Goal: Task Accomplishment & Management: Use online tool/utility

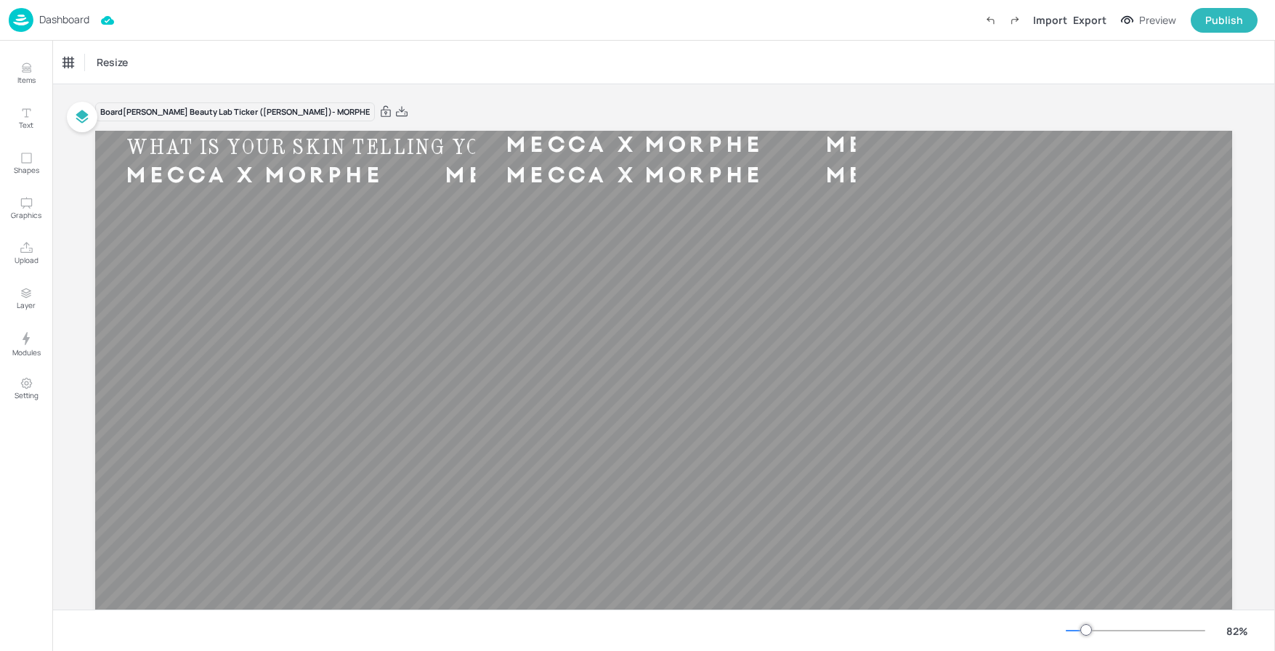
click at [49, 17] on p "Dashboard" at bounding box center [64, 20] width 50 height 10
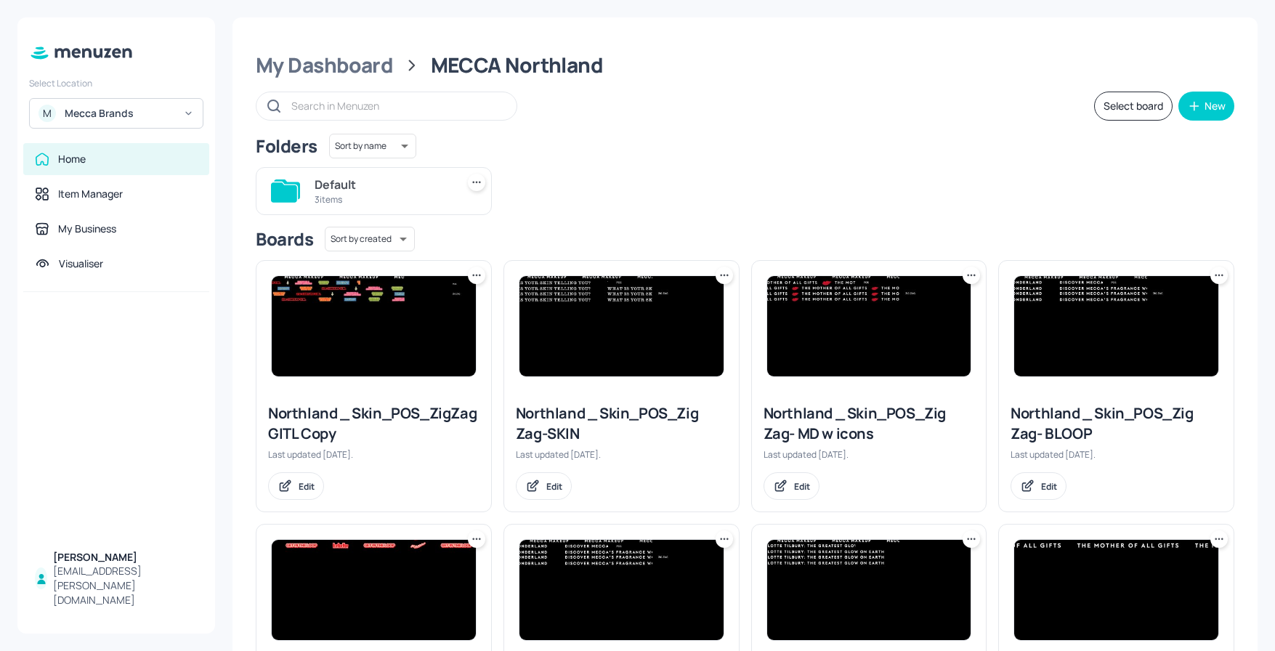
click at [410, 339] on img at bounding box center [374, 326] width 204 height 100
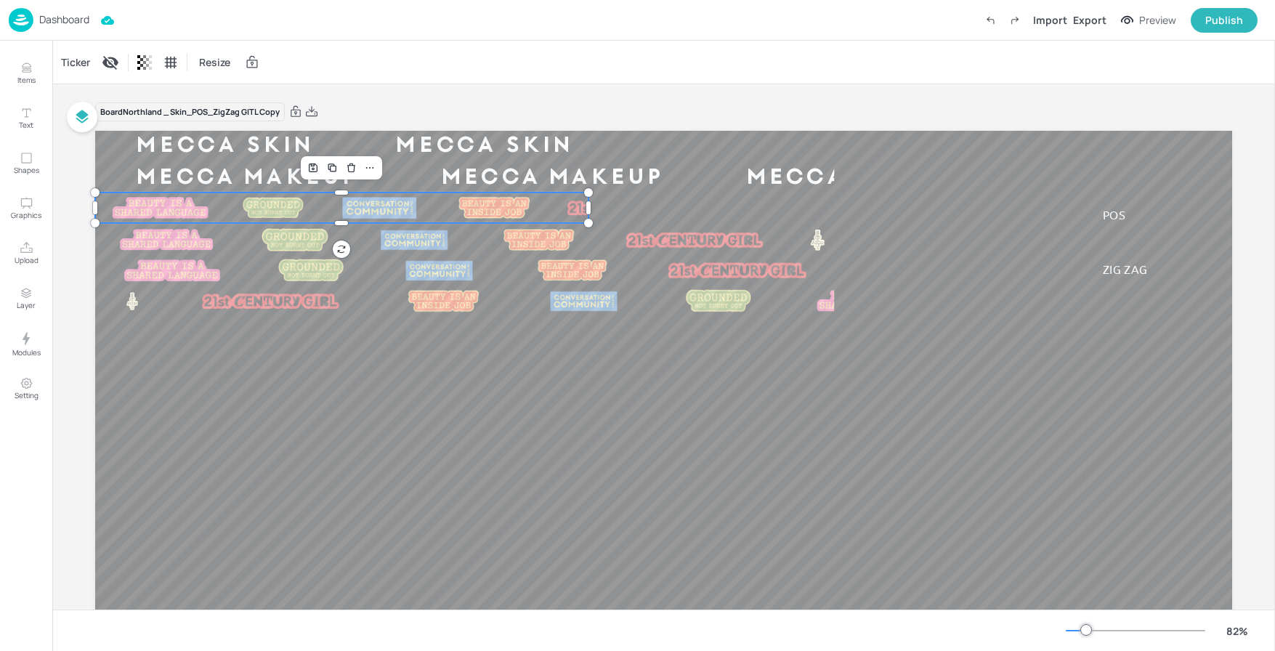
click at [564, 211] on img at bounding box center [631, 208] width 135 height 30
click at [86, 60] on div "Ticker" at bounding box center [75, 62] width 35 height 23
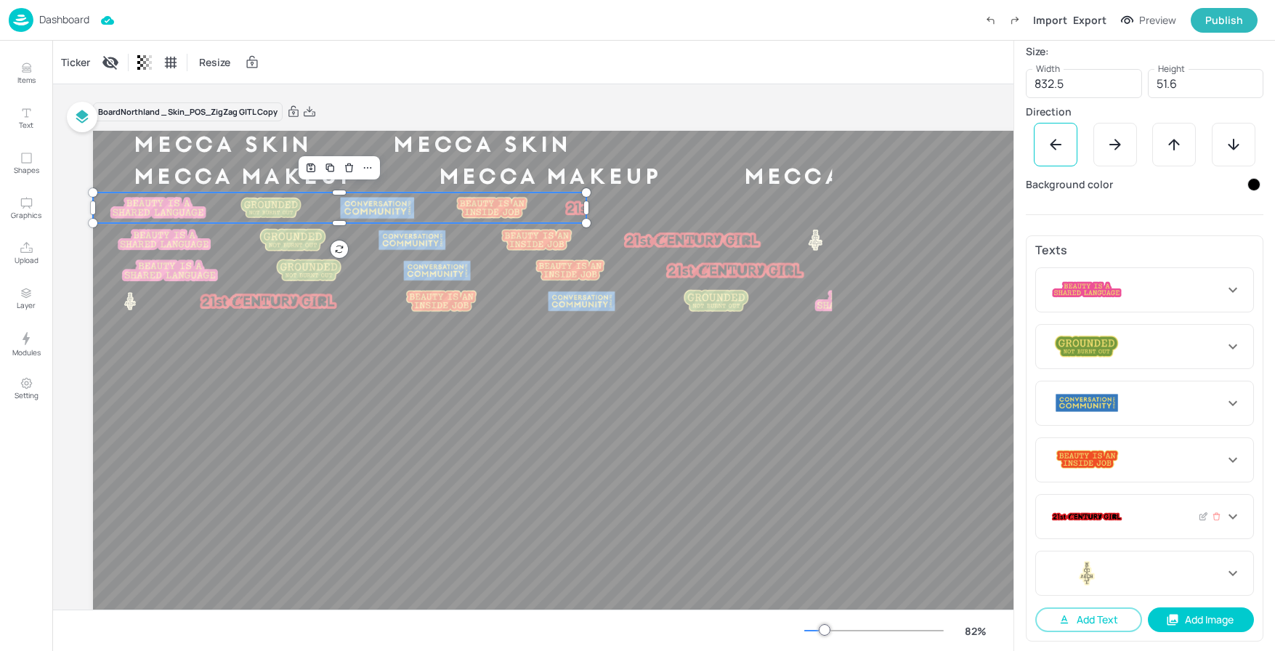
scroll to position [275, 0]
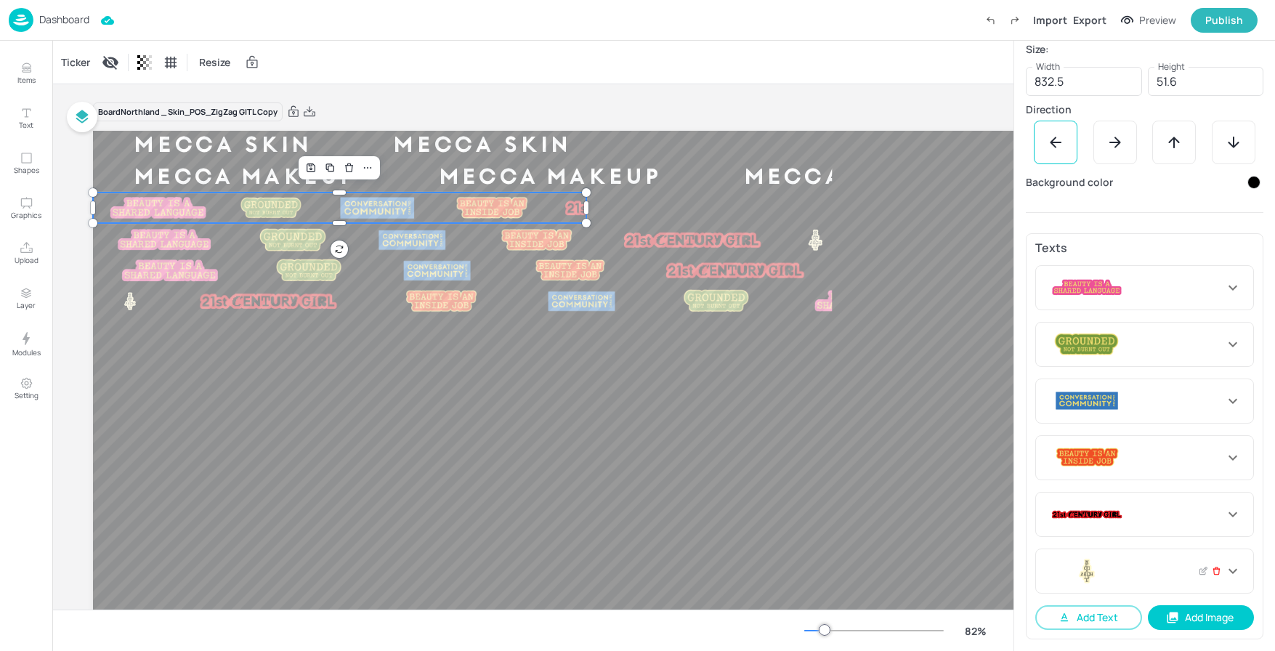
click at [1213, 572] on icon at bounding box center [1216, 571] width 9 height 10
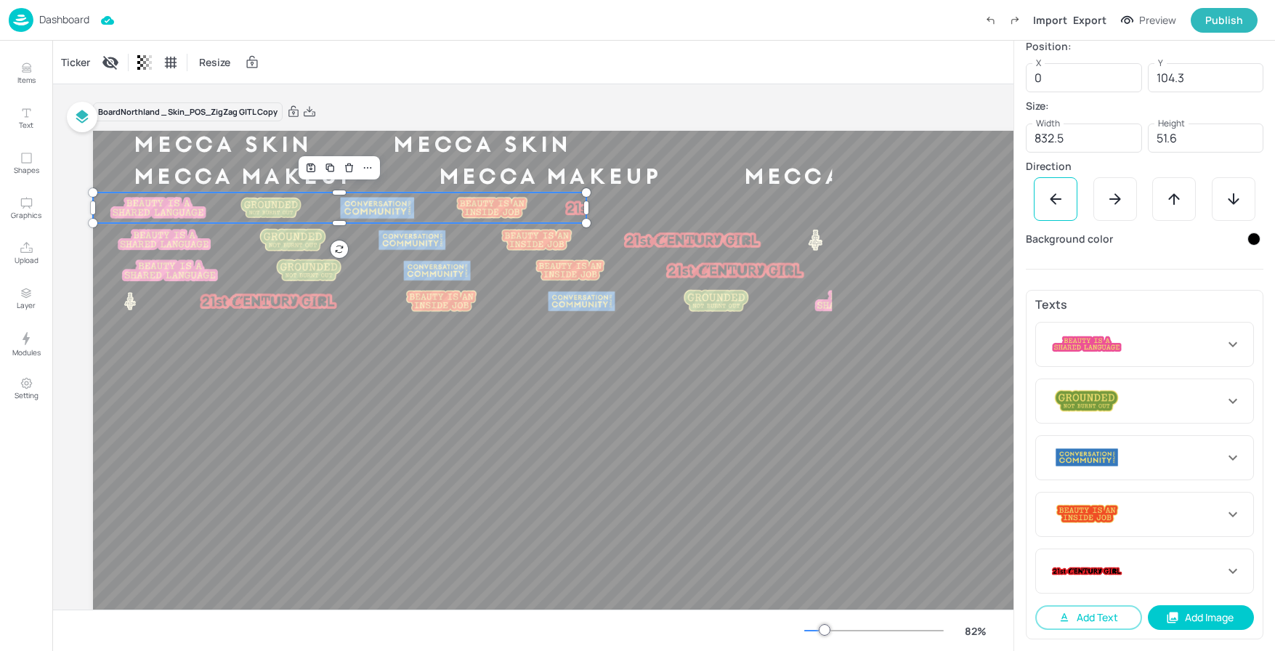
scroll to position [218, 0]
click at [1189, 615] on button "Add Image" at bounding box center [1201, 617] width 107 height 25
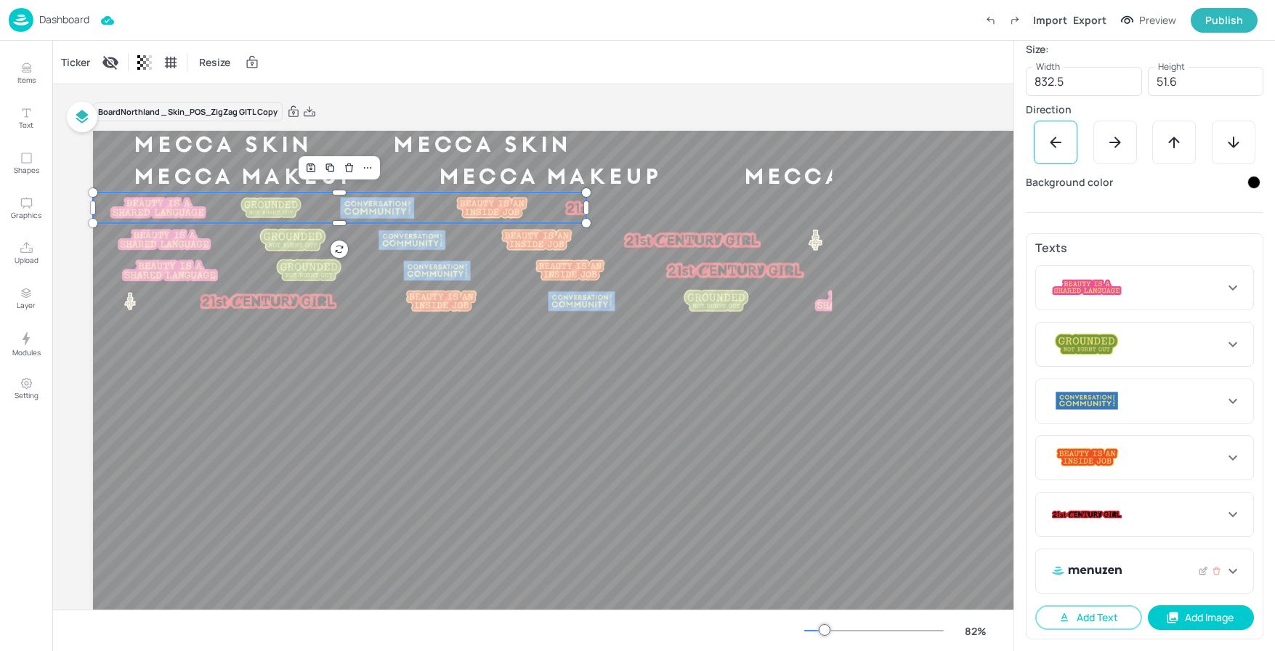
click at [1231, 574] on icon at bounding box center [1232, 570] width 17 height 17
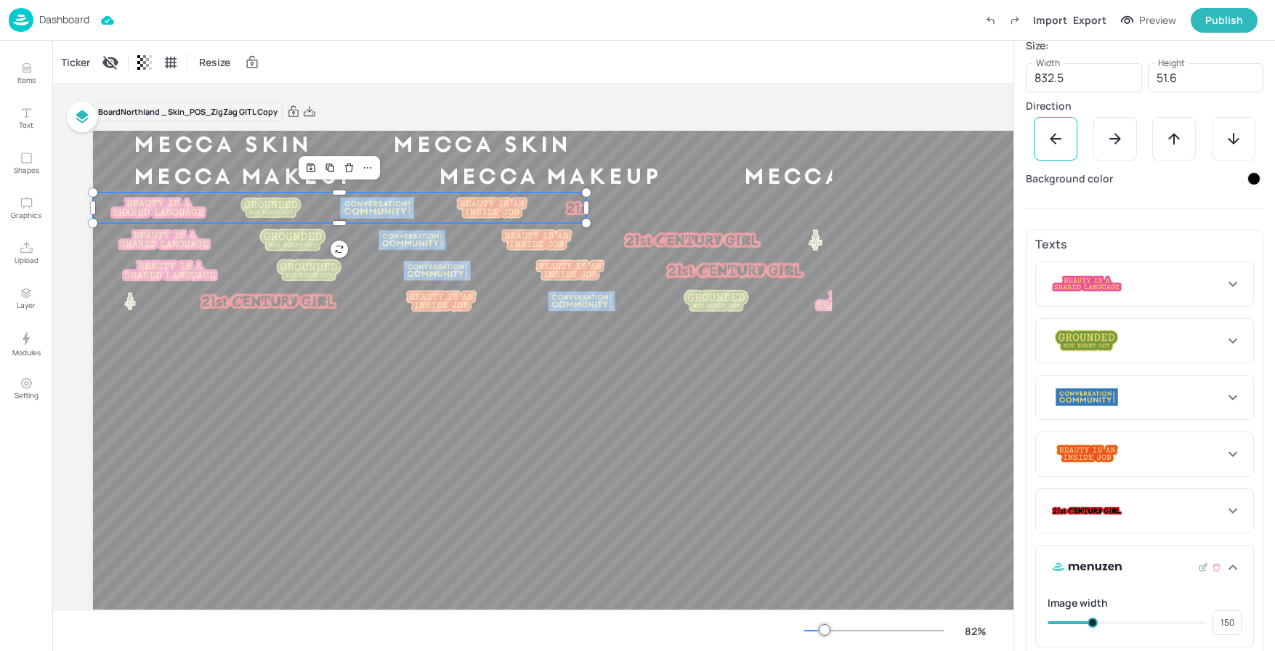
scroll to position [279, 0]
click at [1198, 565] on icon at bounding box center [1203, 567] width 11 height 10
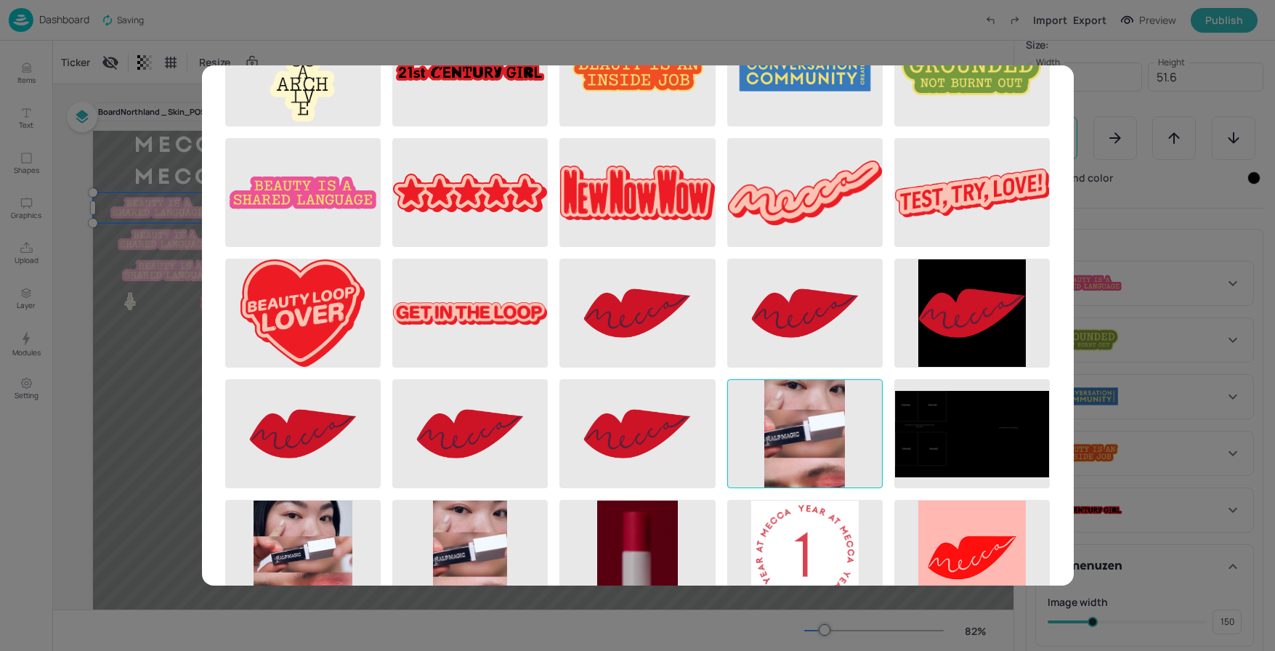
scroll to position [185, 0]
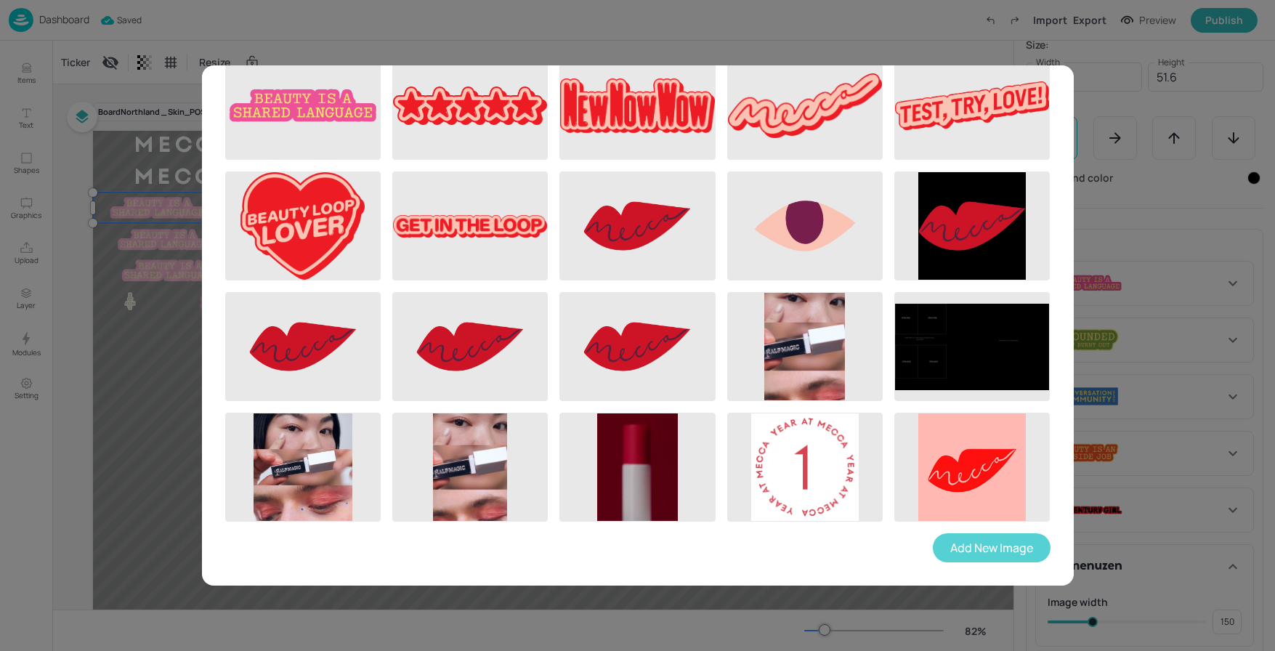
click at [994, 544] on button "Add New Image" at bounding box center [992, 547] width 118 height 29
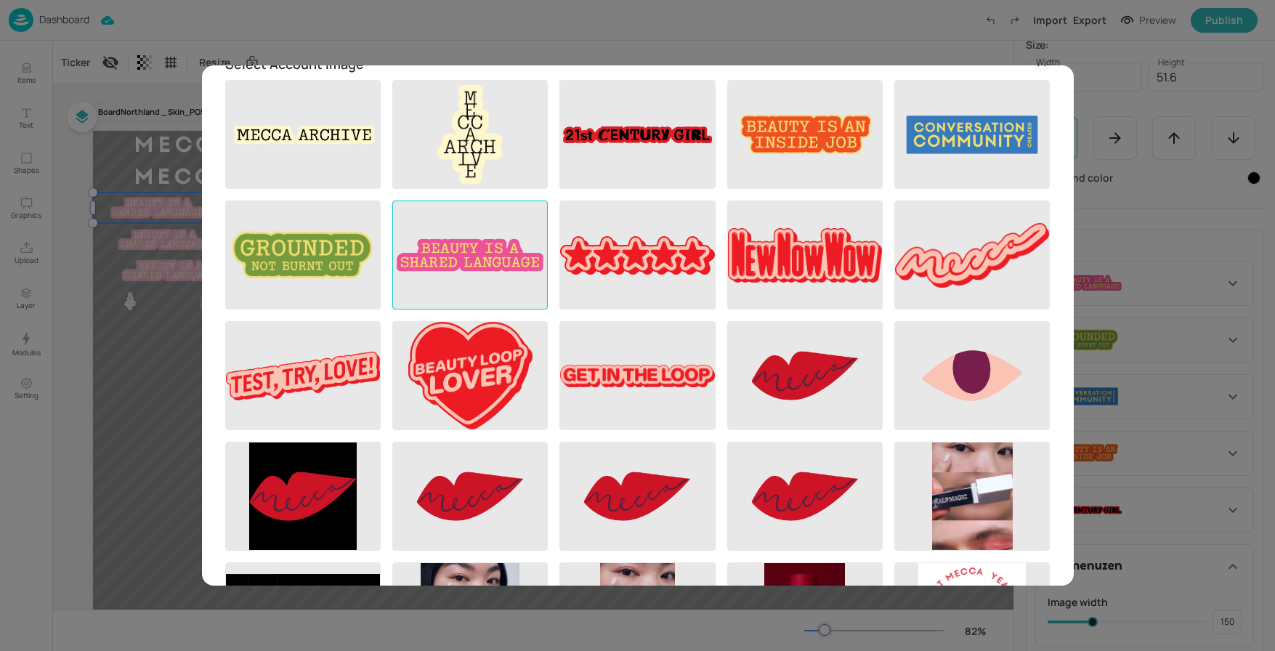
scroll to position [0, 0]
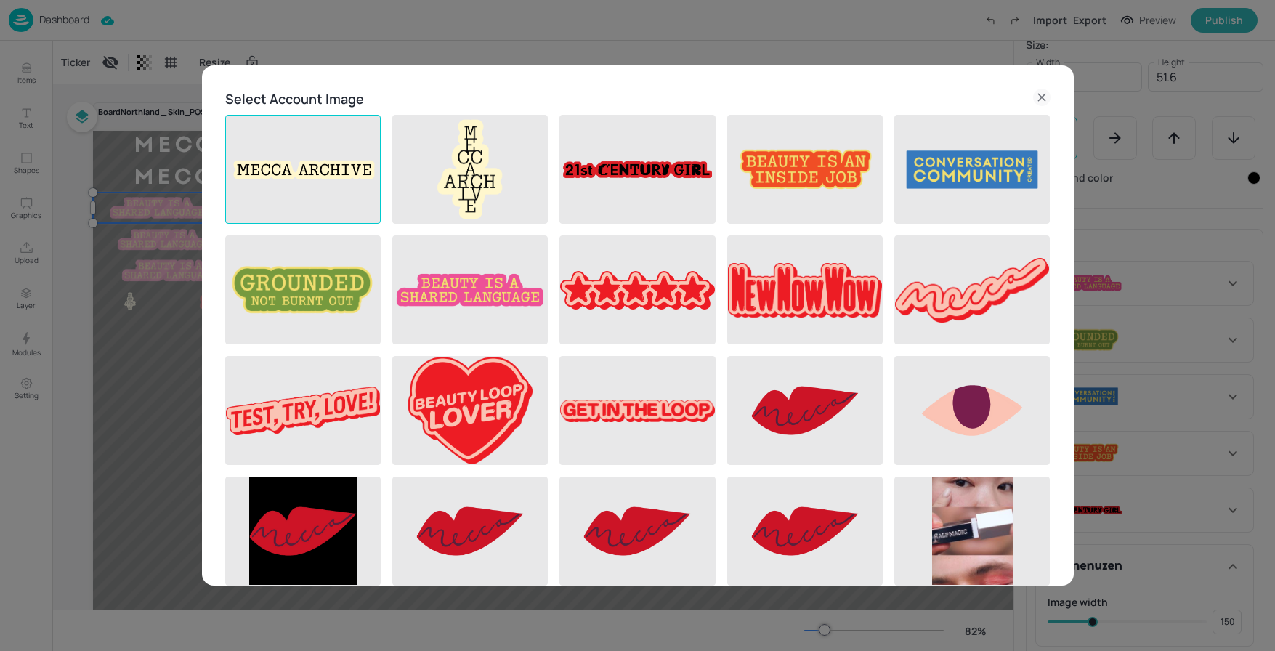
click at [317, 155] on img at bounding box center [303, 170] width 154 height 108
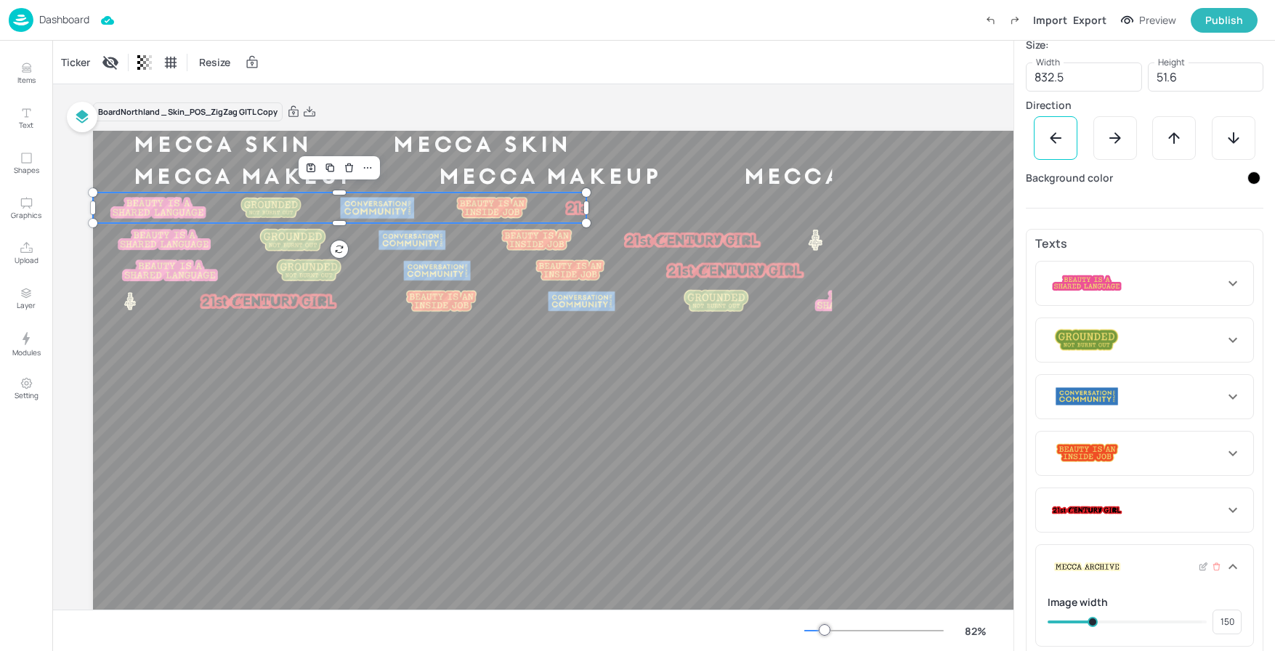
type input "151"
type input "163"
type input "153"
type input "168"
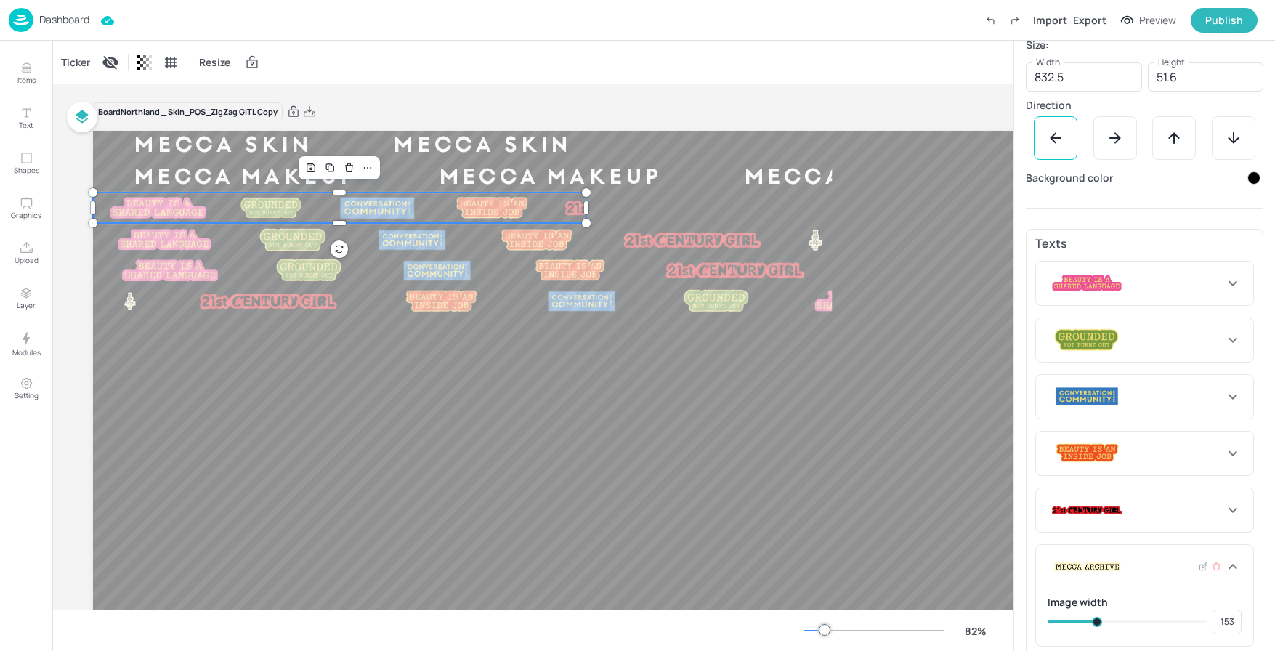
type input "163"
type input "172"
type input "175"
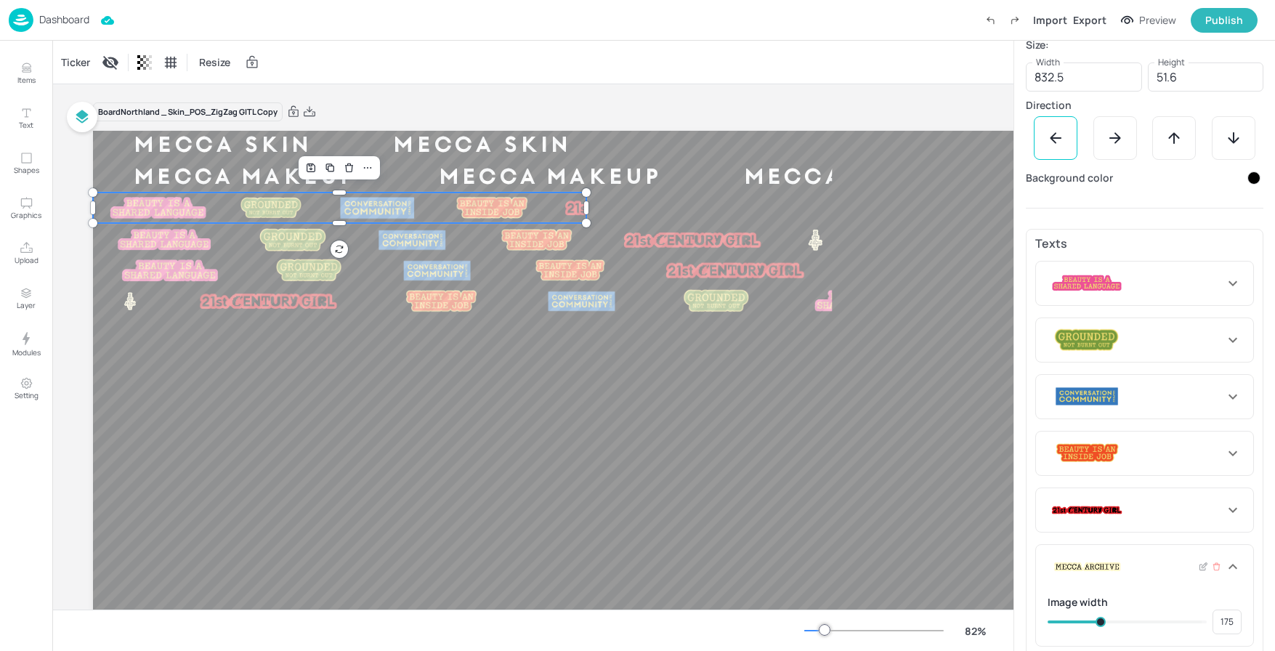
type input "177"
type input "180"
type input "182"
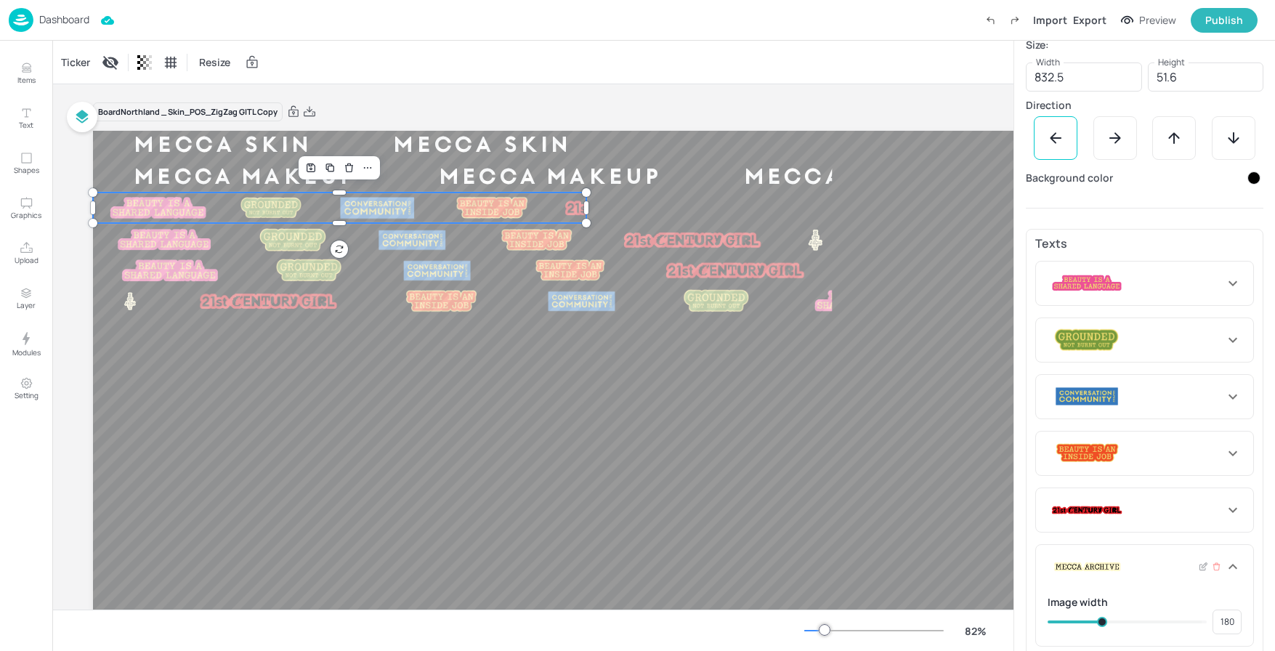
type input "182"
type input "189"
type input "192"
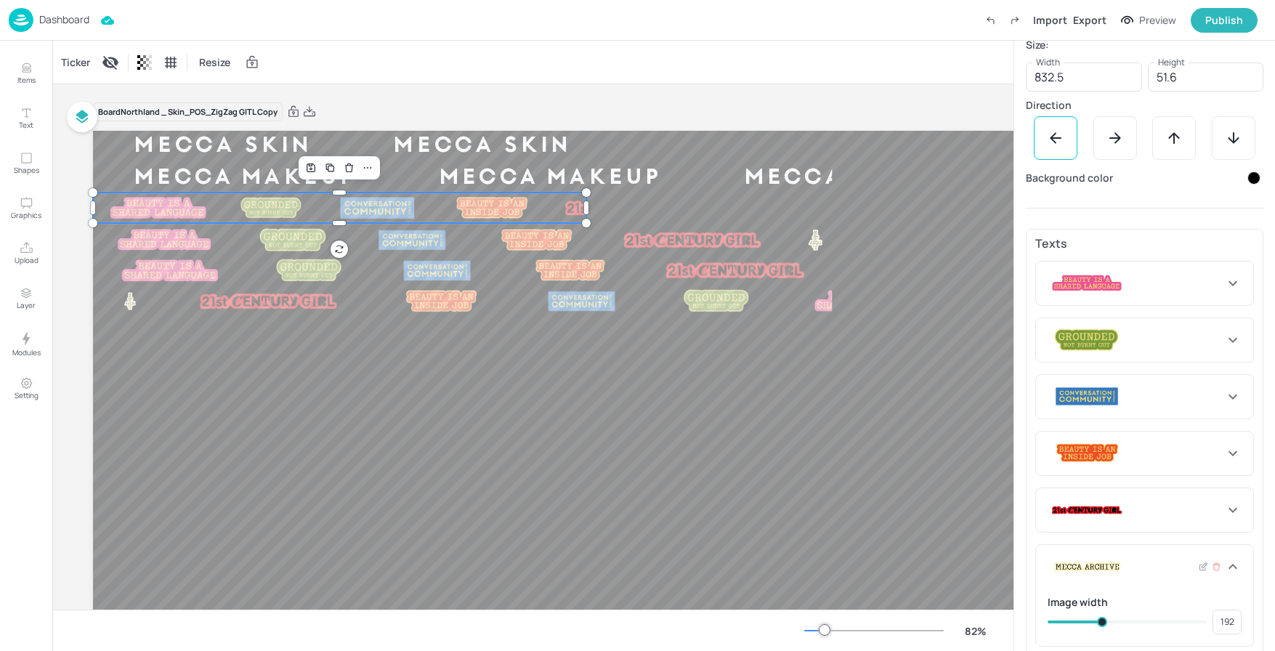
type input "196"
type input "194"
type input "199"
drag, startPoint x: 1092, startPoint y: 626, endPoint x: 1106, endPoint y: 626, distance: 14.5
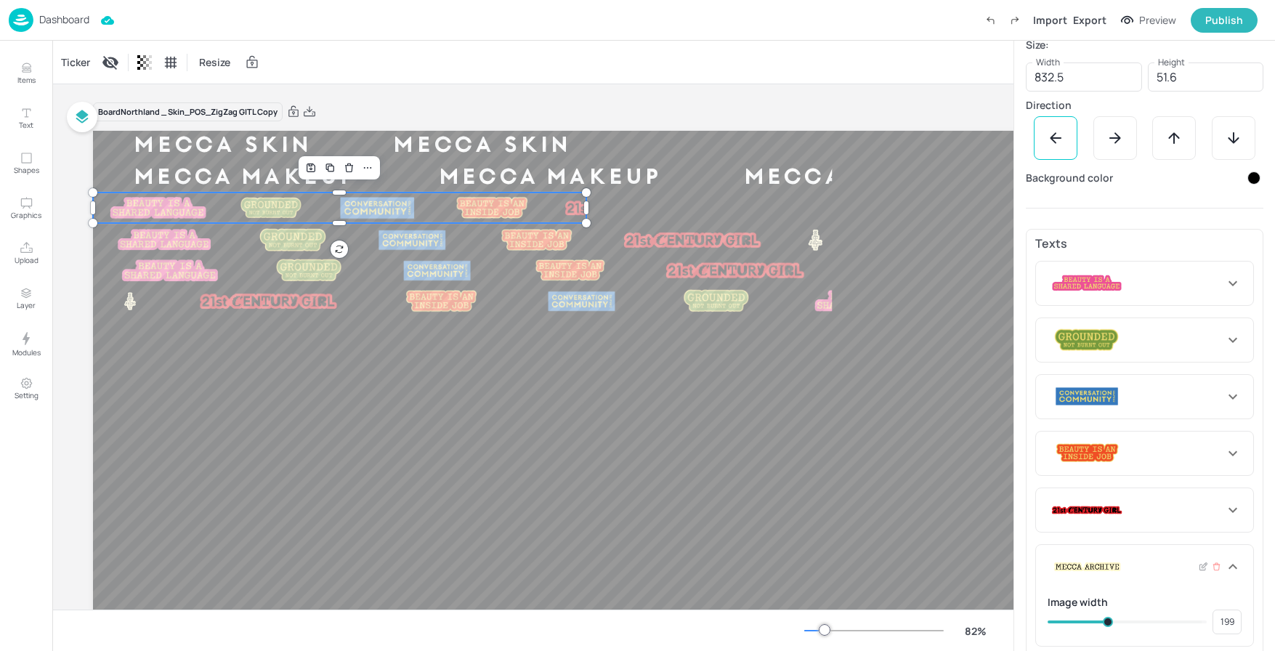
click at [1106, 626] on span at bounding box center [1108, 622] width 10 height 10
type input "187"
type input "199"
type input "189"
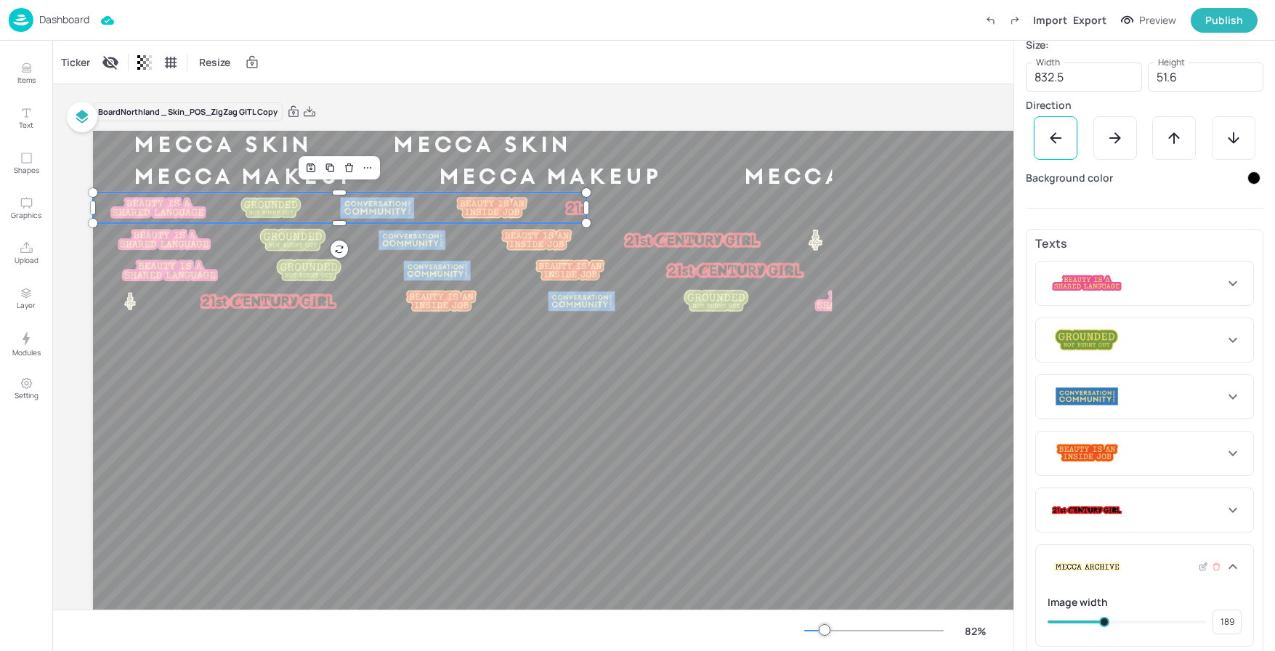
type input "201"
type input "204"
type input "206"
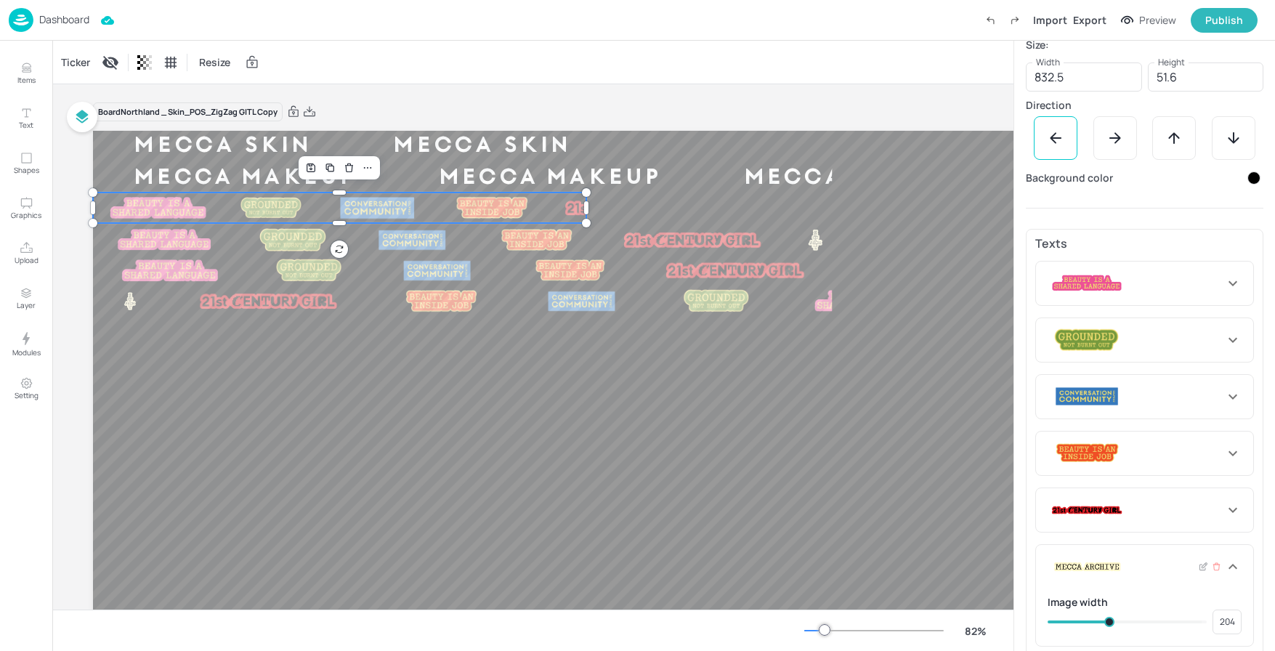
type input "206"
type input "208"
type input "211"
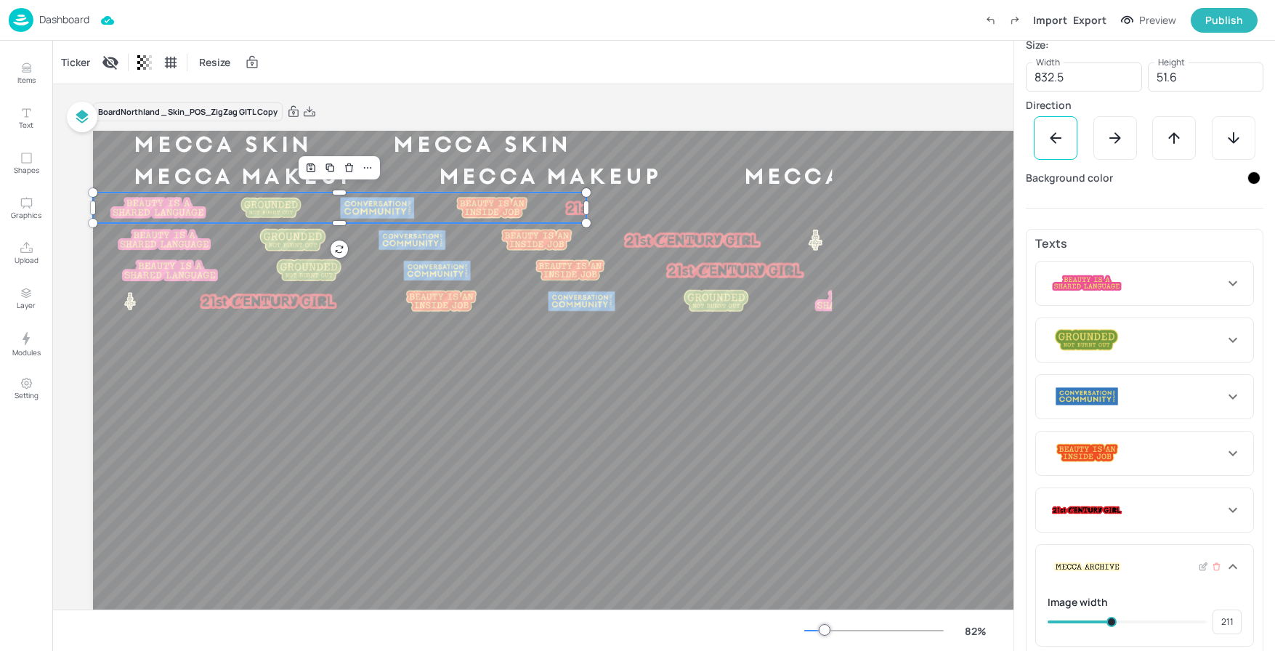
type input "213"
type input "216"
type input "220"
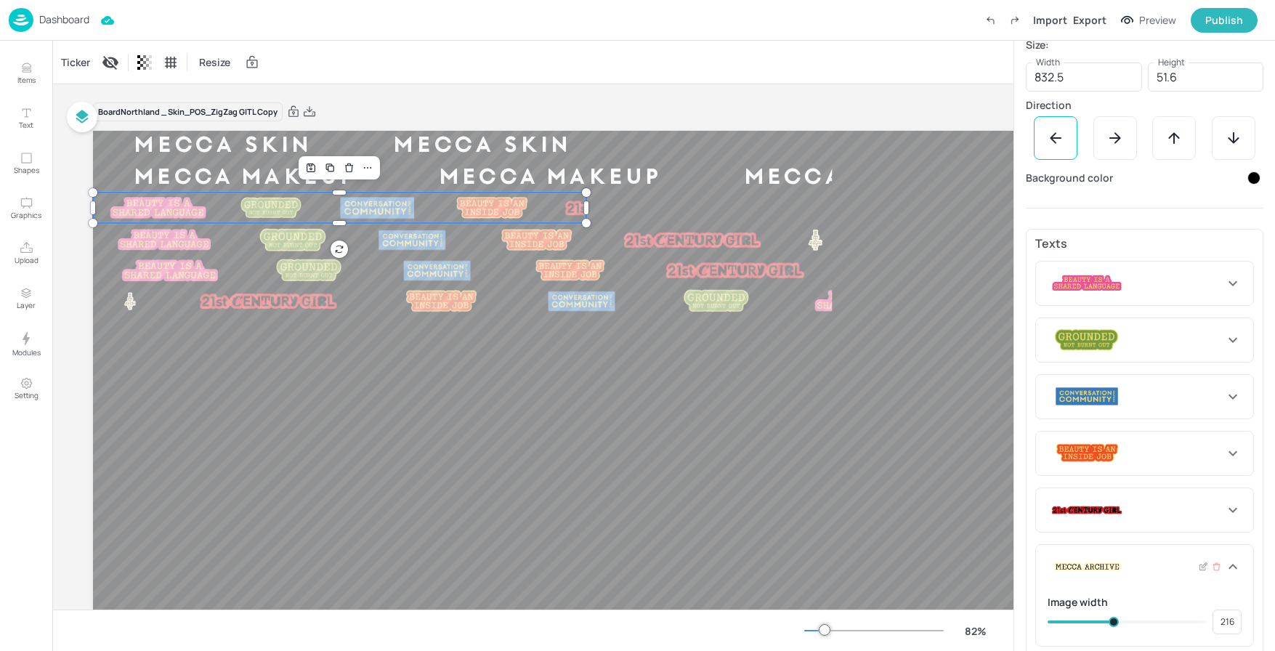
type input "218"
type input "223"
drag, startPoint x: 1103, startPoint y: 621, endPoint x: 1114, endPoint y: 621, distance: 10.9
click at [1114, 621] on span at bounding box center [1116, 622] width 10 height 10
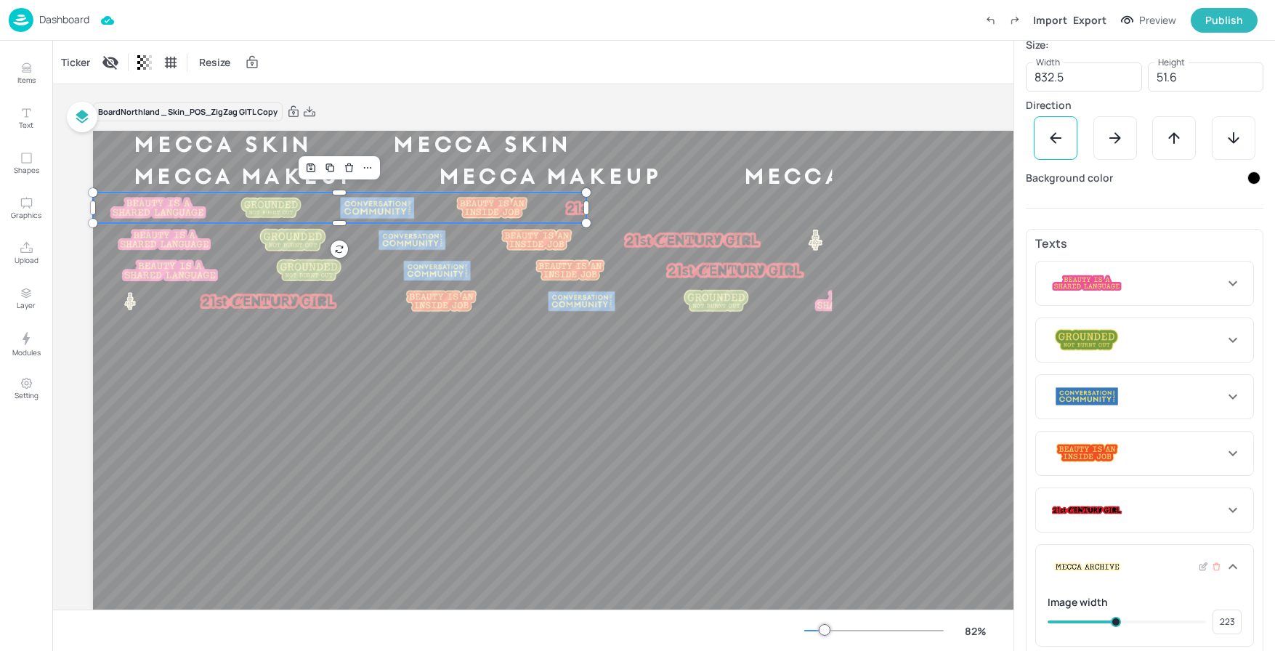
drag, startPoint x: 1149, startPoint y: 570, endPoint x: 1154, endPoint y: 563, distance: 8.5
click at [1154, 562] on div at bounding box center [1136, 567] width 177 height 26
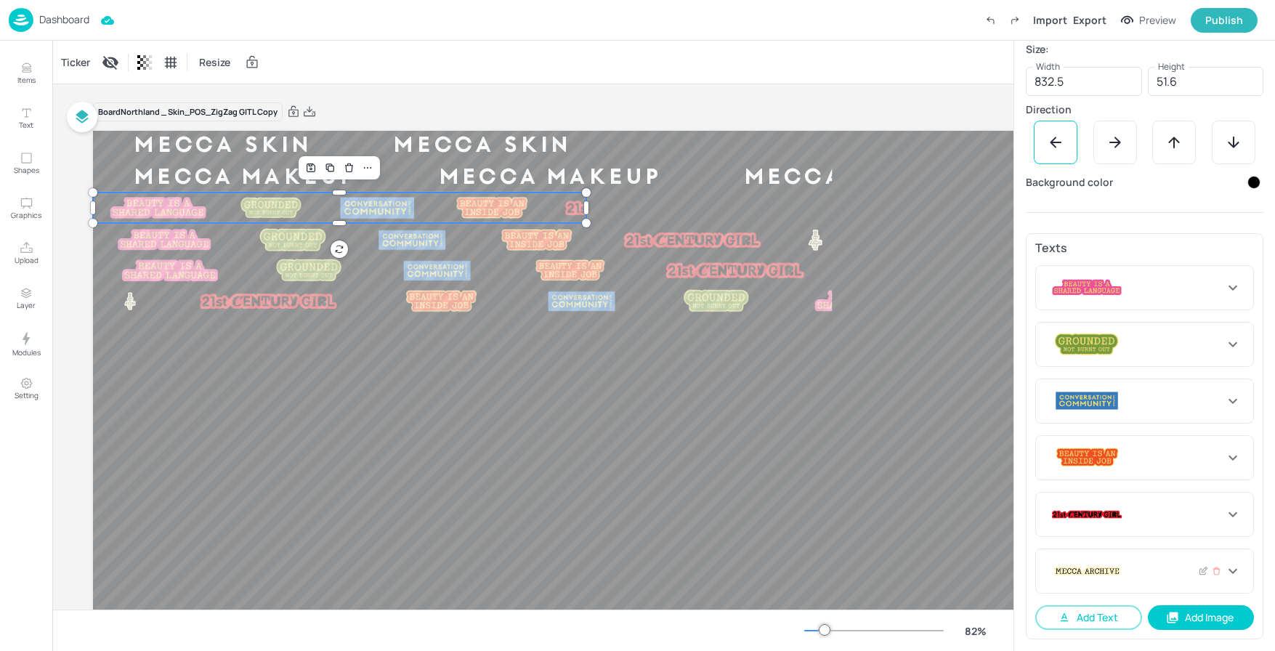
scroll to position [275, 0]
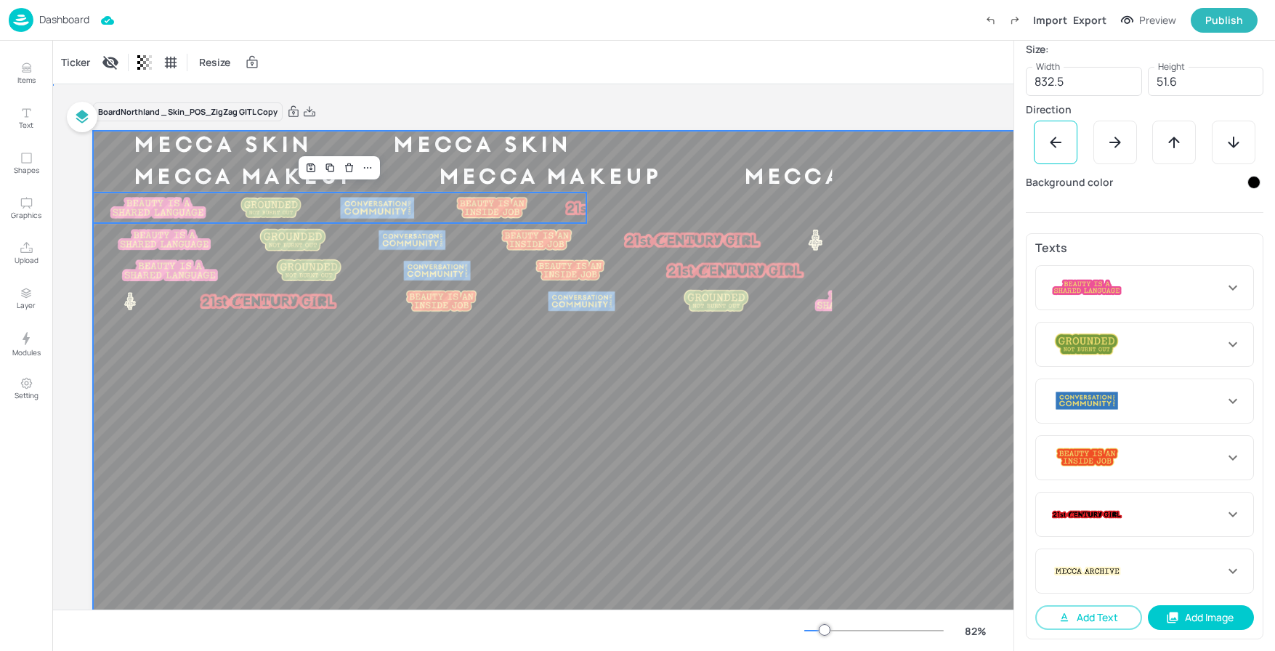
click at [854, 468] on div at bounding box center [661, 450] width 1137 height 639
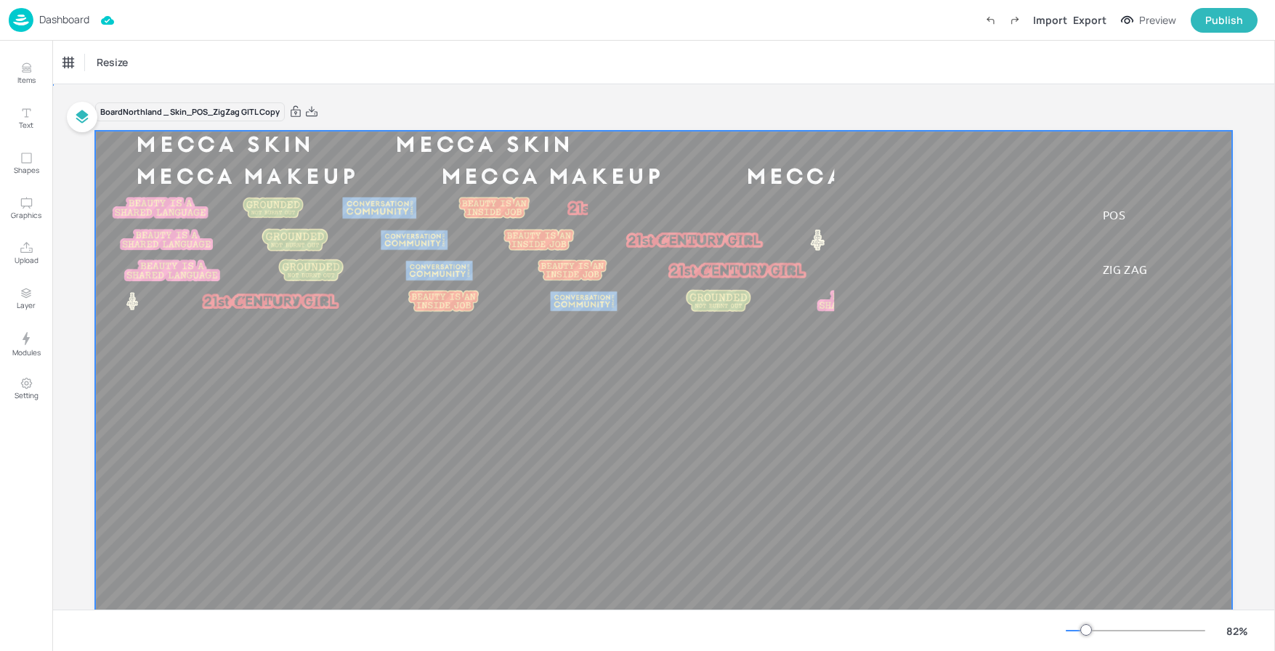
click at [695, 203] on div at bounding box center [663, 450] width 1137 height 639
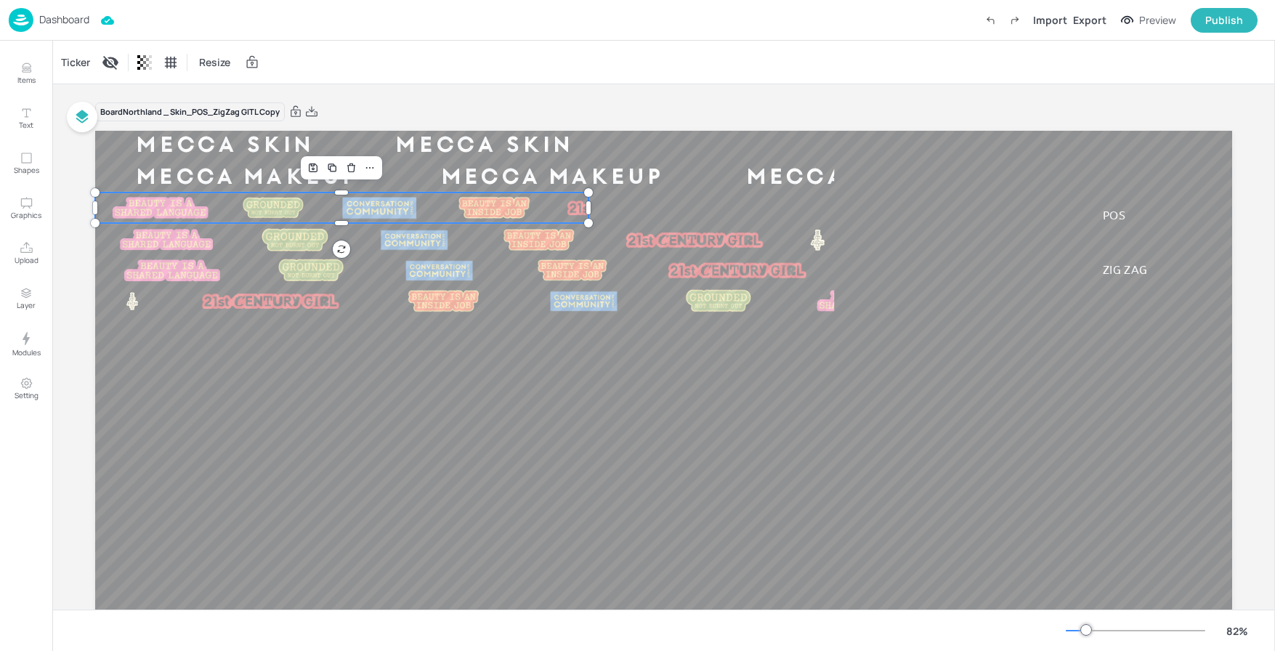
click at [448, 195] on div "MECCA SKIN MECCA SKIN MECCA SKIN MECCA SKIN MECCA MAKEUP MECCA MAKEUP MECCA MAK…" at bounding box center [663, 450] width 1137 height 639
click at [65, 57] on div "Ticker" at bounding box center [75, 62] width 35 height 23
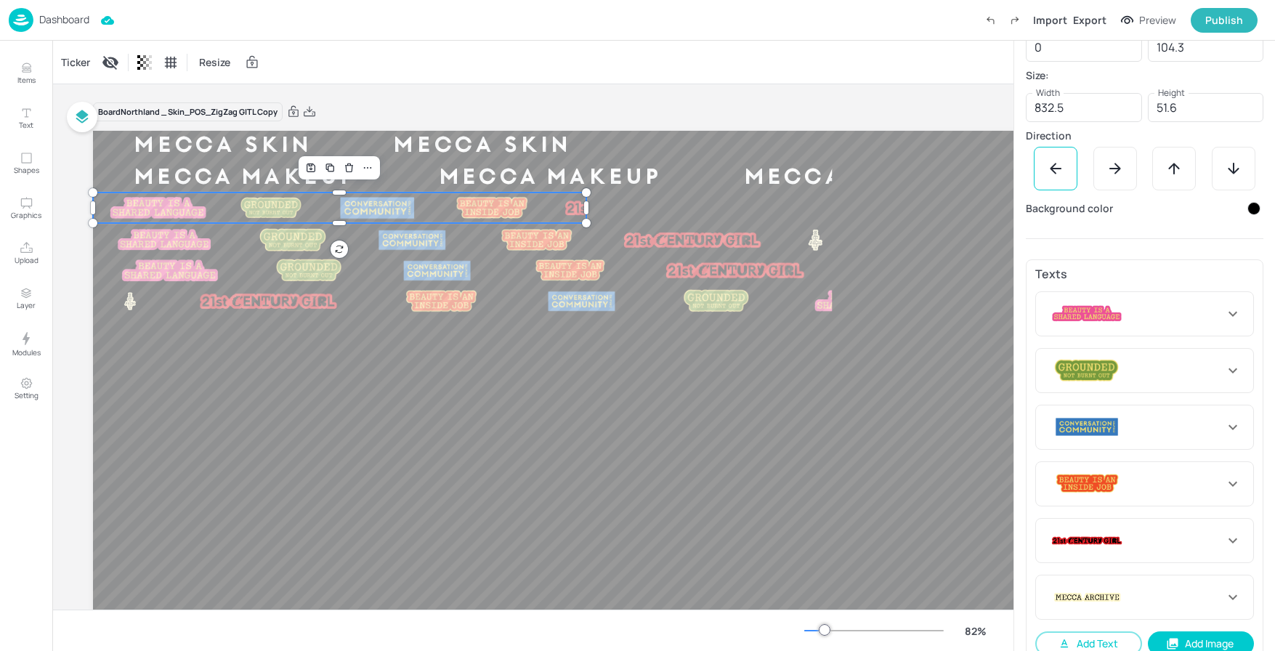
scroll to position [275, 0]
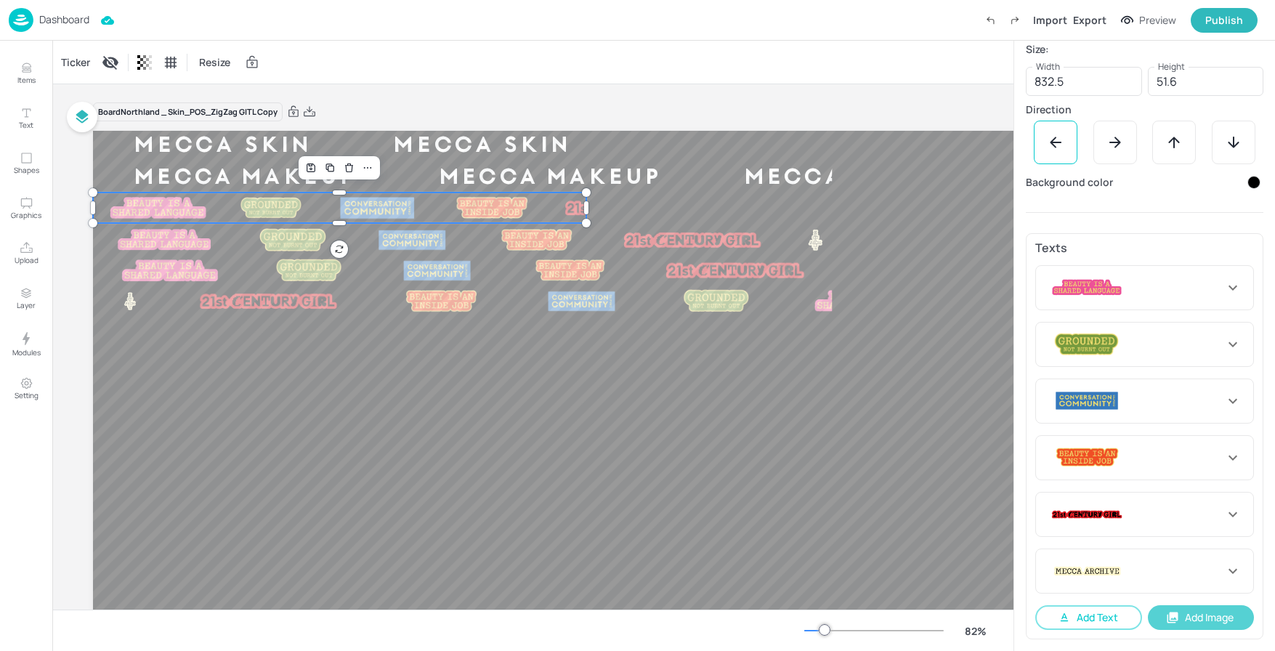
click at [1192, 620] on button "Add Image" at bounding box center [1201, 617] width 107 height 25
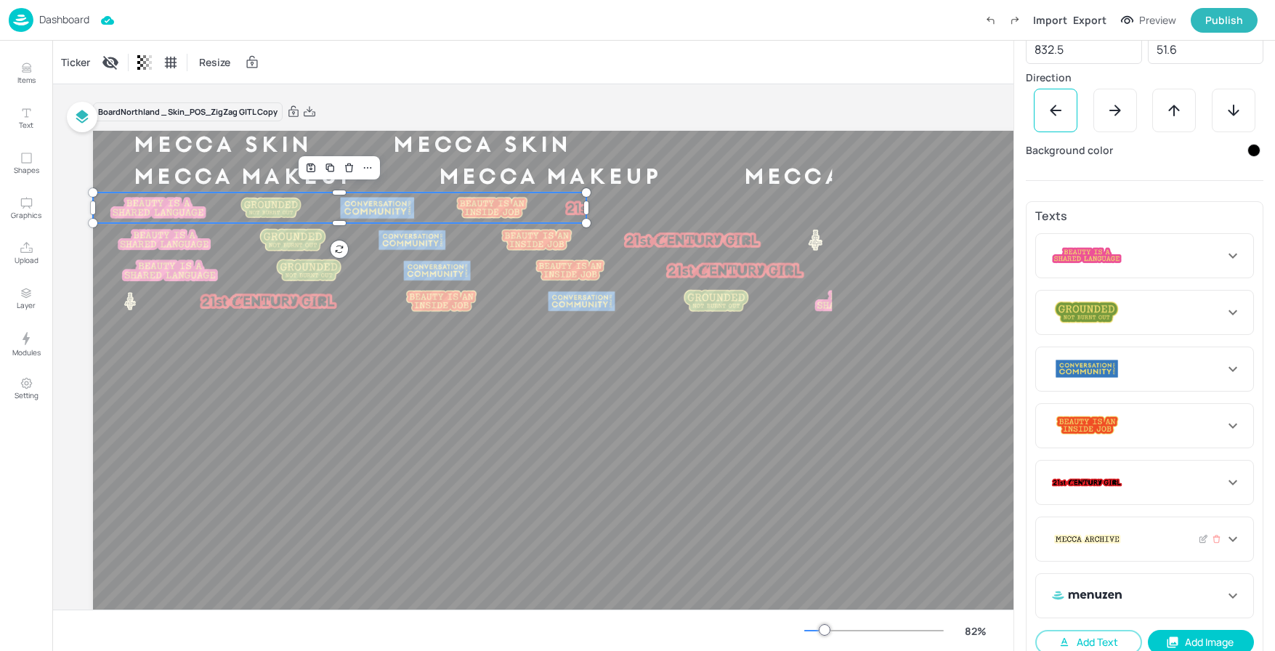
scroll to position [331, 0]
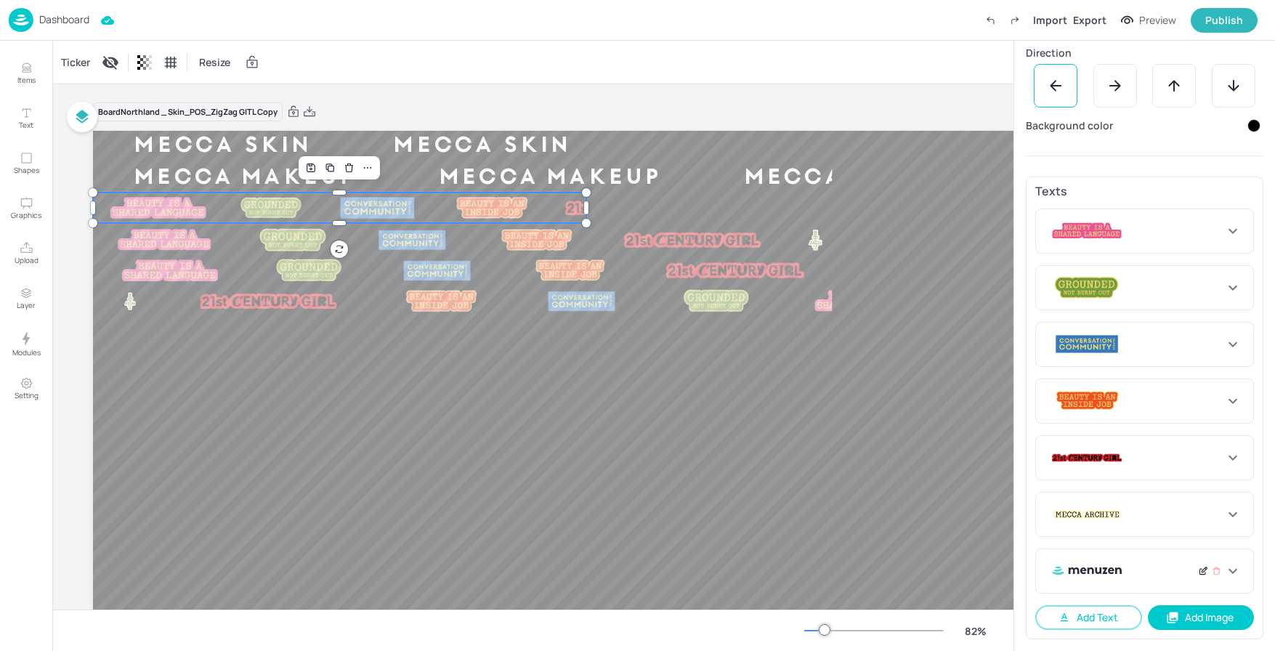
click at [1198, 568] on icon at bounding box center [1203, 571] width 11 height 10
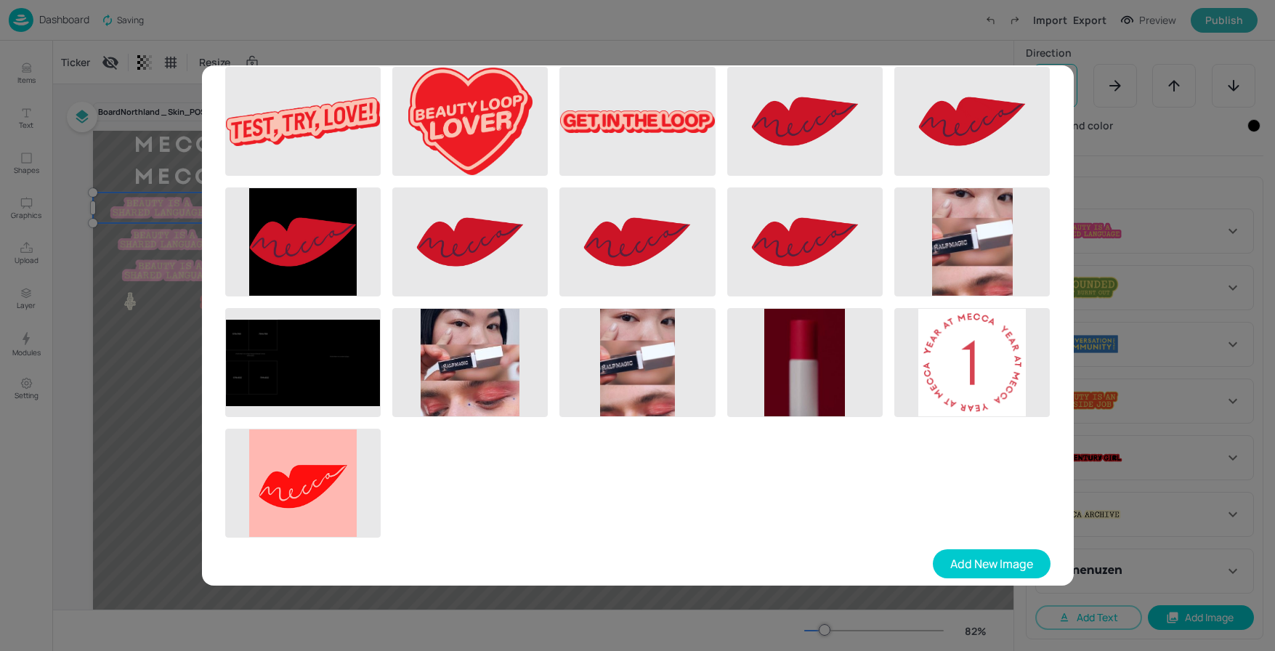
scroll to position [305, 0]
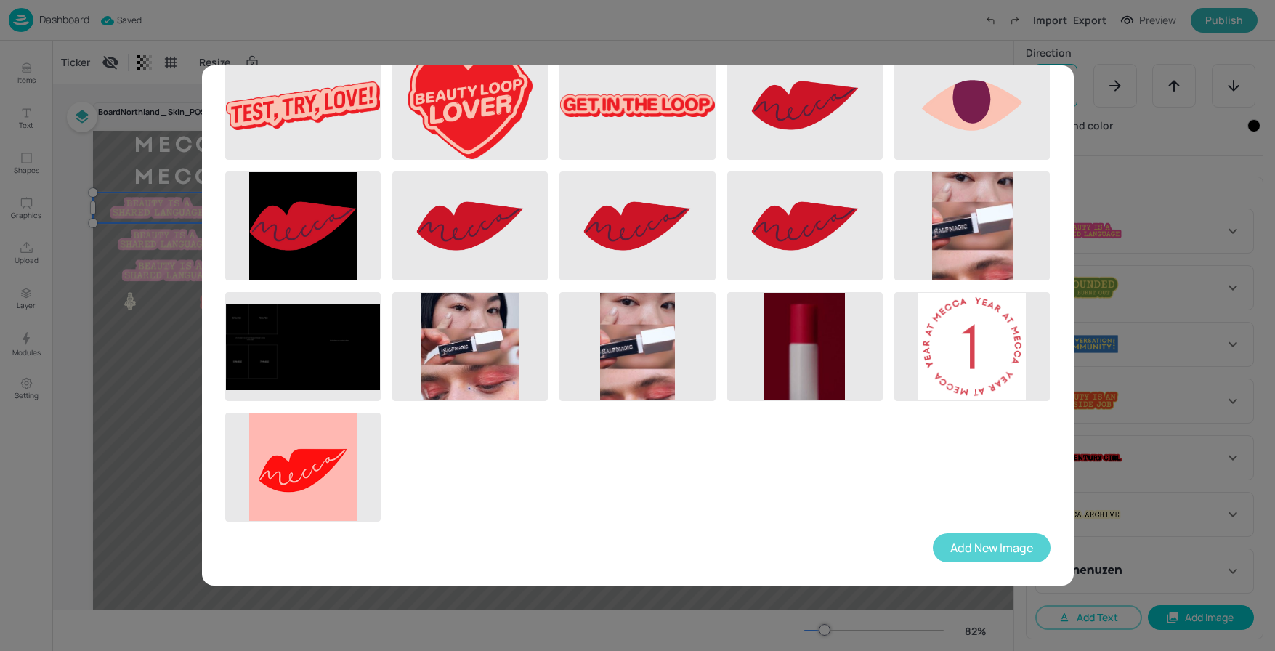
click at [988, 551] on button "Add New Image" at bounding box center [992, 547] width 118 height 29
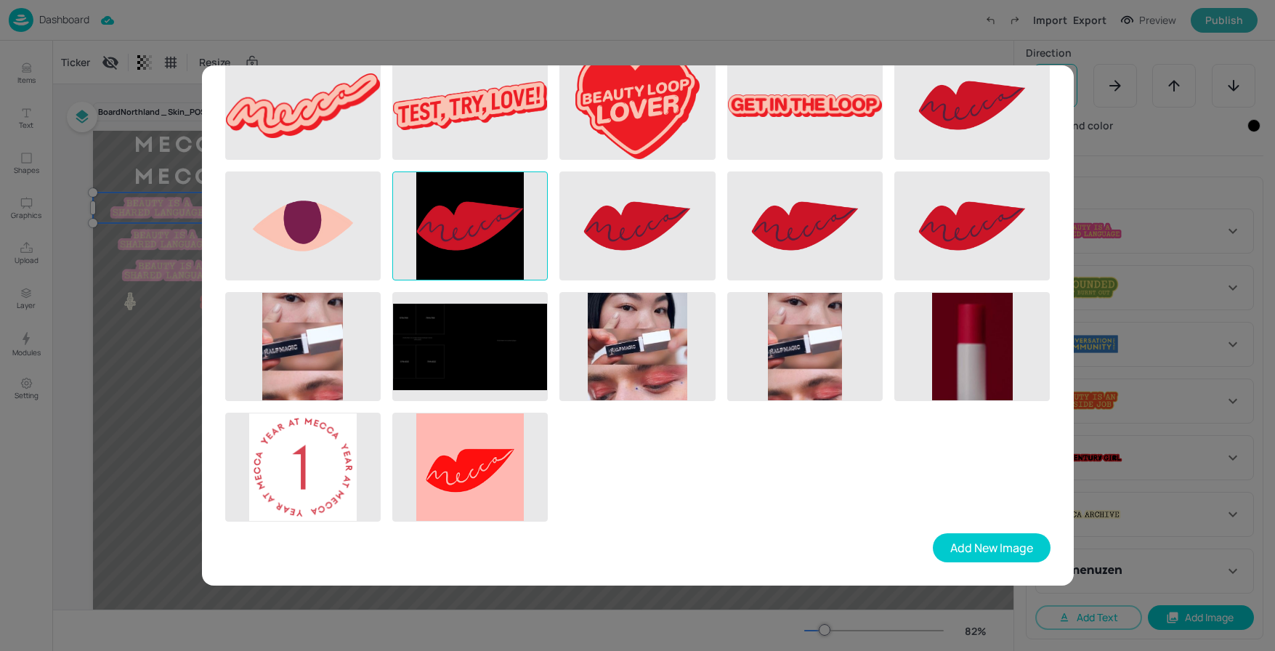
scroll to position [0, 0]
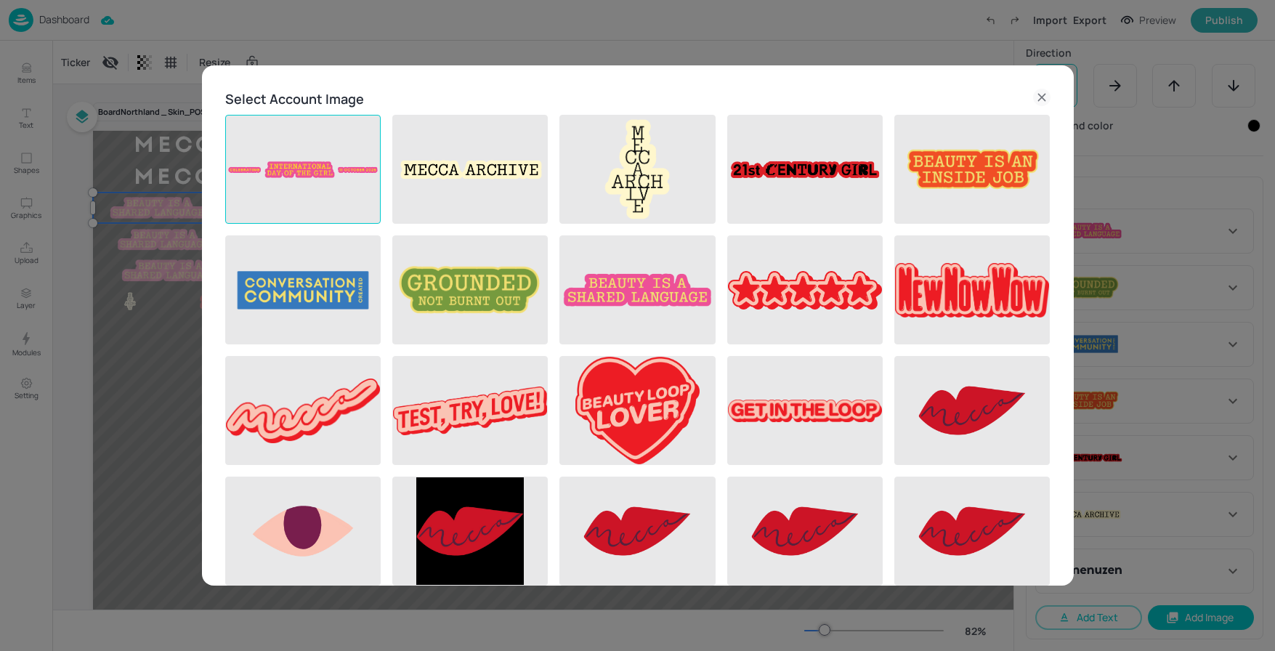
click at [285, 153] on img at bounding box center [303, 170] width 154 height 108
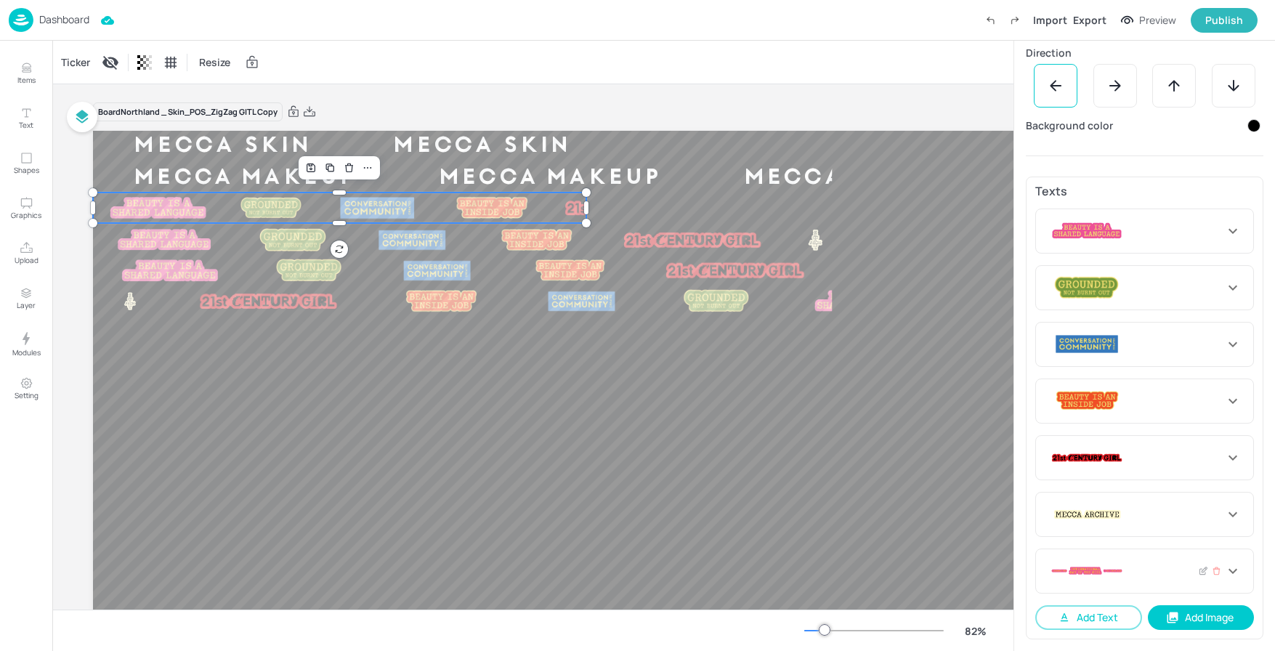
click at [1231, 572] on icon at bounding box center [1232, 570] width 17 height 17
type input "170"
type input "187"
type input "175"
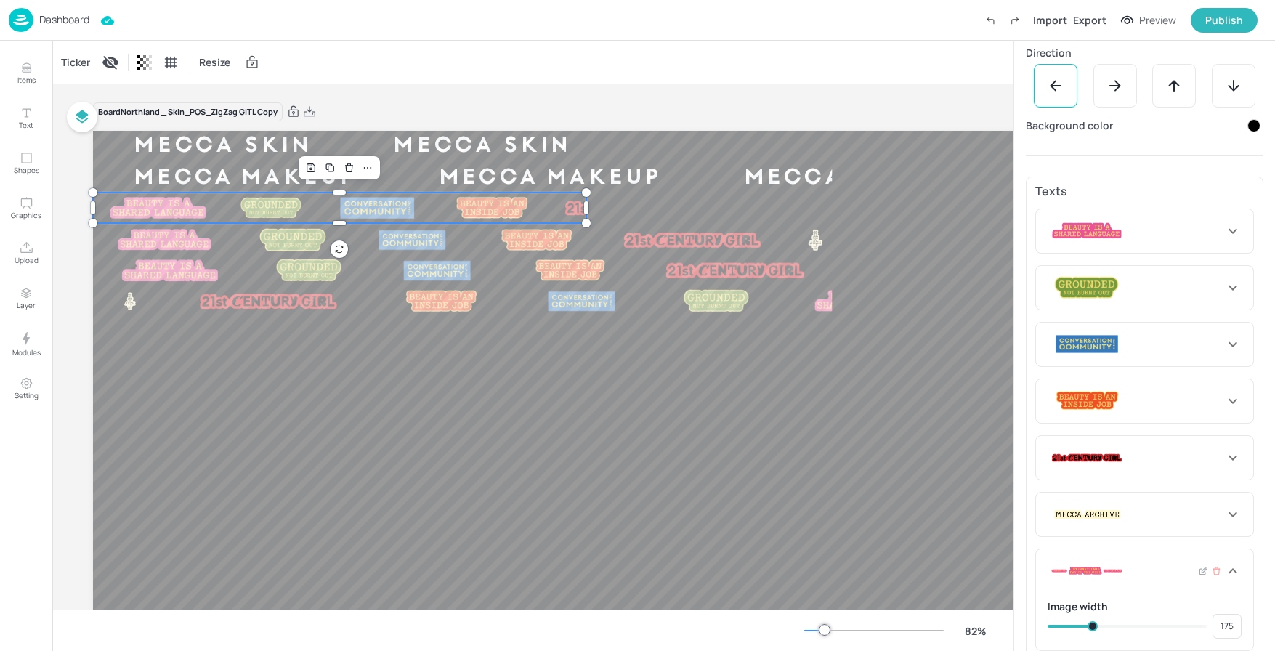
type input "204"
type input "187"
type input "218"
type input "220"
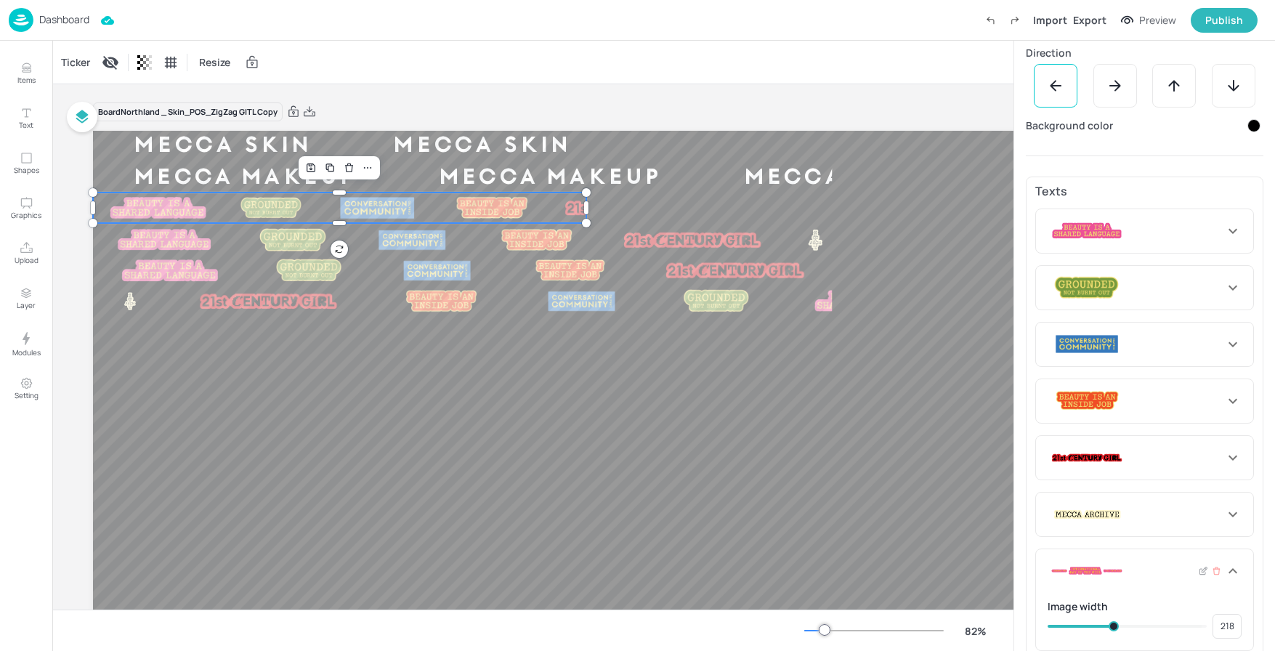
type input "220"
type input "228"
type input "244"
type input "235"
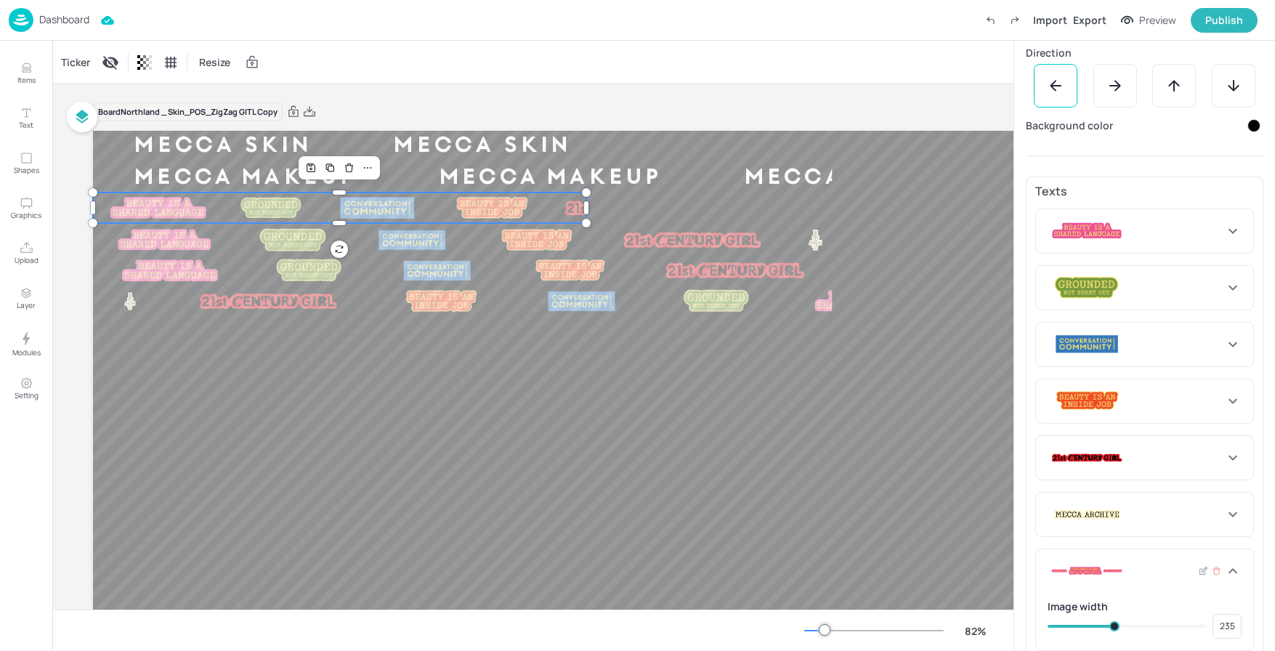
type input "249"
type input "244"
type input "259"
type input "261"
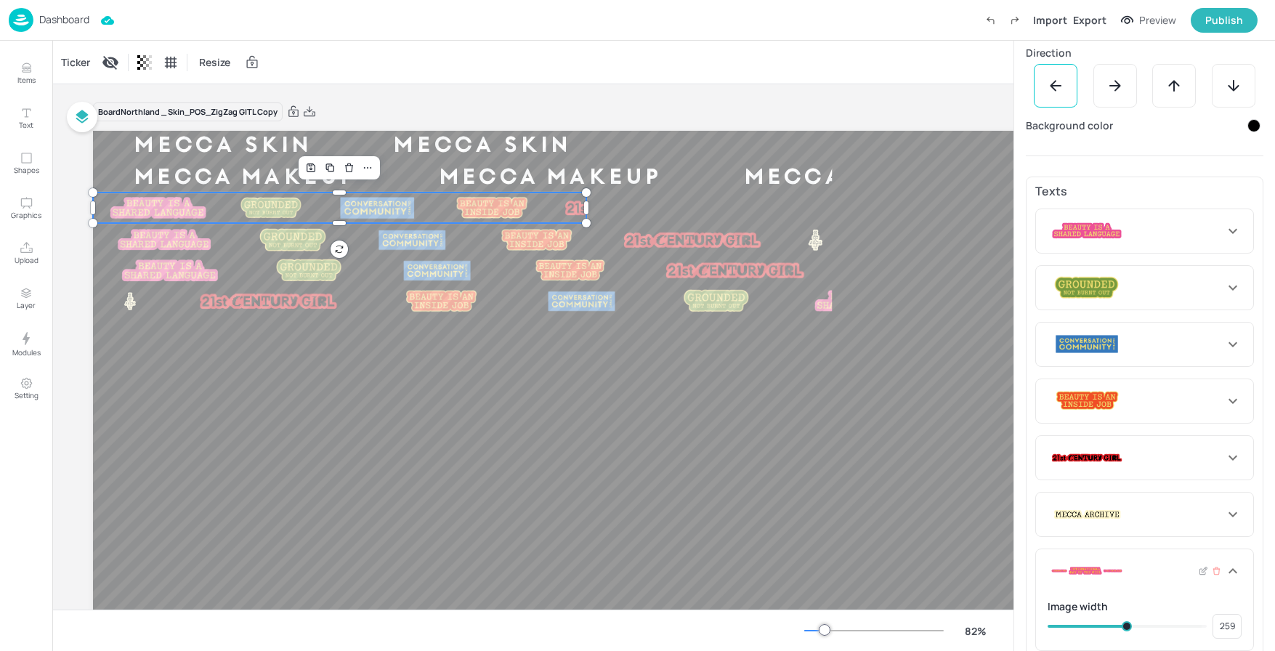
type input "261"
type input "268"
type input "264"
type input "271"
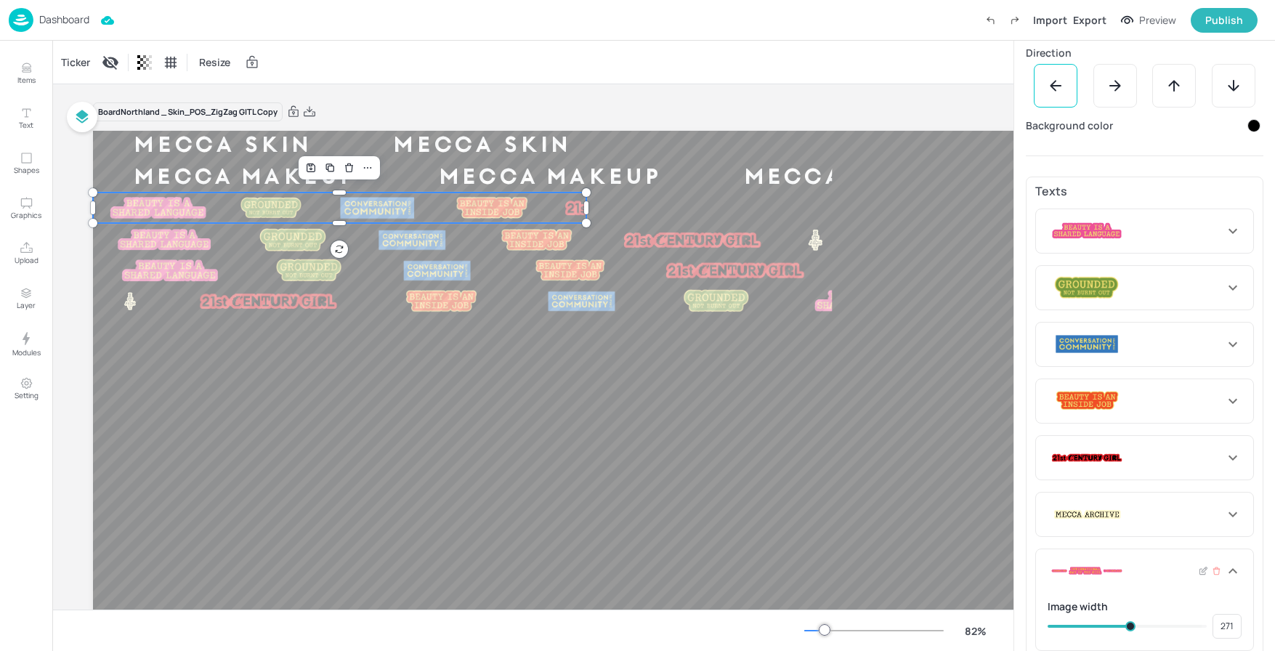
type input "276"
type input "292"
type input "283"
type input "297"
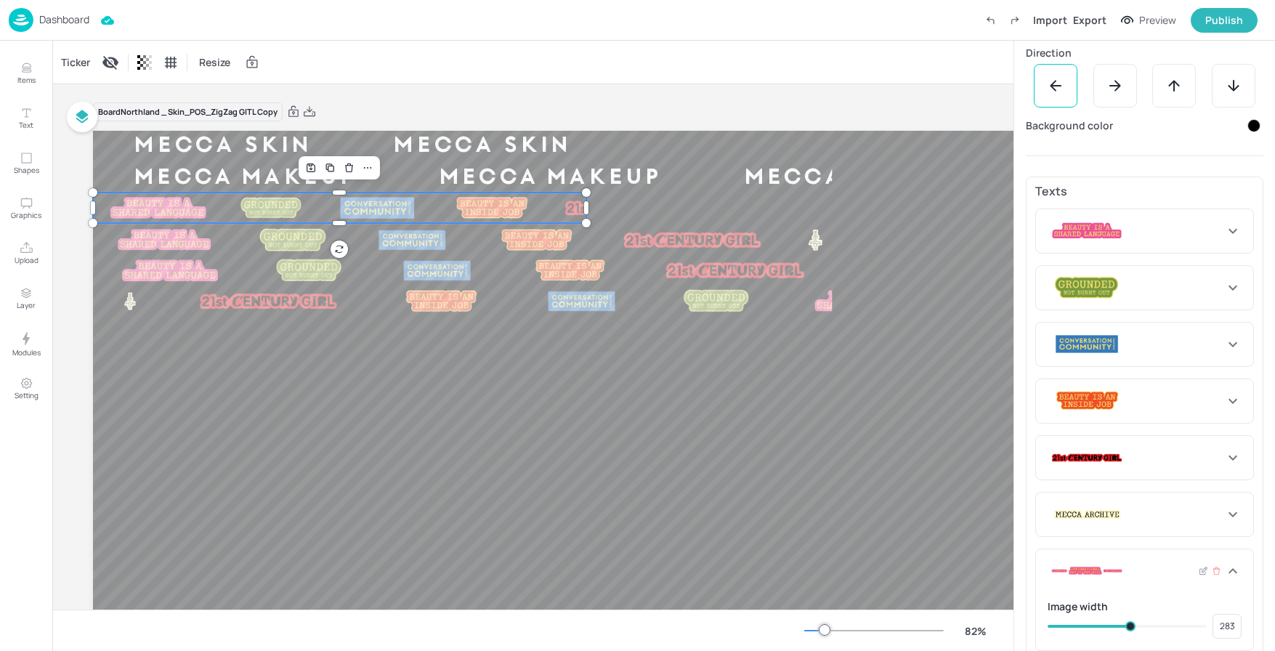
type input "292"
type input "300"
type input "297"
type input "302"
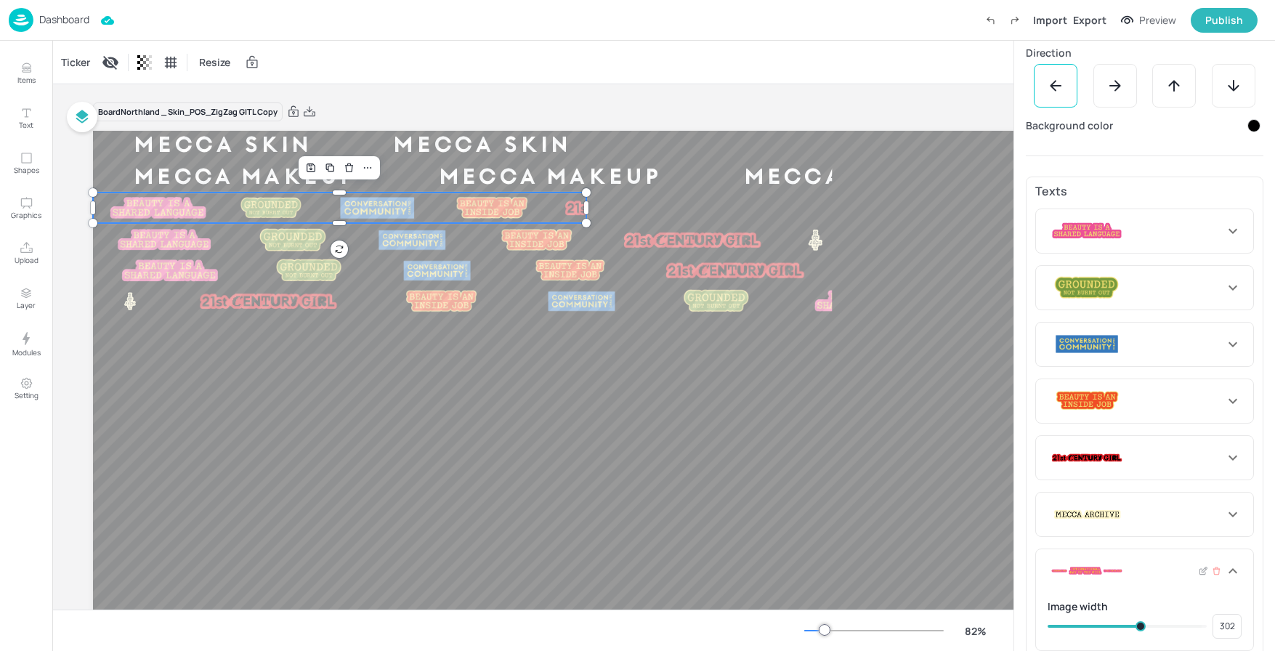
type input "304"
type input "312"
type input "309"
type input "319"
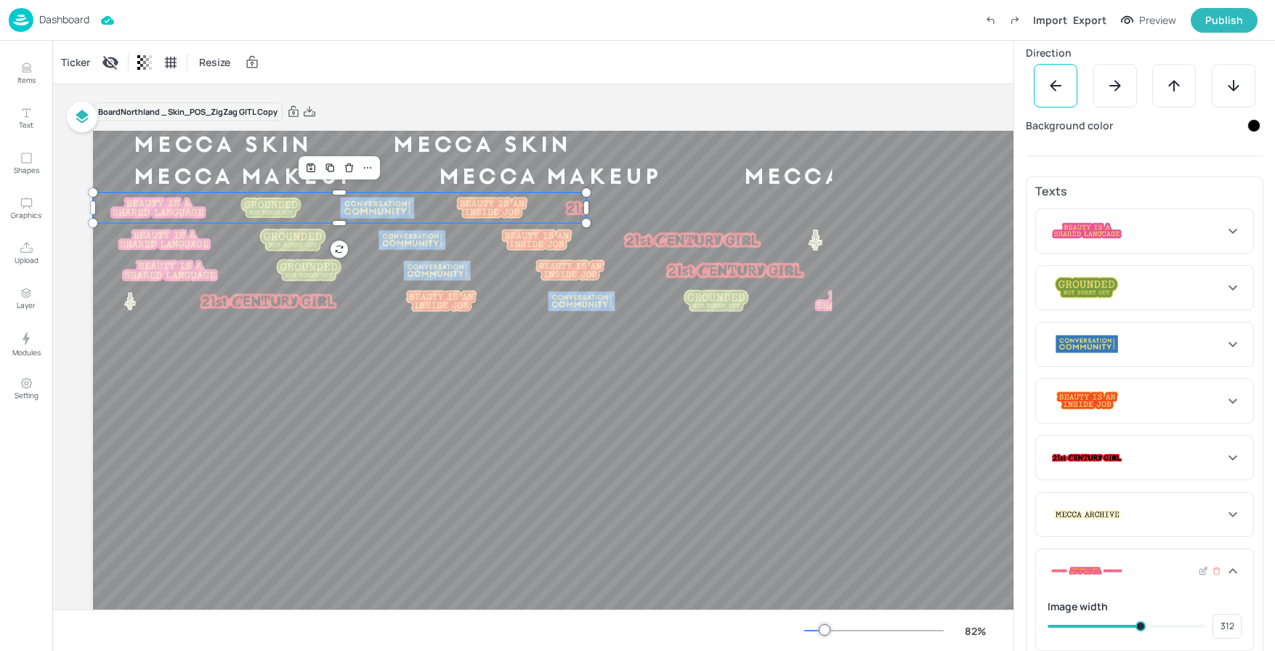
type input "319"
type input "321"
type input "331"
type input "326"
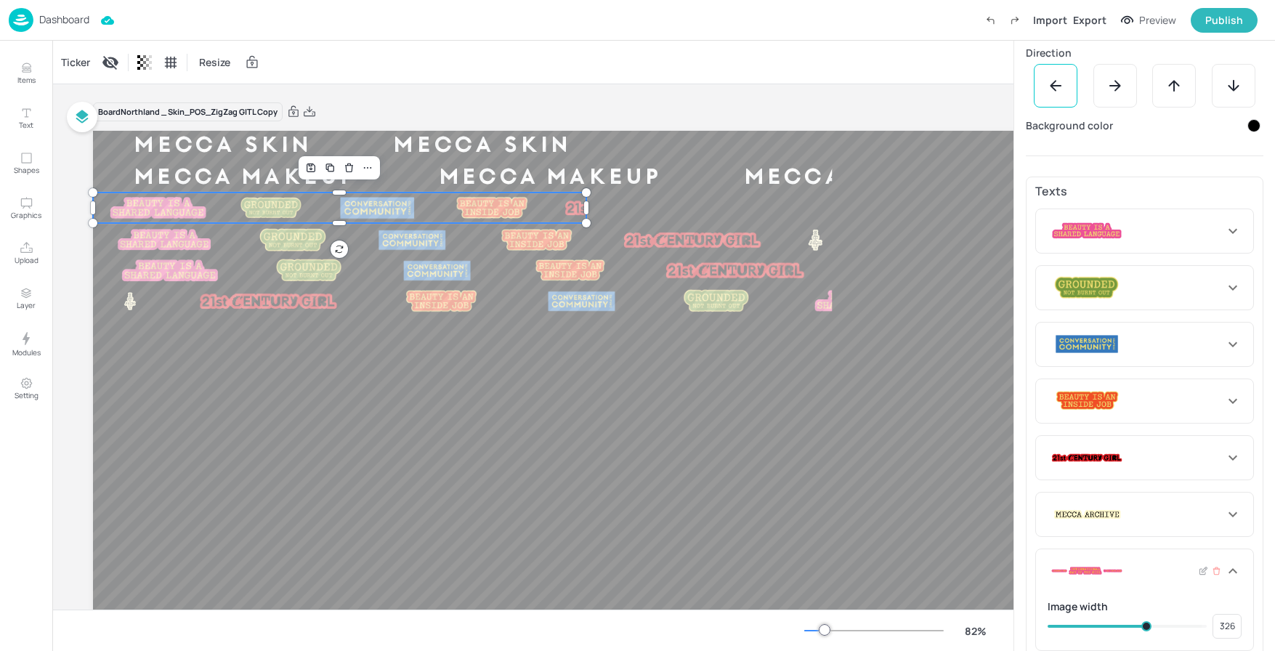
type input "338"
type input "331"
type input "343"
type input "338"
type input "348"
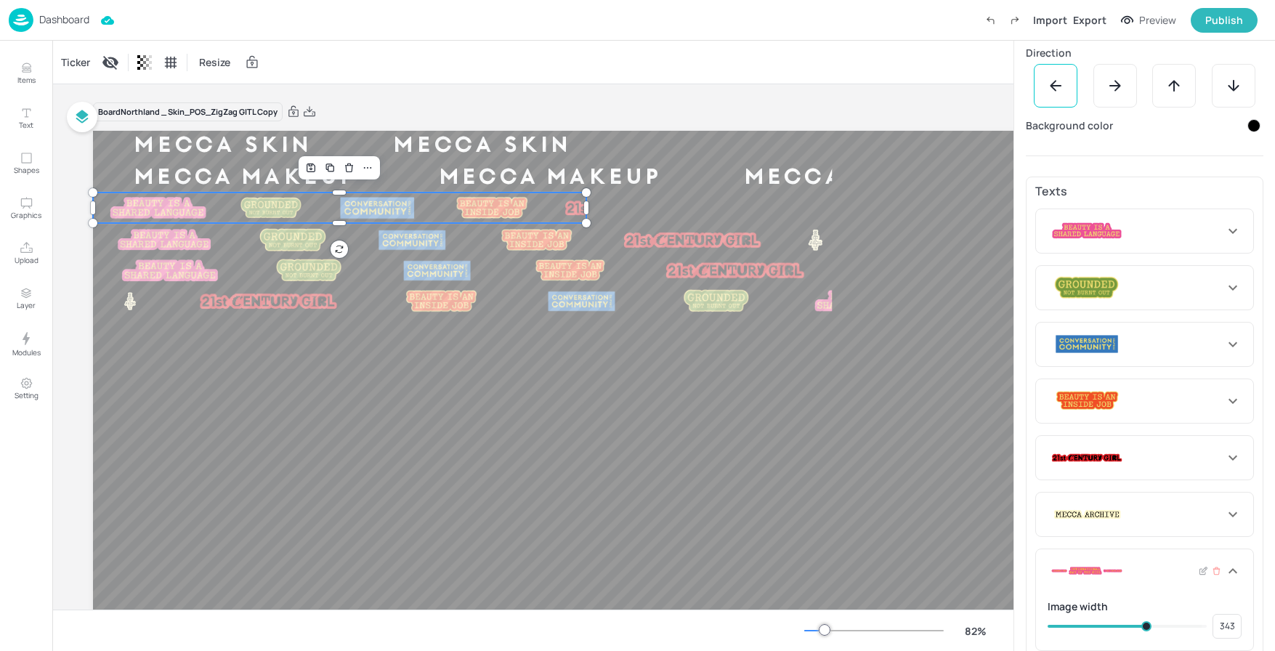
type input "348"
type input "352"
type input "350"
type input "355"
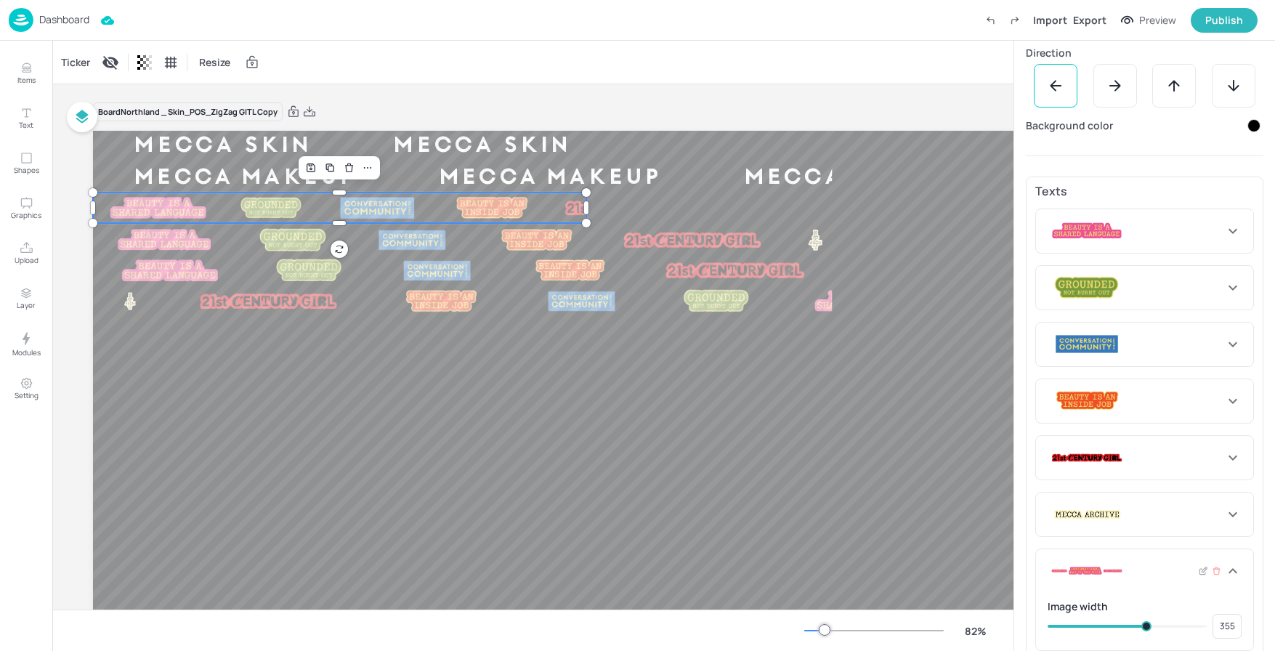
type input "360"
type input "357"
type input "369"
type input "374"
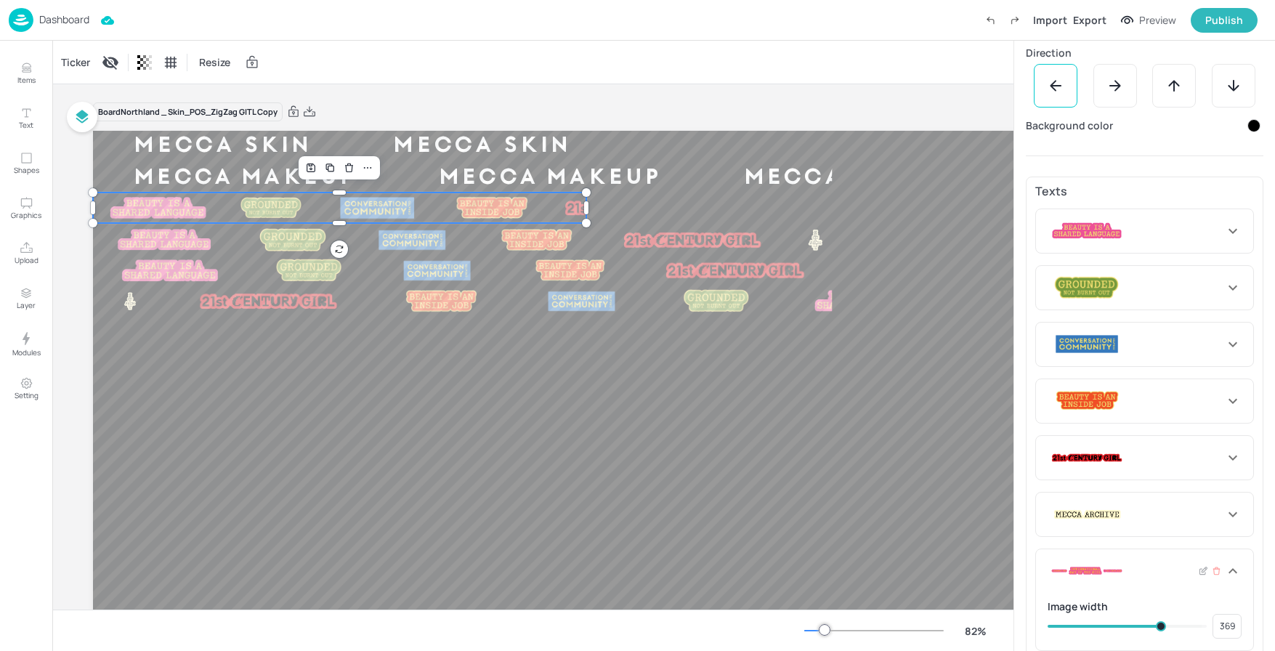
type input "372"
type input "377"
type input "374"
type input "379"
type input "377"
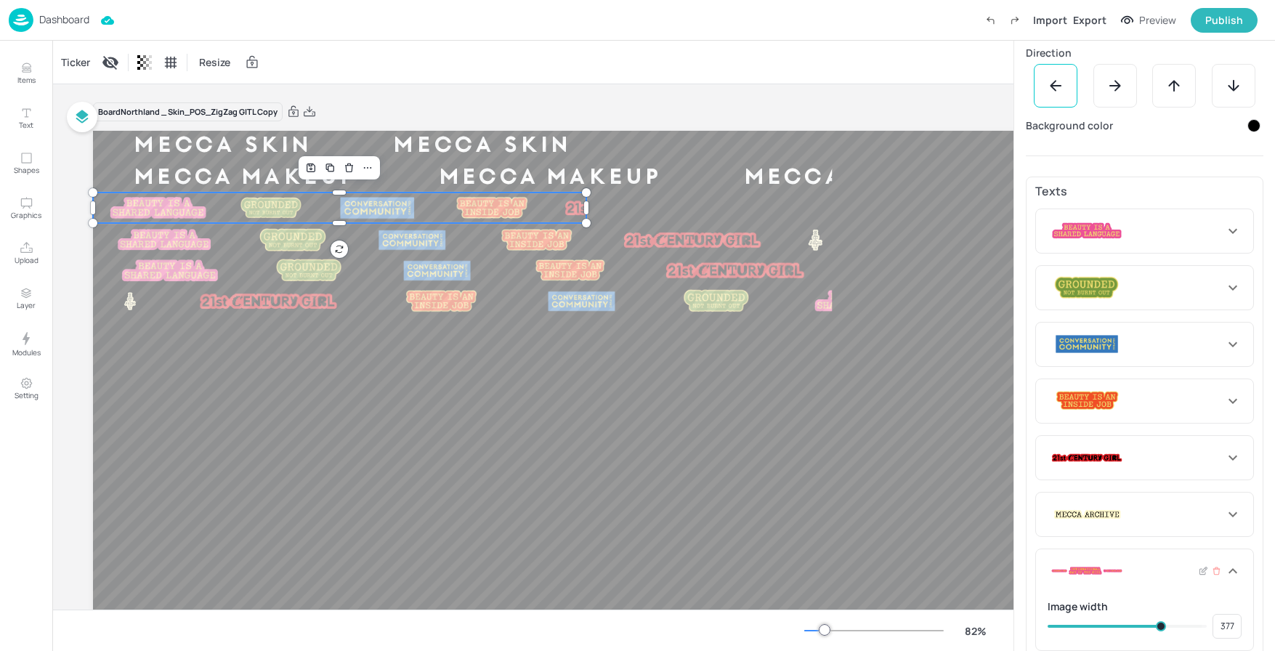
type input "381"
type input "379"
type input "389"
type input "381"
type input "391"
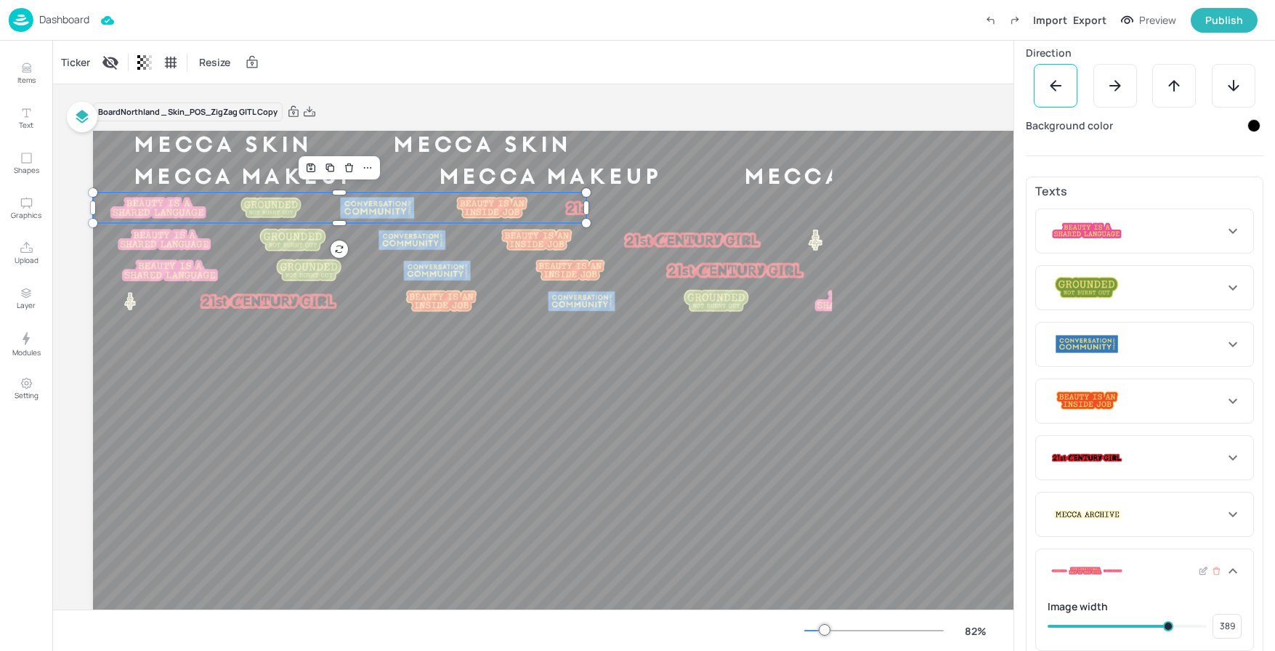
type input "391"
type input "393"
type input "403"
type input "396"
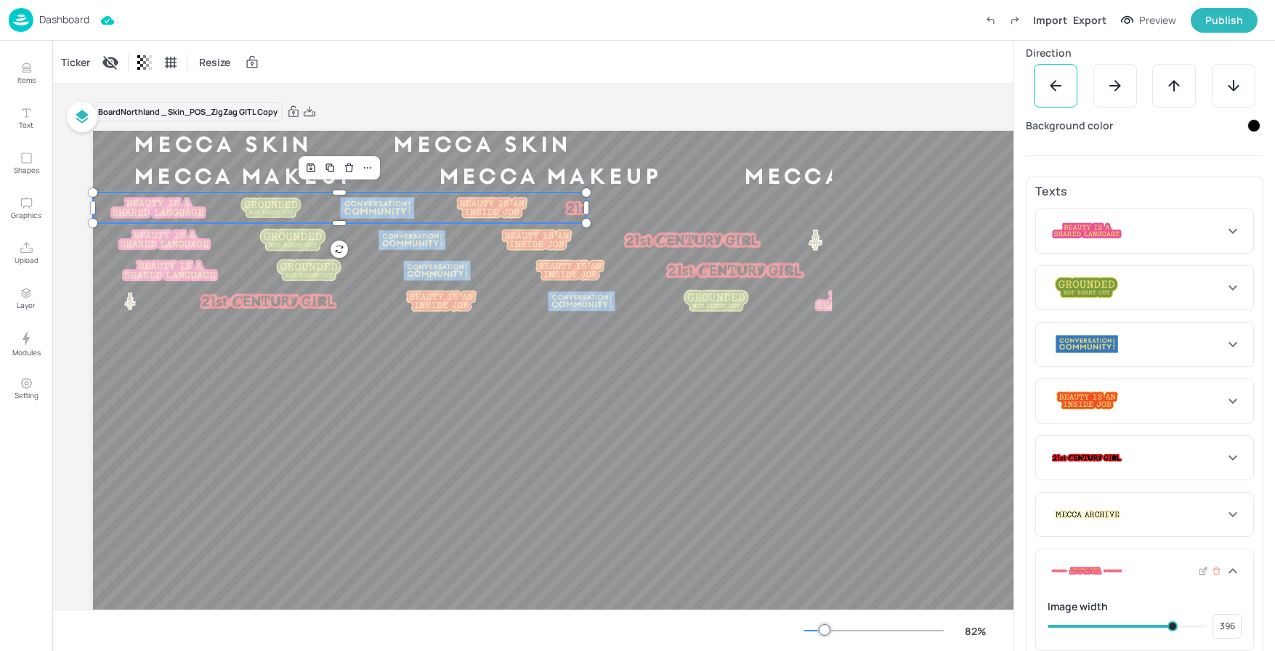
type input "405"
type input "403"
type input "408"
type input "413"
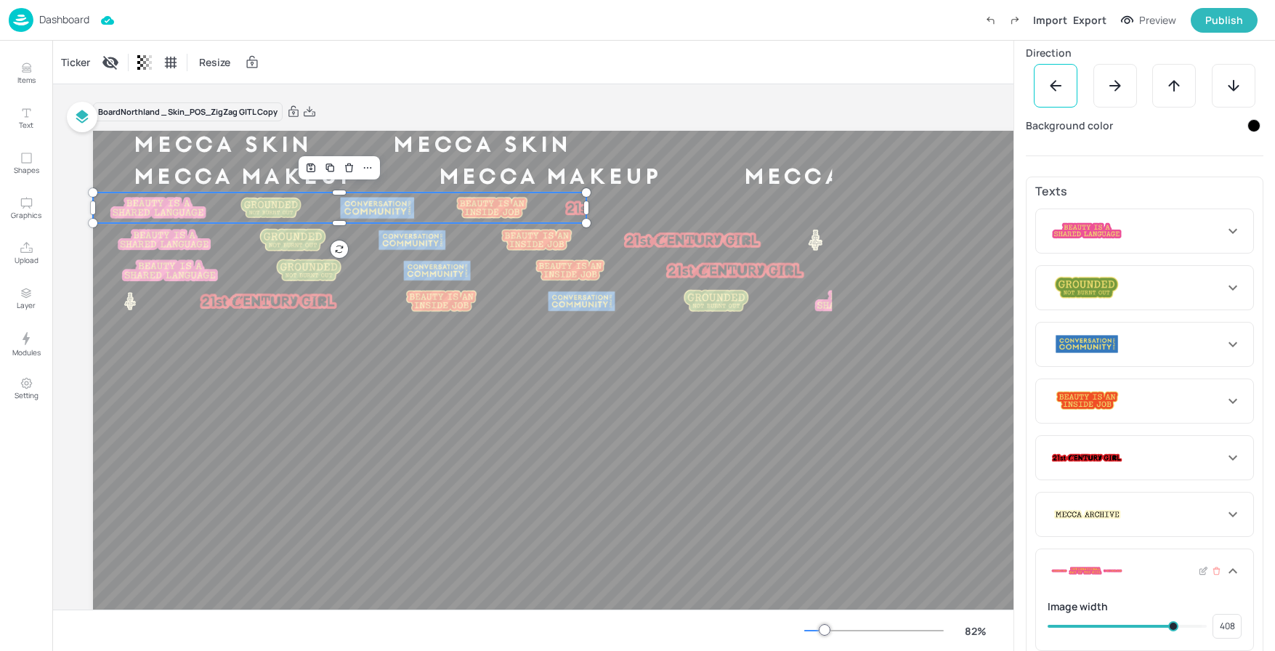
type input "413"
type input "410"
type input "405"
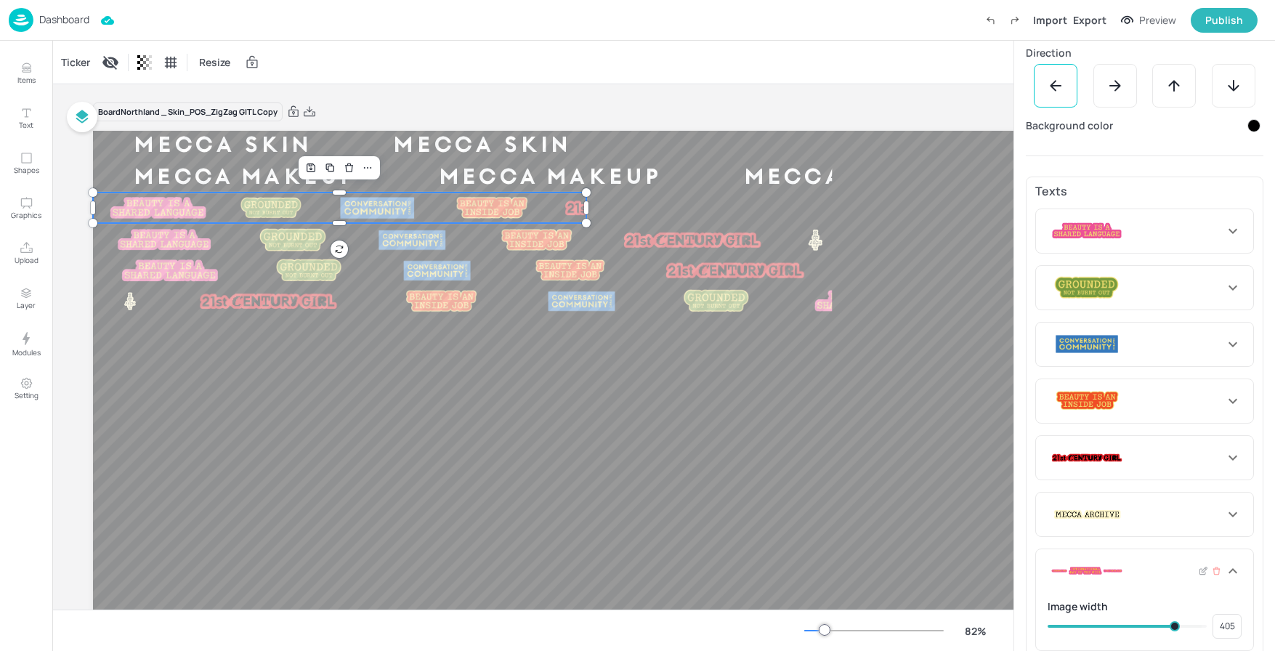
type input "396"
type input "391"
type input "389"
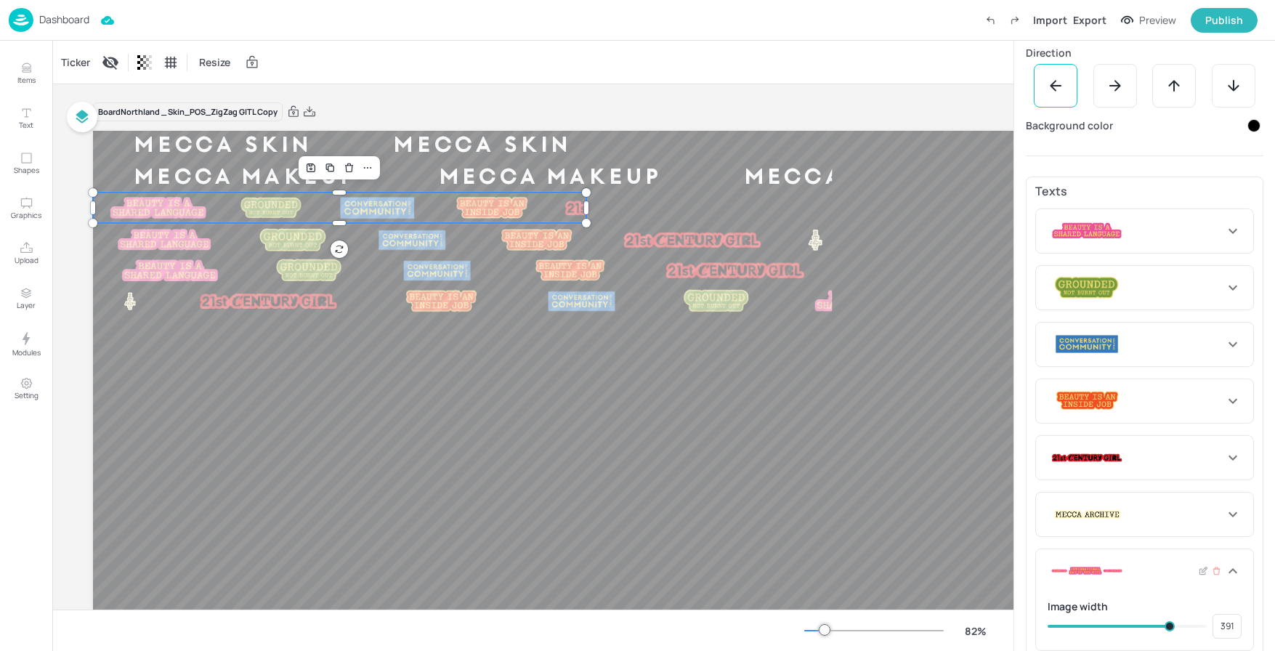
type input "389"
type input "386"
drag, startPoint x: 1098, startPoint y: 620, endPoint x: 1163, endPoint y: 623, distance: 65.4
click at [1163, 623] on span at bounding box center [1167, 626] width 10 height 10
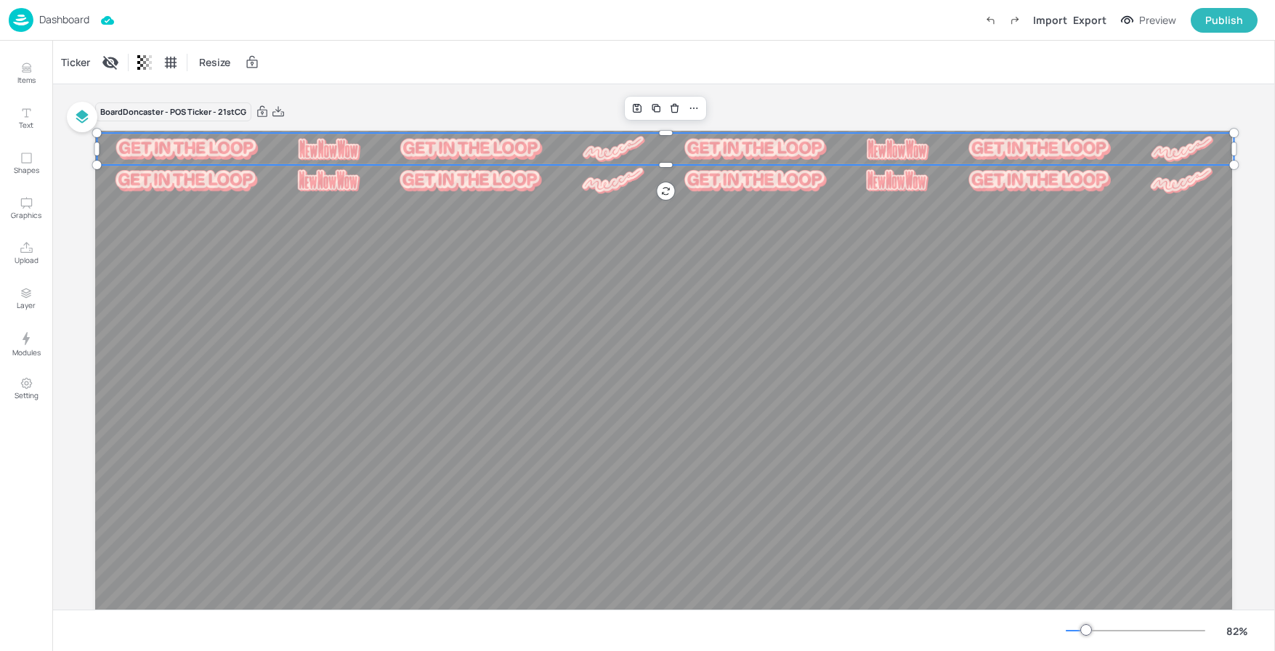
click at [291, 147] on div at bounding box center [330, 149] width 102 height 22
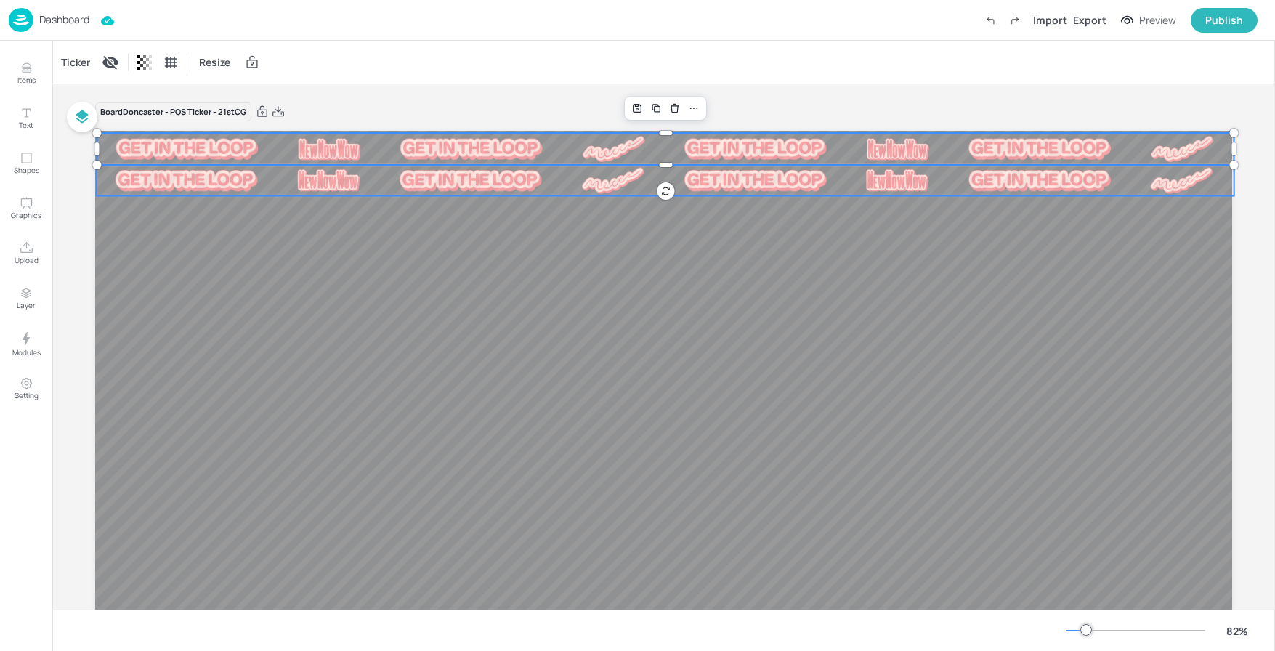
click at [297, 182] on img at bounding box center [328, 180] width 62 height 22
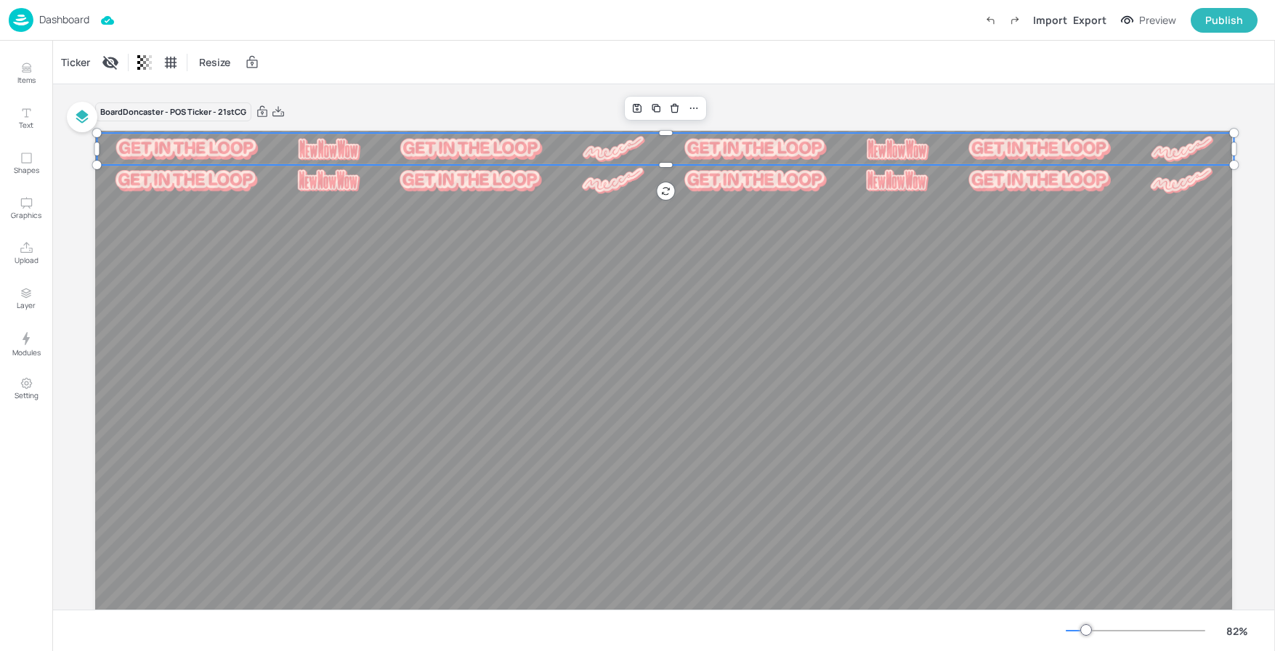
click at [400, 147] on img at bounding box center [471, 149] width 142 height 21
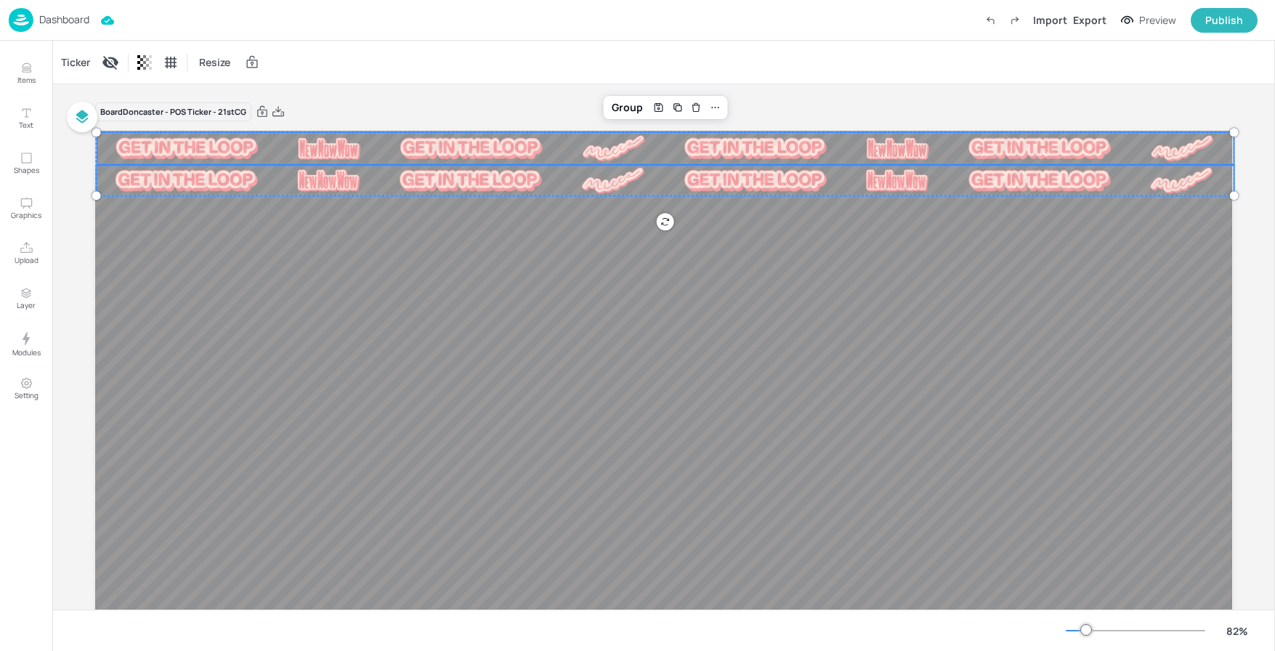
click at [400, 185] on img at bounding box center [471, 180] width 142 height 21
click at [81, 60] on div "Ticker" at bounding box center [75, 62] width 35 height 23
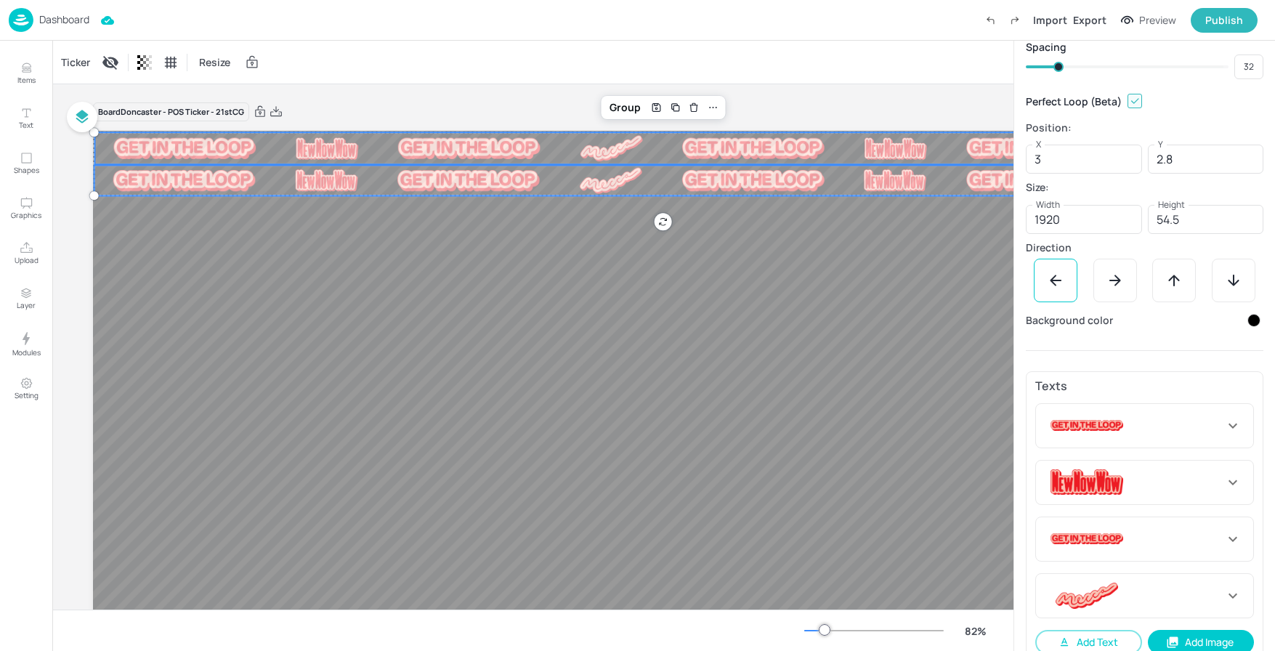
scroll to position [161, 0]
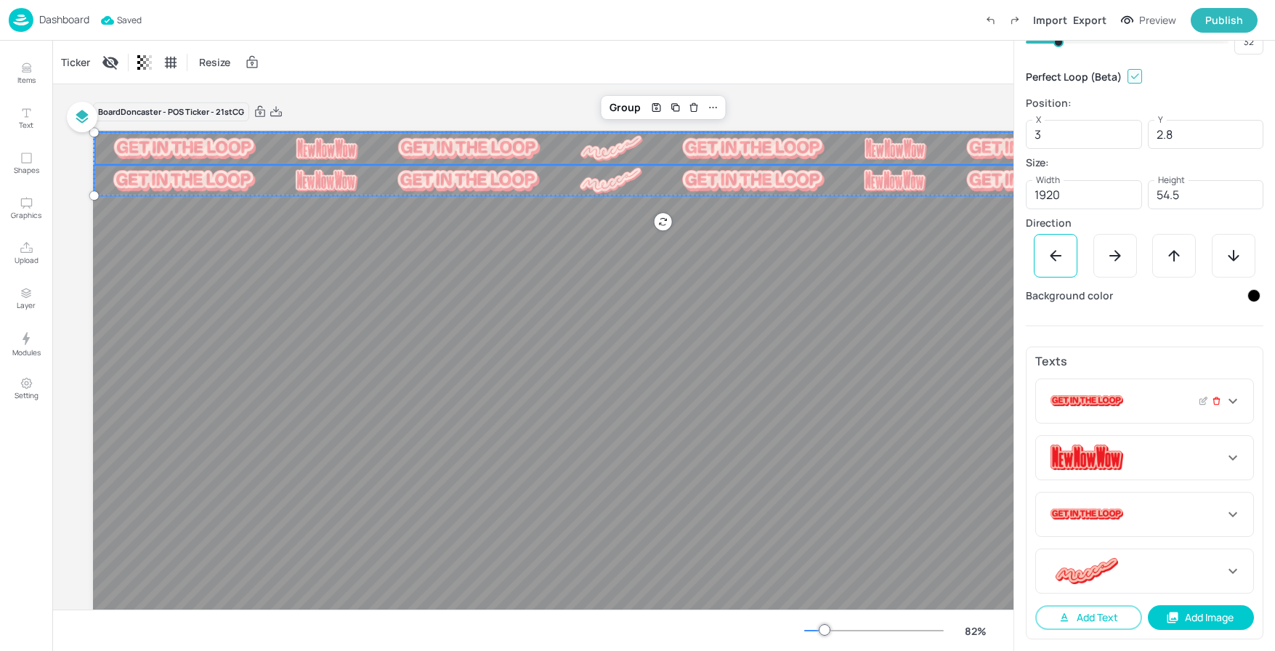
click at [1214, 403] on icon at bounding box center [1216, 402] width 6 height 6
type input "105"
type input "240"
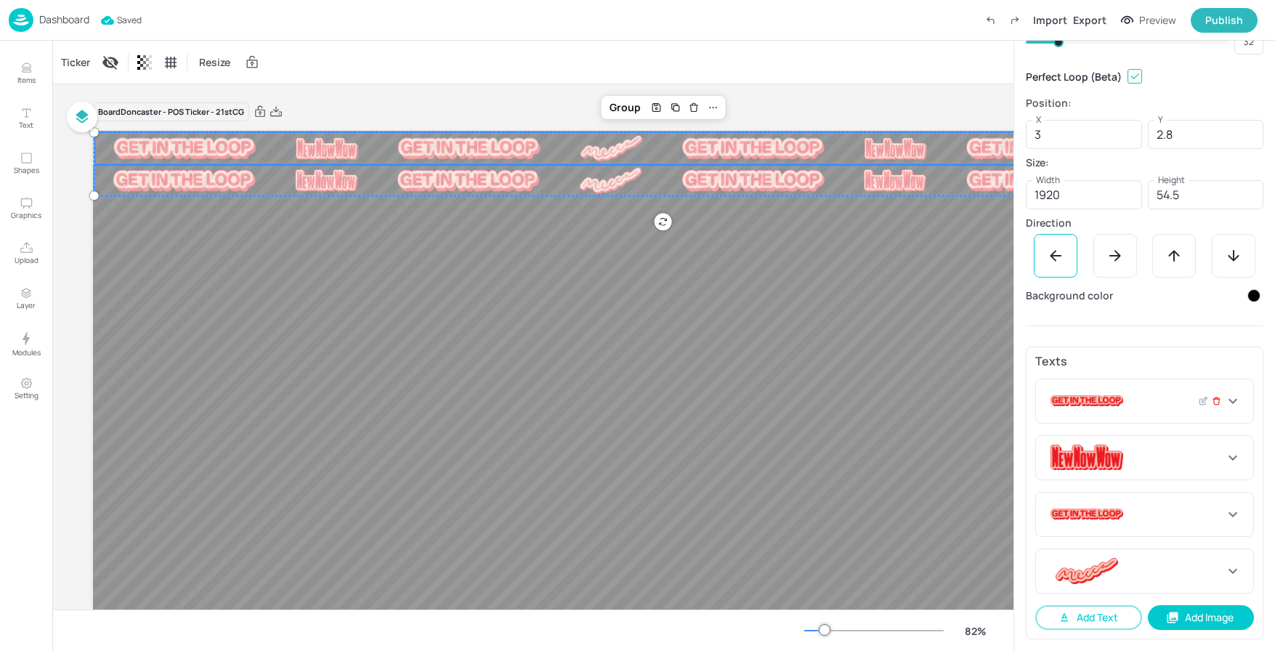
type input "105"
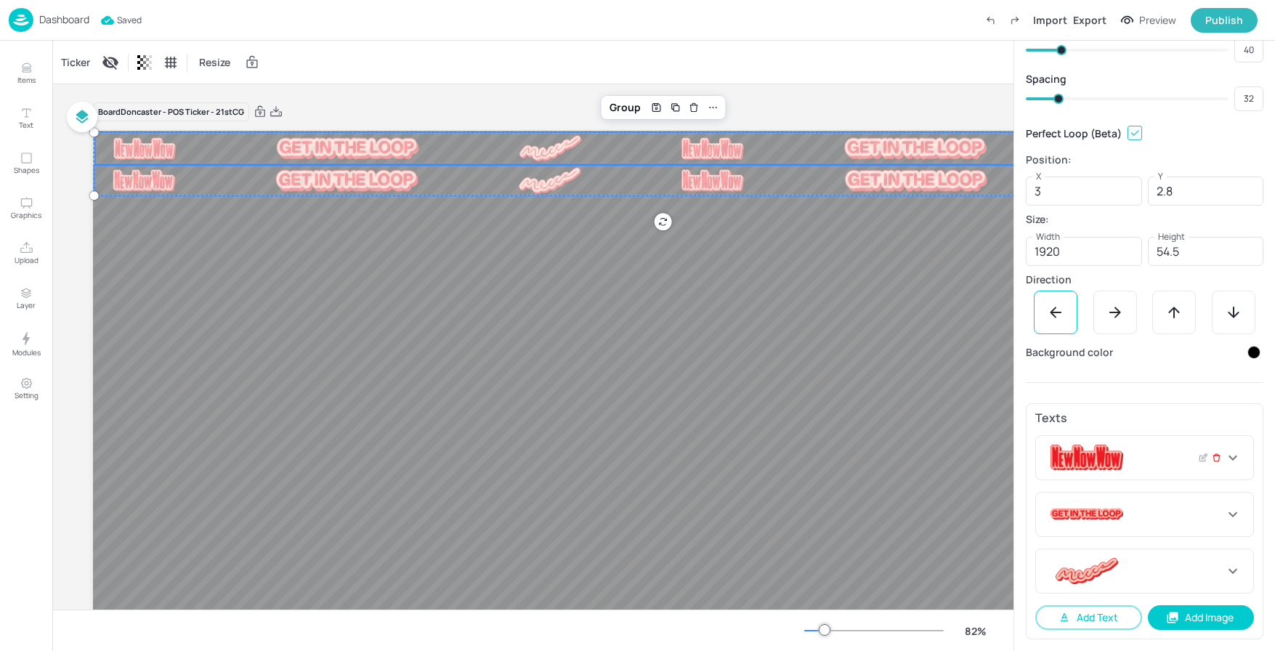
scroll to position [105, 0]
click at [1213, 456] on icon at bounding box center [1216, 458] width 9 height 10
type input "240"
type input "105"
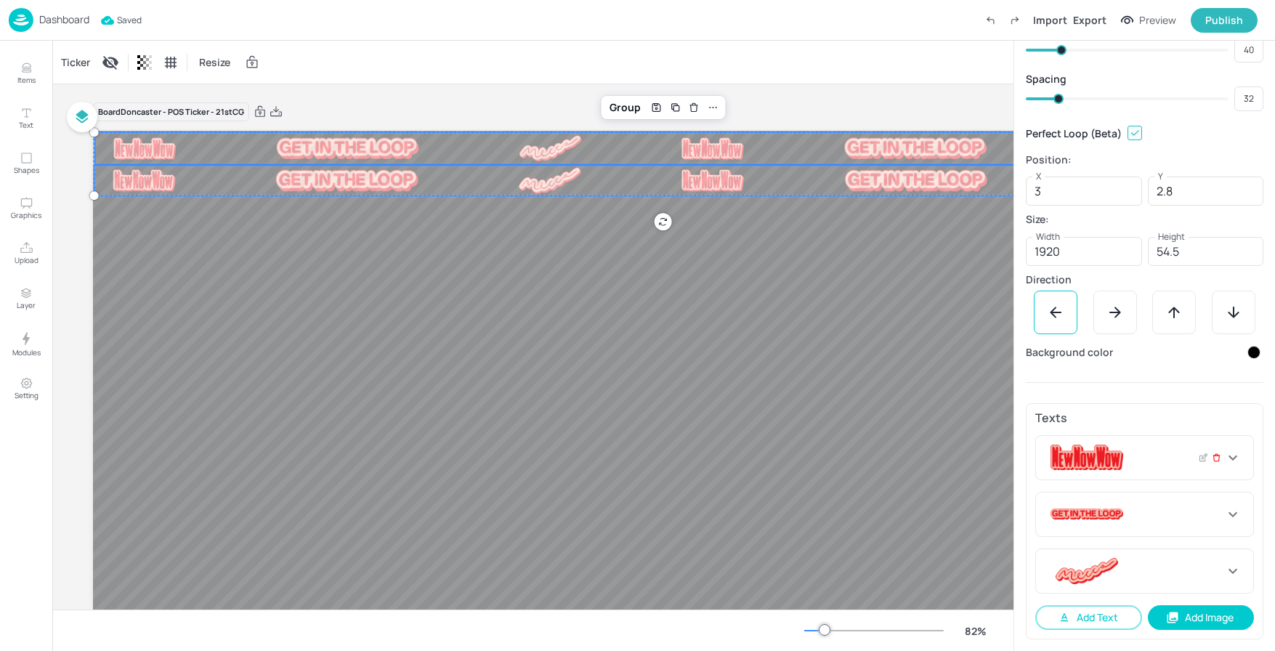
type input "105"
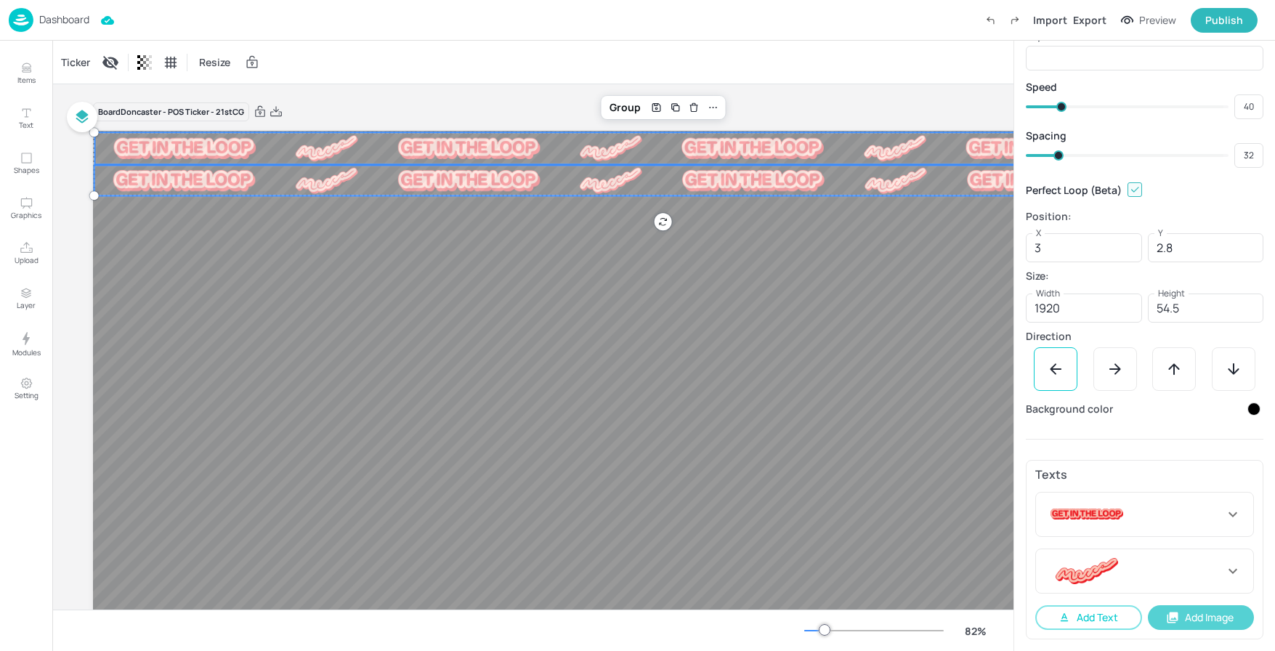
click at [1183, 620] on button "Add Image" at bounding box center [1201, 617] width 107 height 25
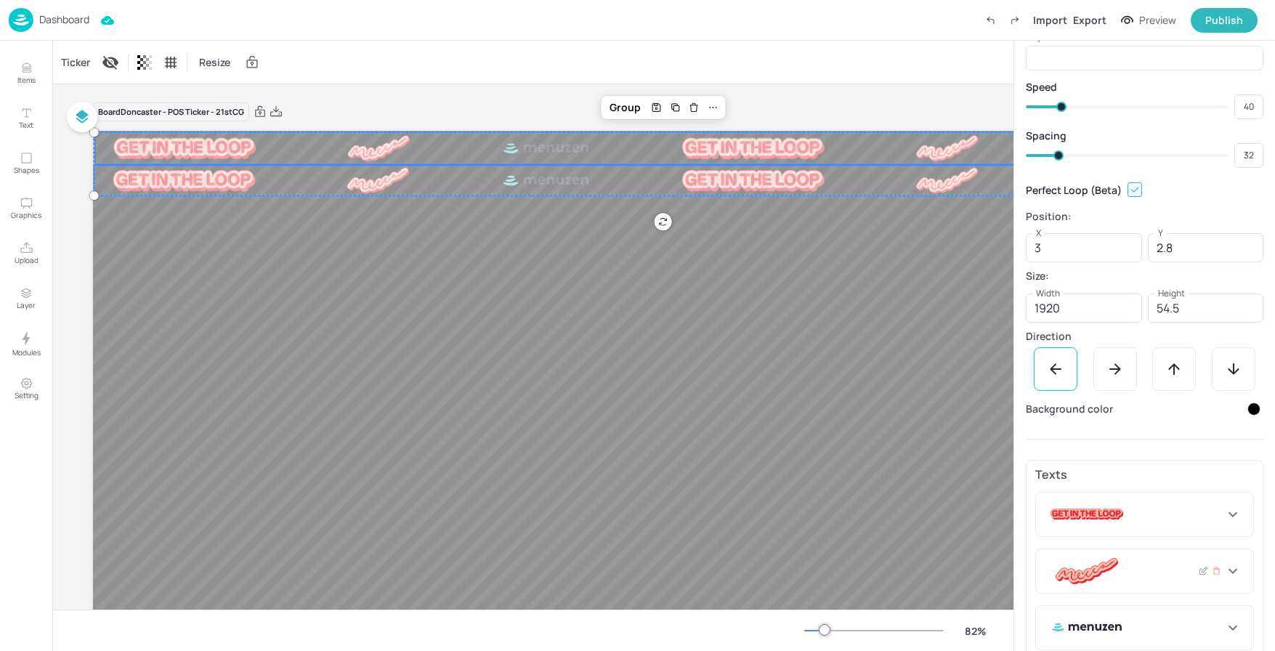
scroll to position [105, 0]
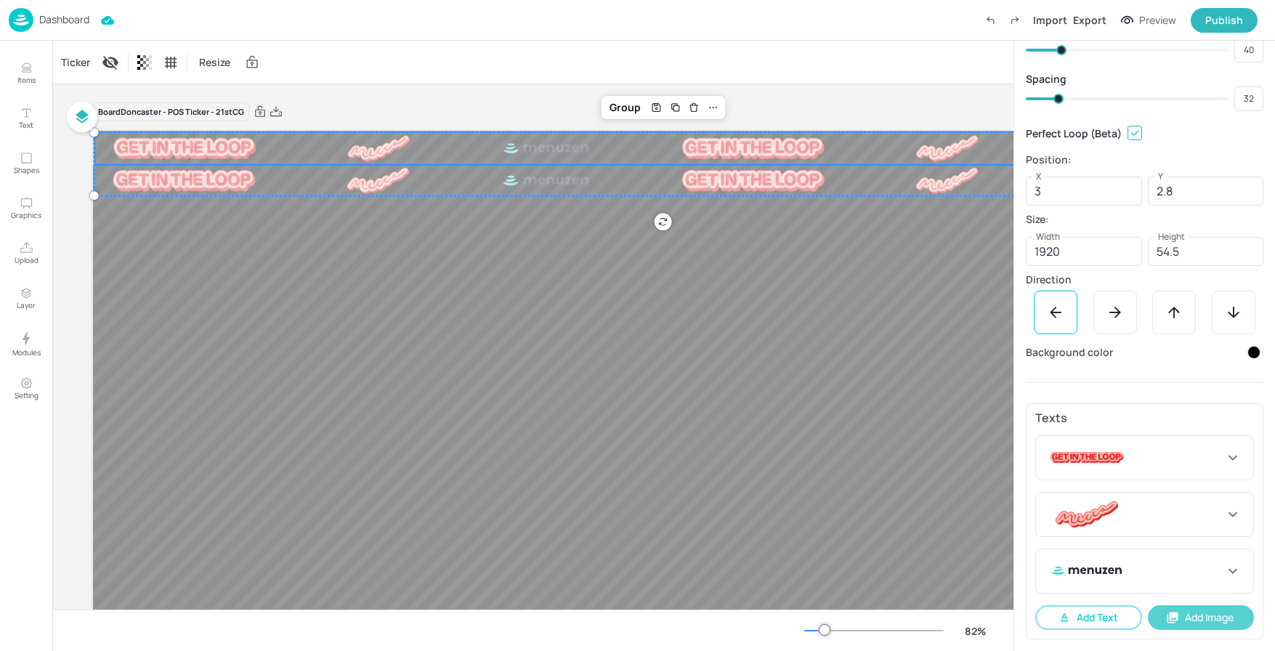
click at [1183, 612] on button "Add Image" at bounding box center [1201, 617] width 107 height 25
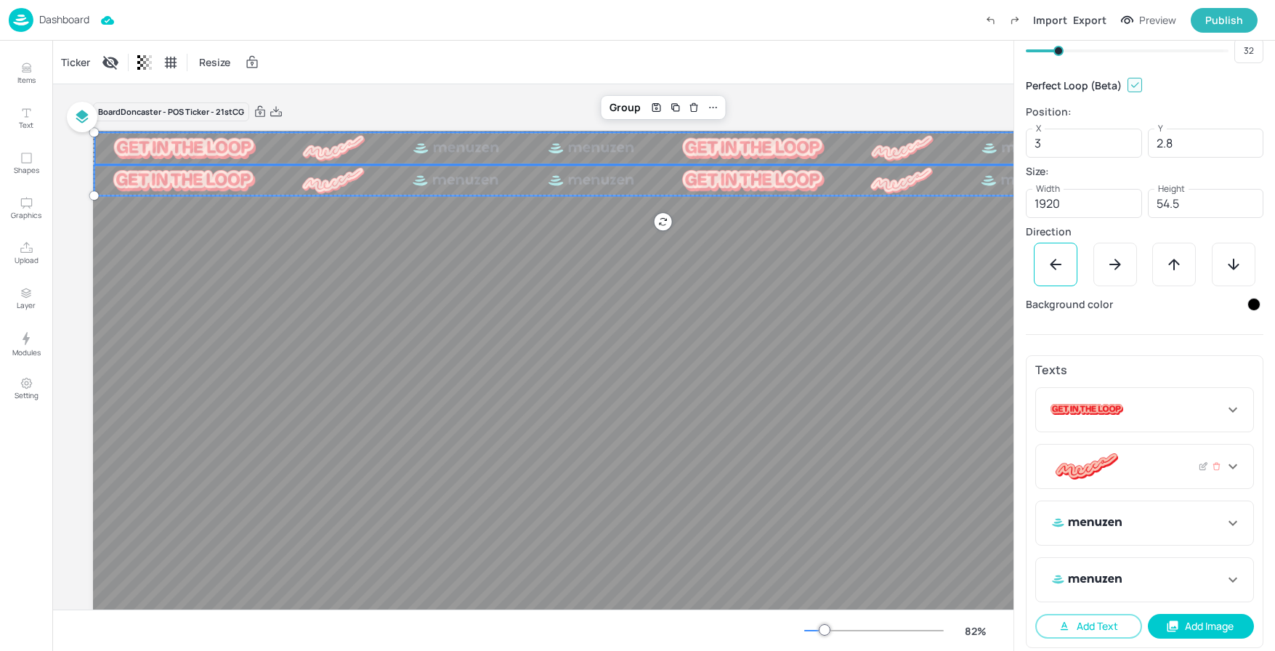
scroll to position [161, 0]
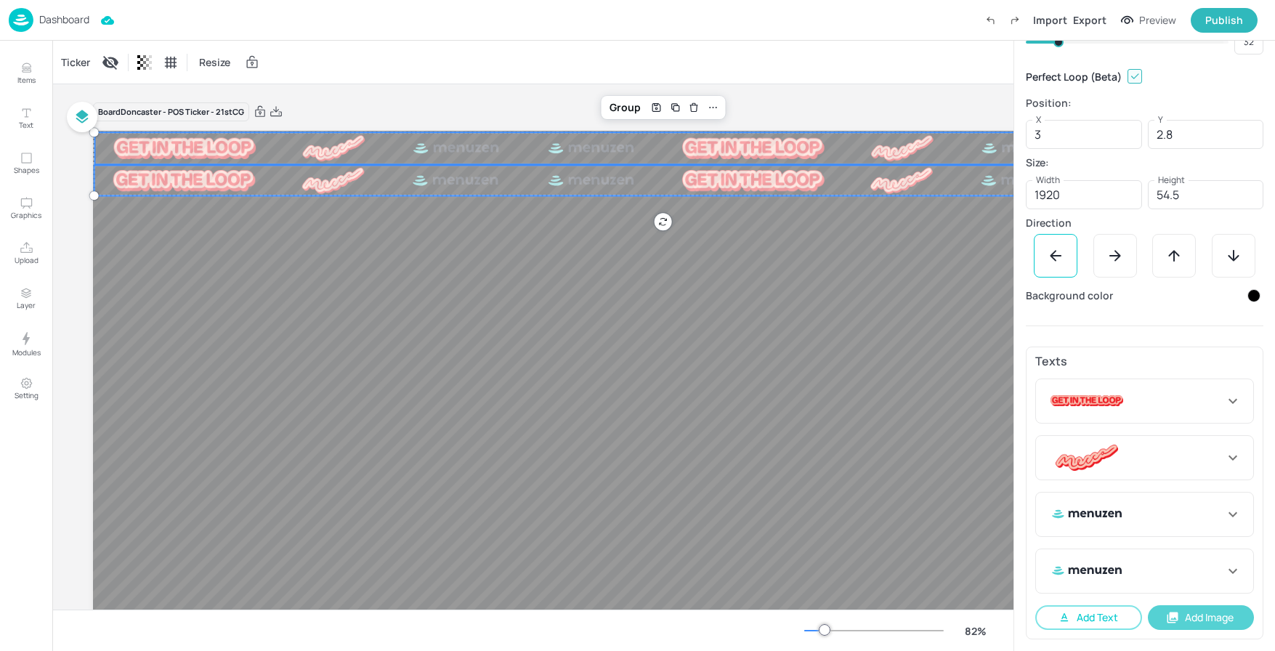
click at [1197, 617] on button "Add Image" at bounding box center [1201, 617] width 107 height 25
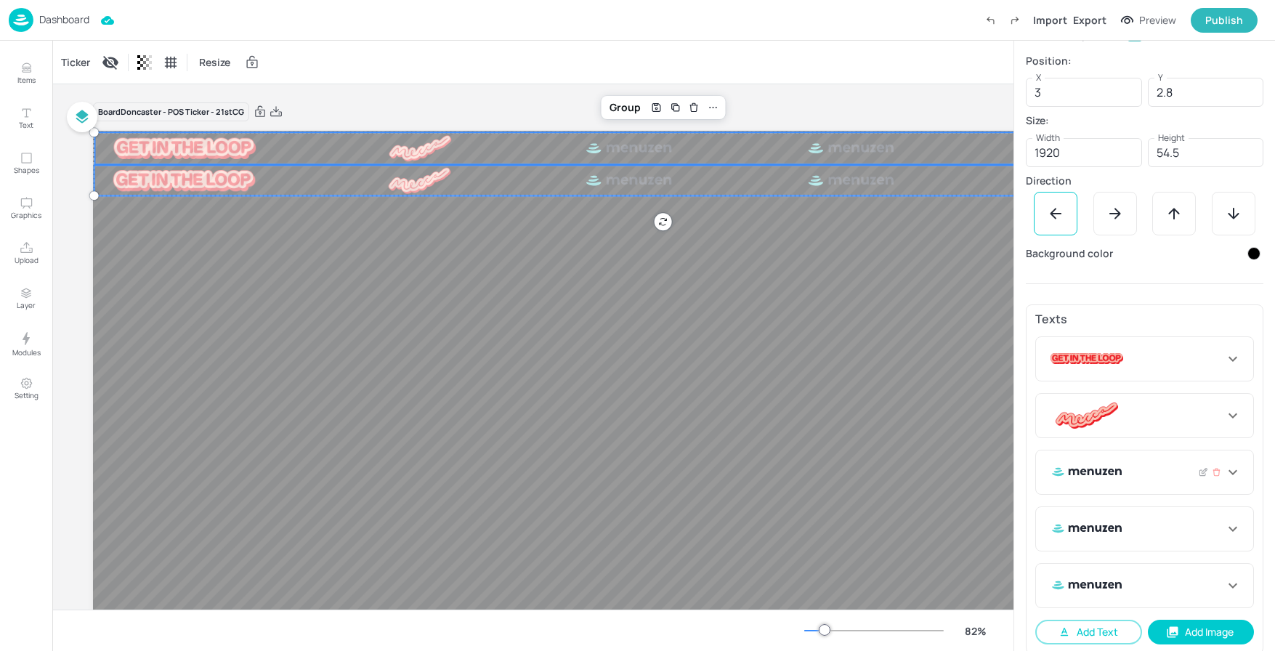
scroll to position [218, 0]
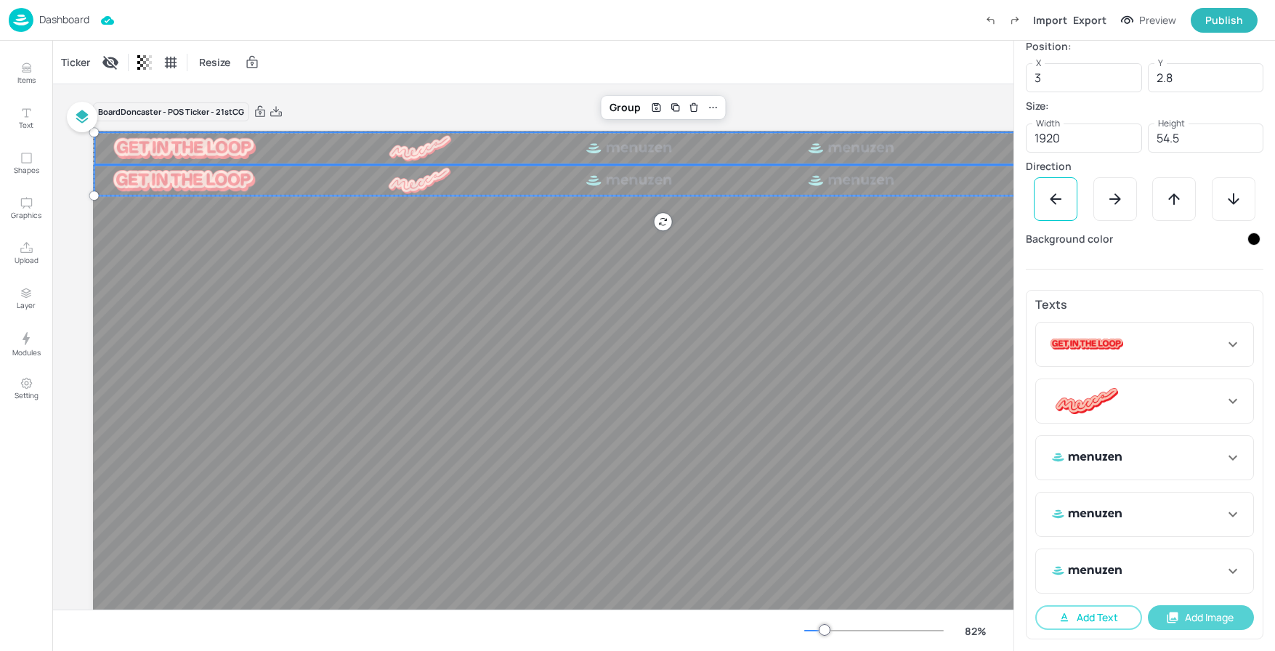
click at [1176, 618] on button "Add Image" at bounding box center [1201, 617] width 107 height 25
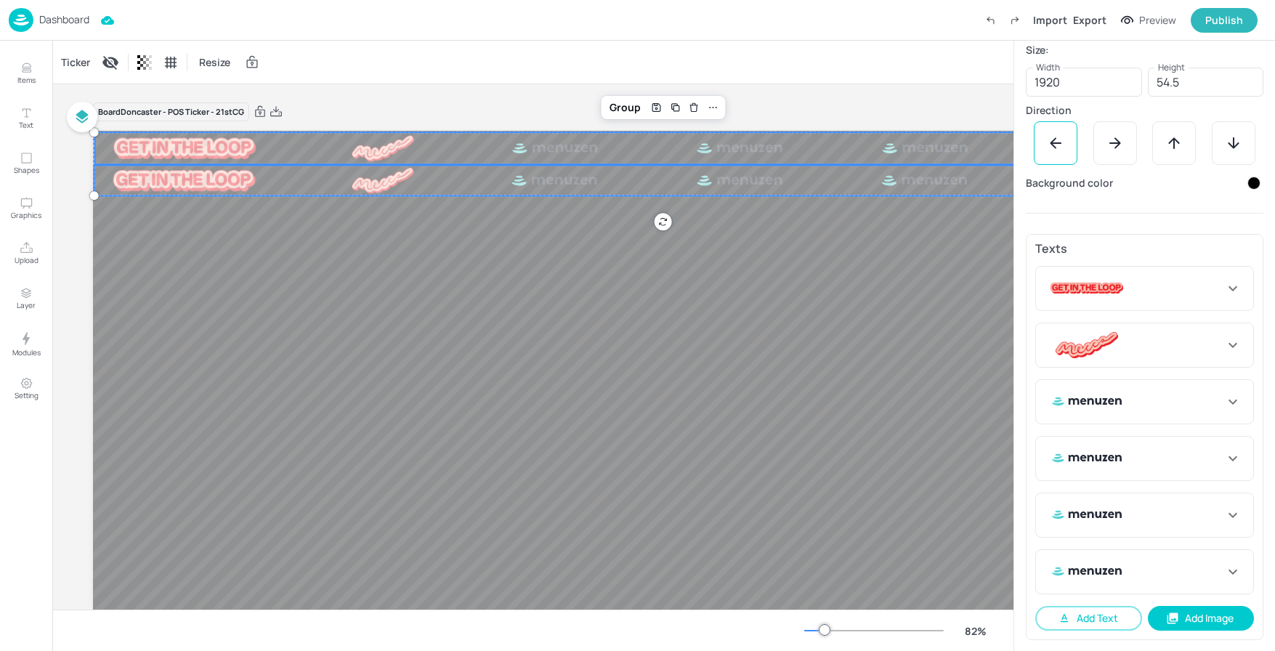
scroll to position [275, 0]
click at [1199, 287] on icon at bounding box center [1203, 288] width 11 height 10
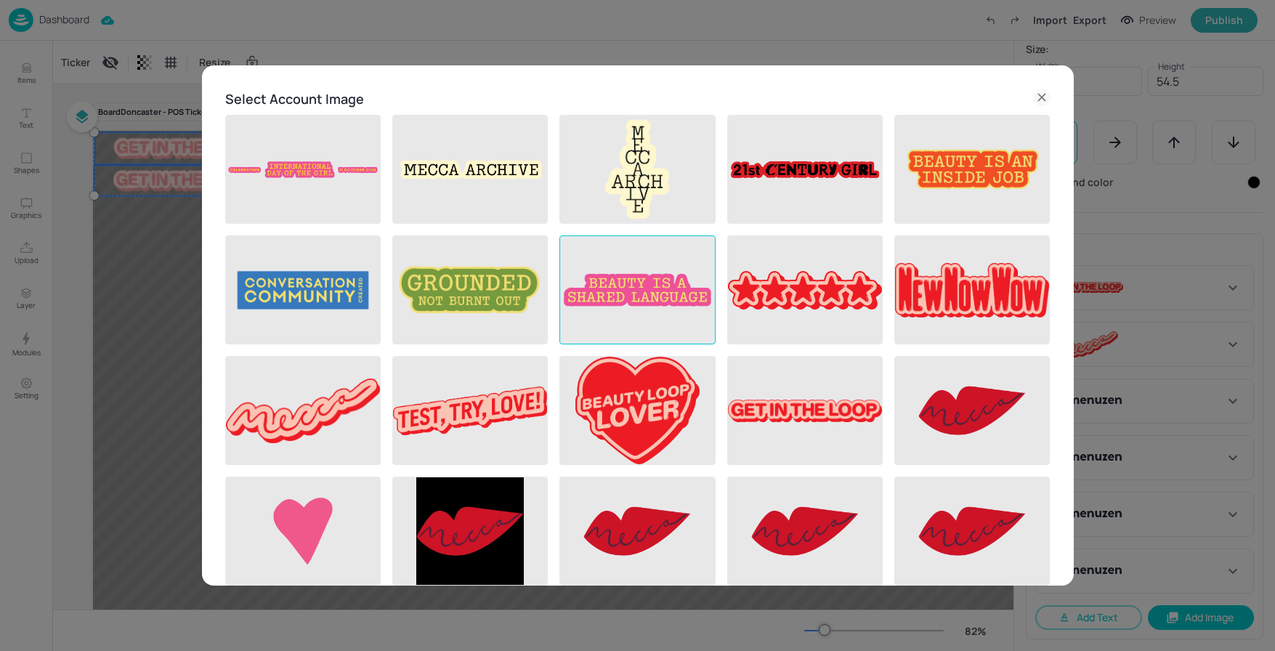
click at [623, 286] on img at bounding box center [637, 290] width 154 height 108
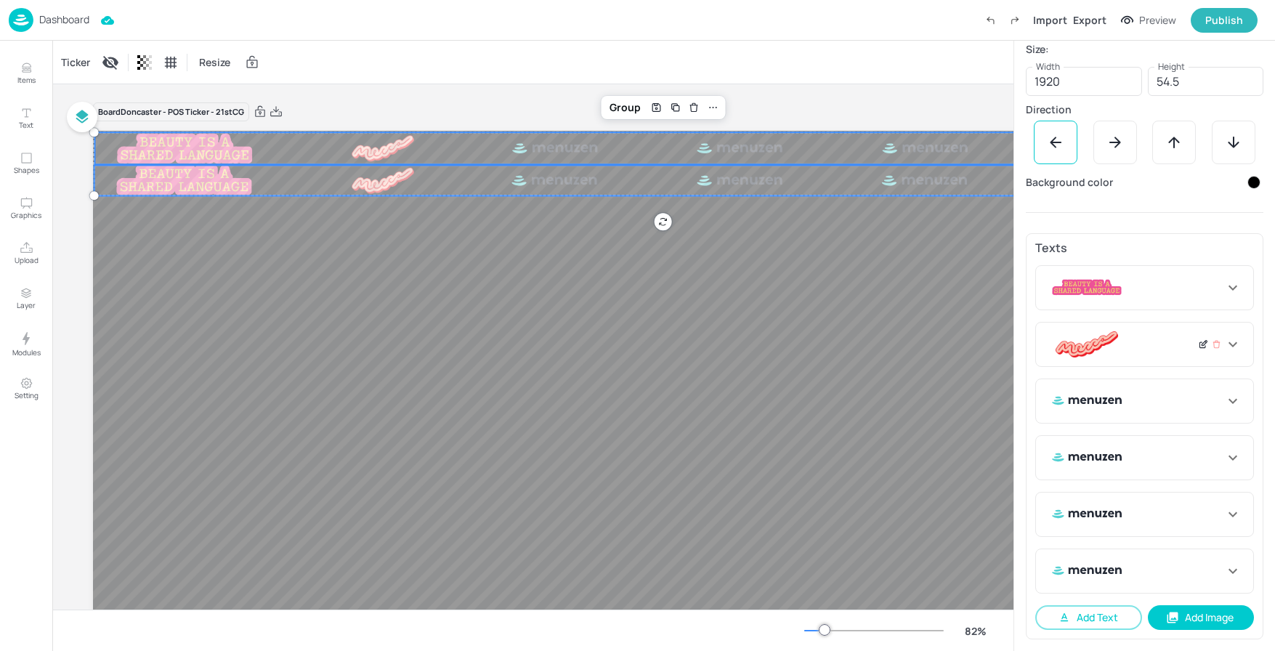
click at [1203, 345] on icon at bounding box center [1203, 344] width 11 height 10
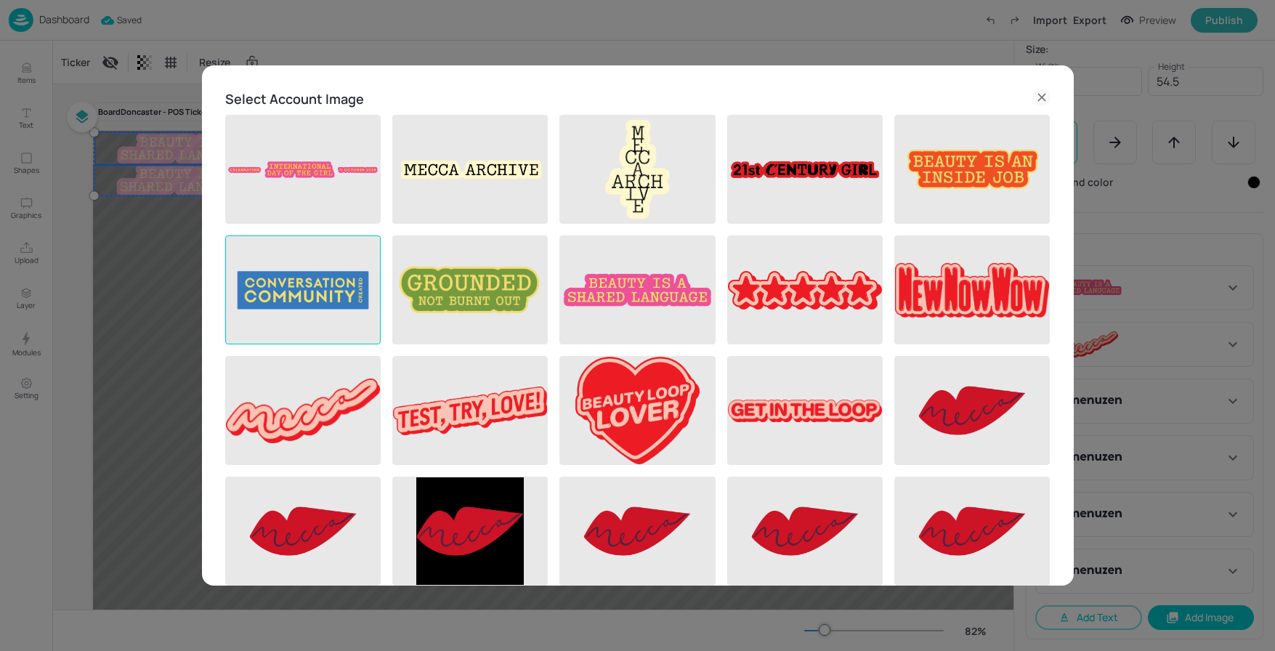
click at [321, 292] on img at bounding box center [303, 290] width 154 height 108
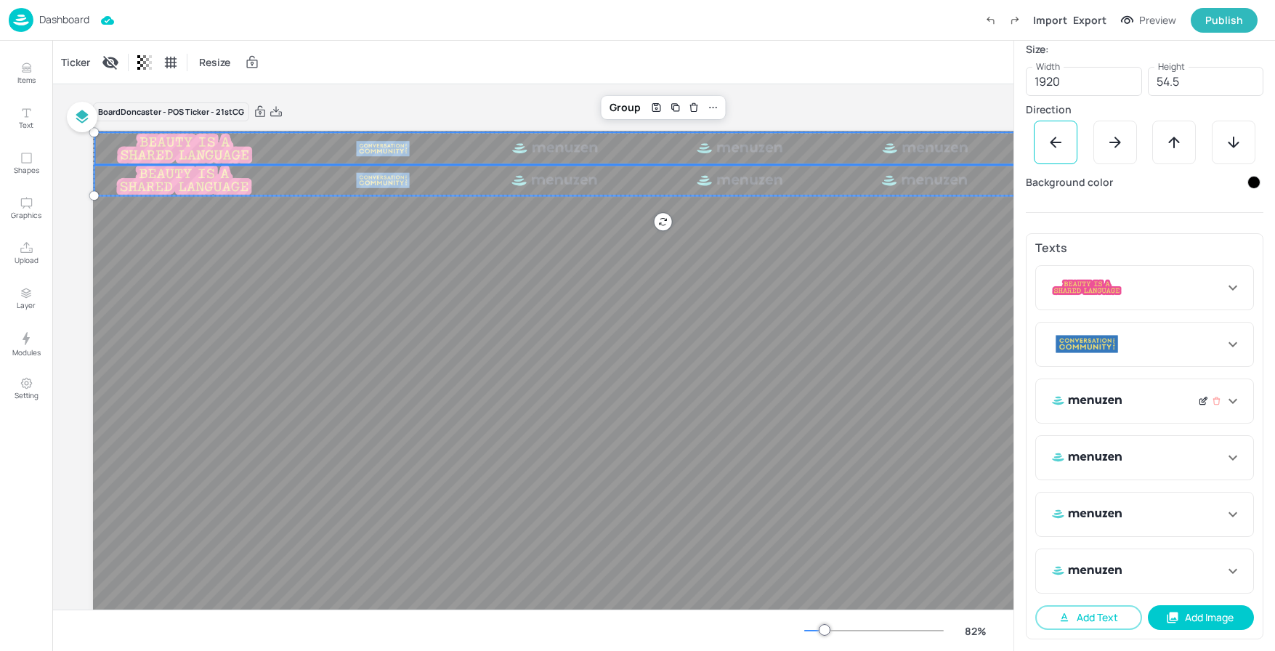
click at [1199, 400] on icon at bounding box center [1203, 401] width 11 height 10
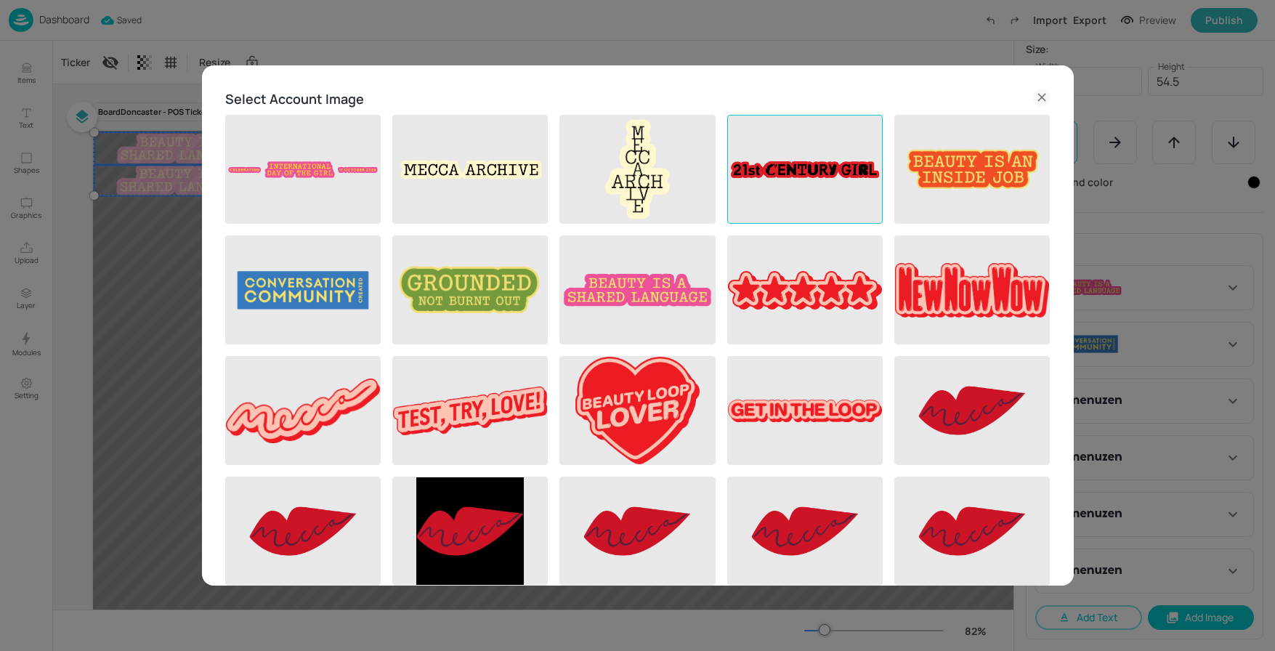
click at [783, 166] on img at bounding box center [805, 170] width 154 height 108
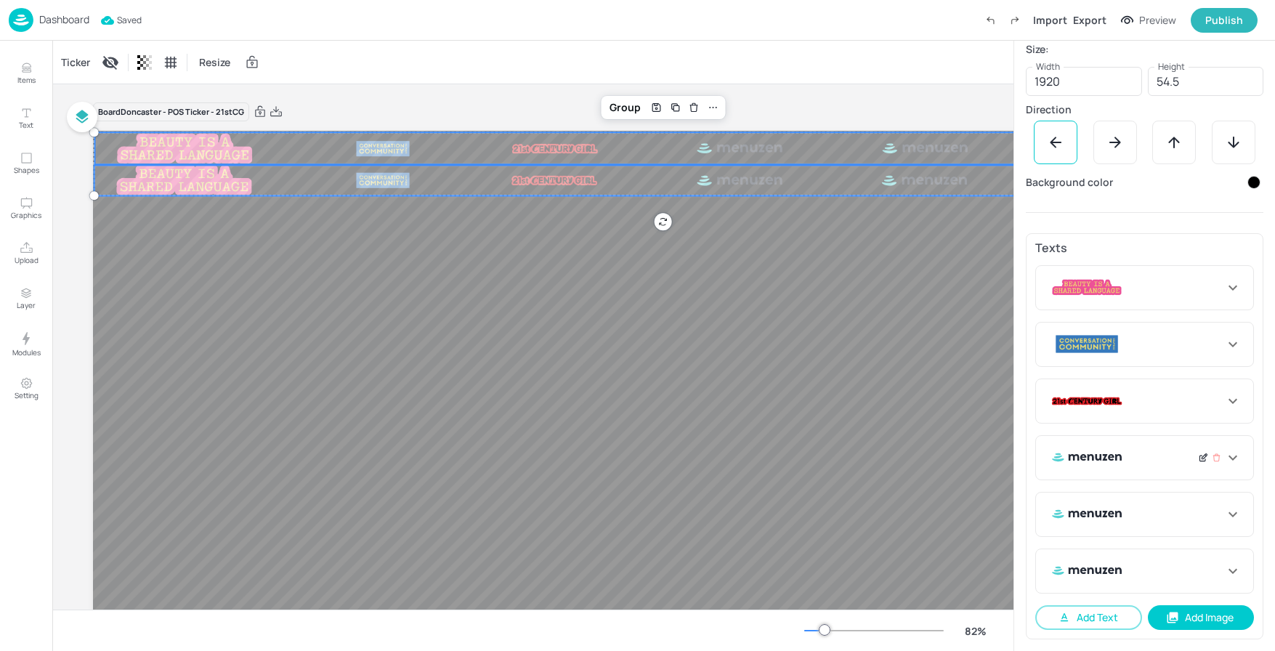
click at [1202, 458] on icon at bounding box center [1204, 456] width 5 height 5
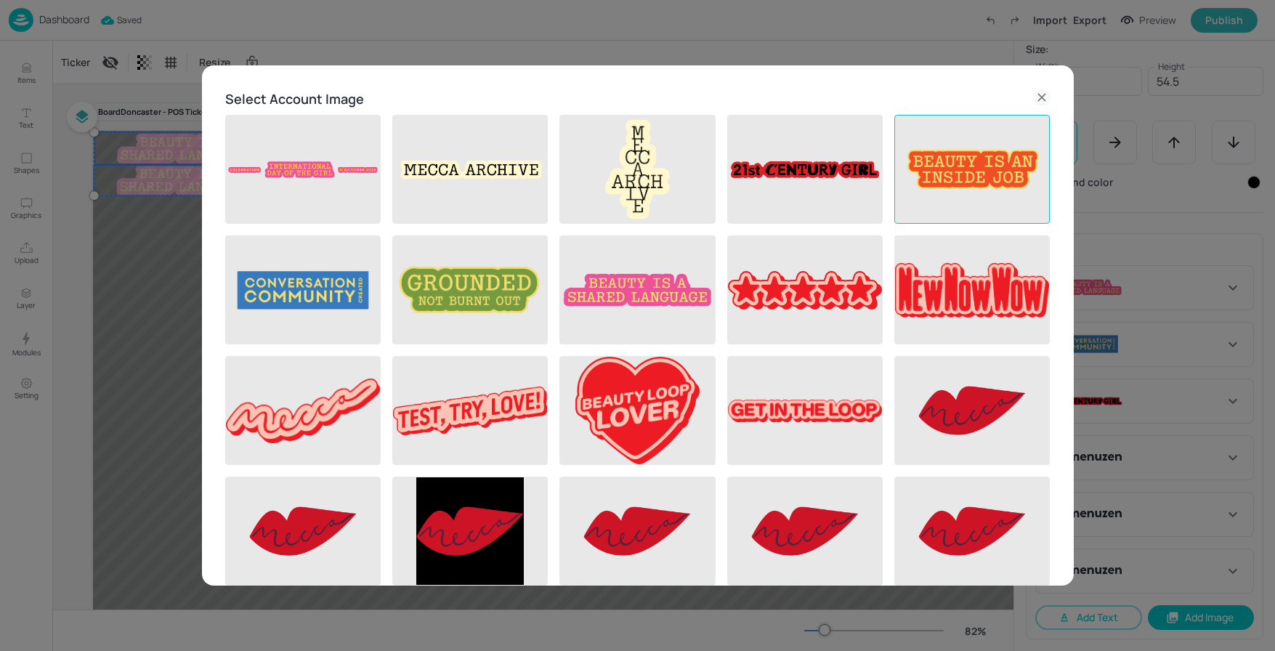
click at [966, 182] on img at bounding box center [972, 170] width 154 height 108
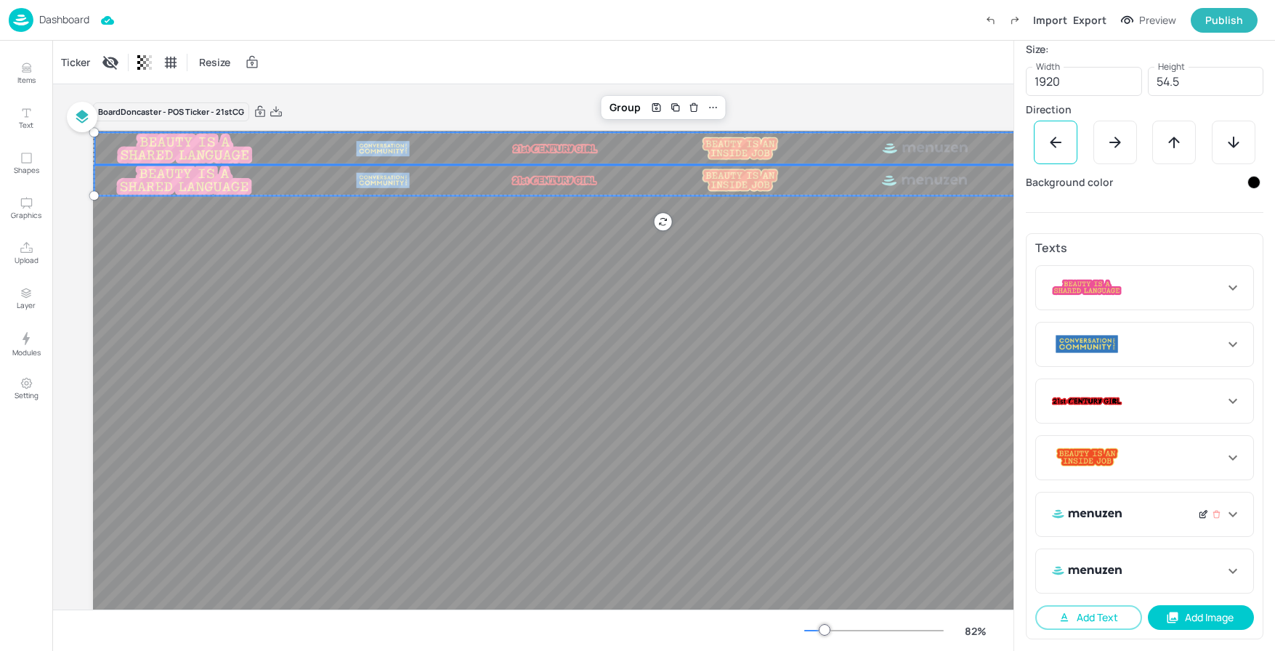
click at [1202, 511] on icon at bounding box center [1204, 513] width 5 height 5
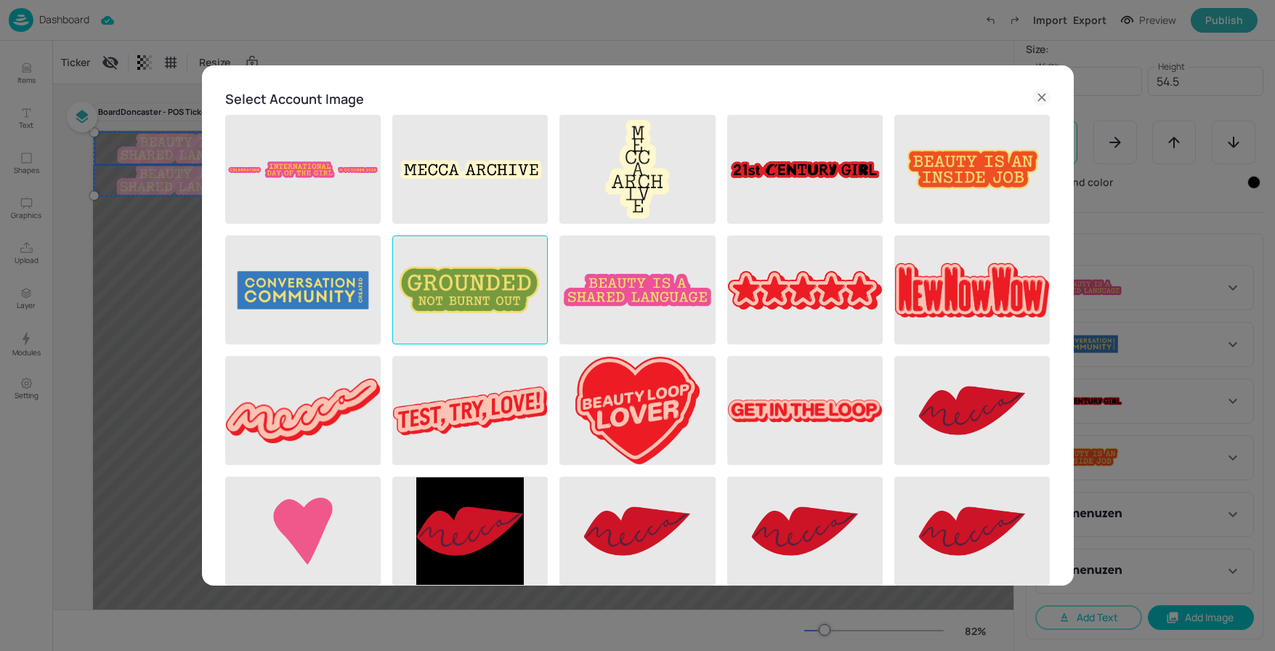
click at [456, 270] on img at bounding box center [470, 290] width 154 height 108
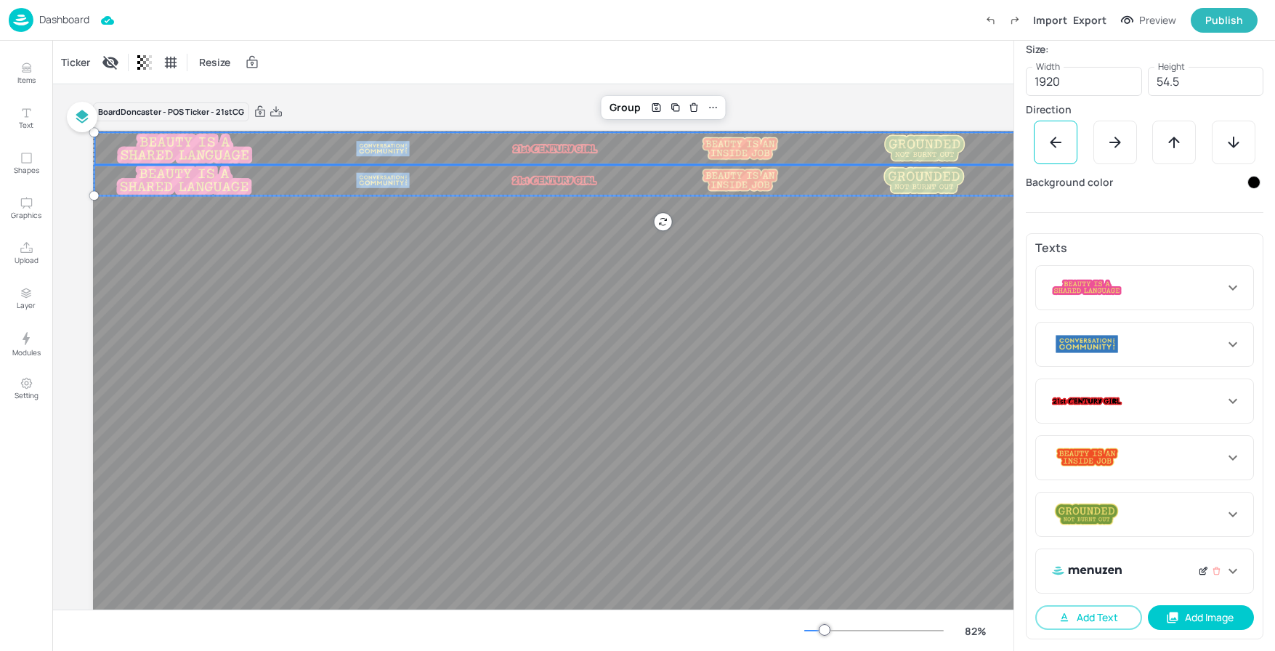
click at [1198, 572] on icon at bounding box center [1203, 571] width 11 height 10
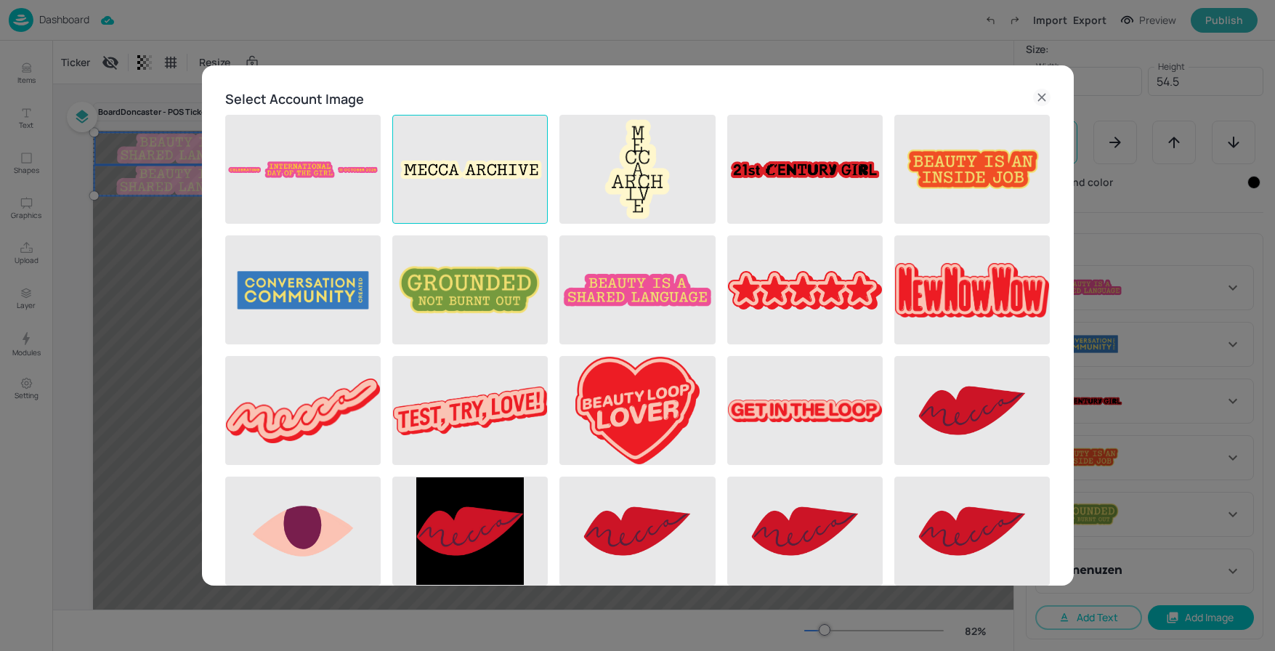
click at [469, 163] on img at bounding box center [470, 170] width 154 height 108
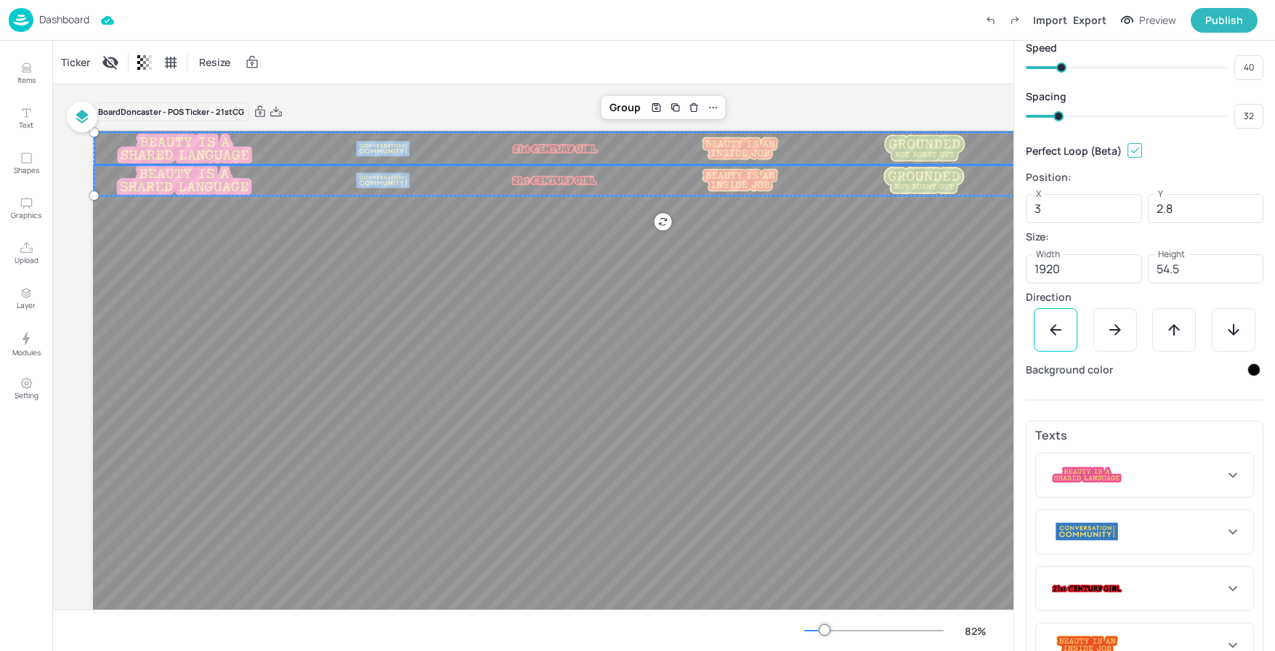
scroll to position [0, 0]
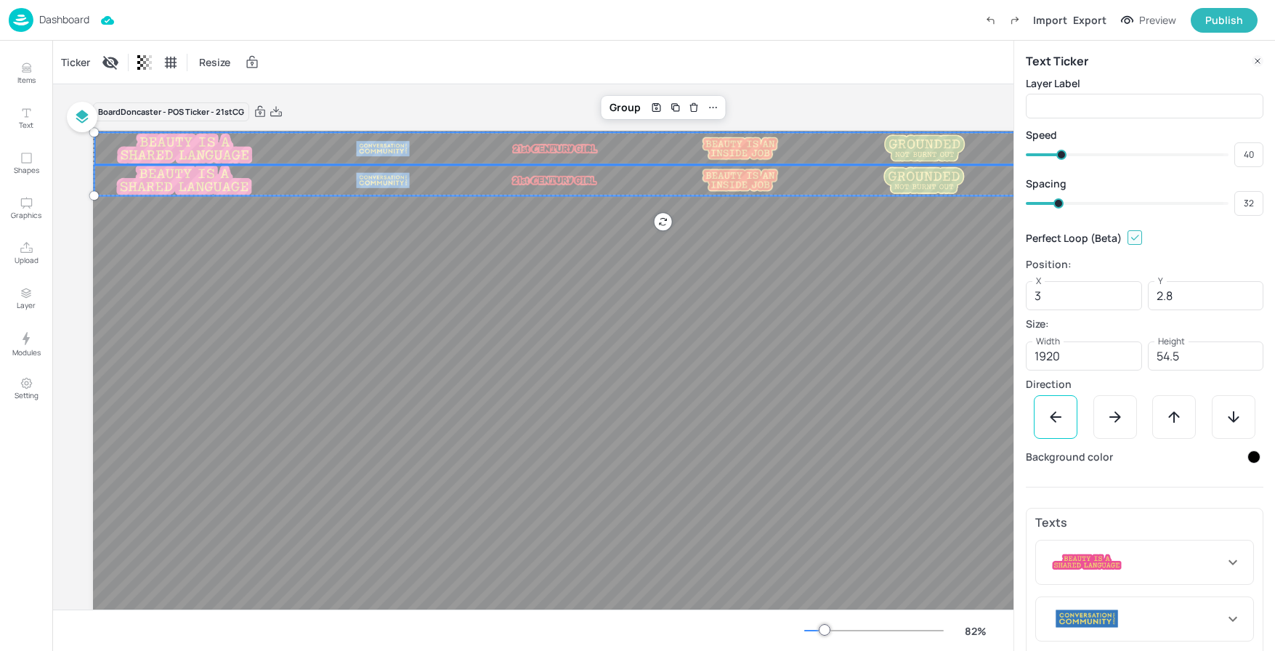
type input "34"
type input "31"
type input "30"
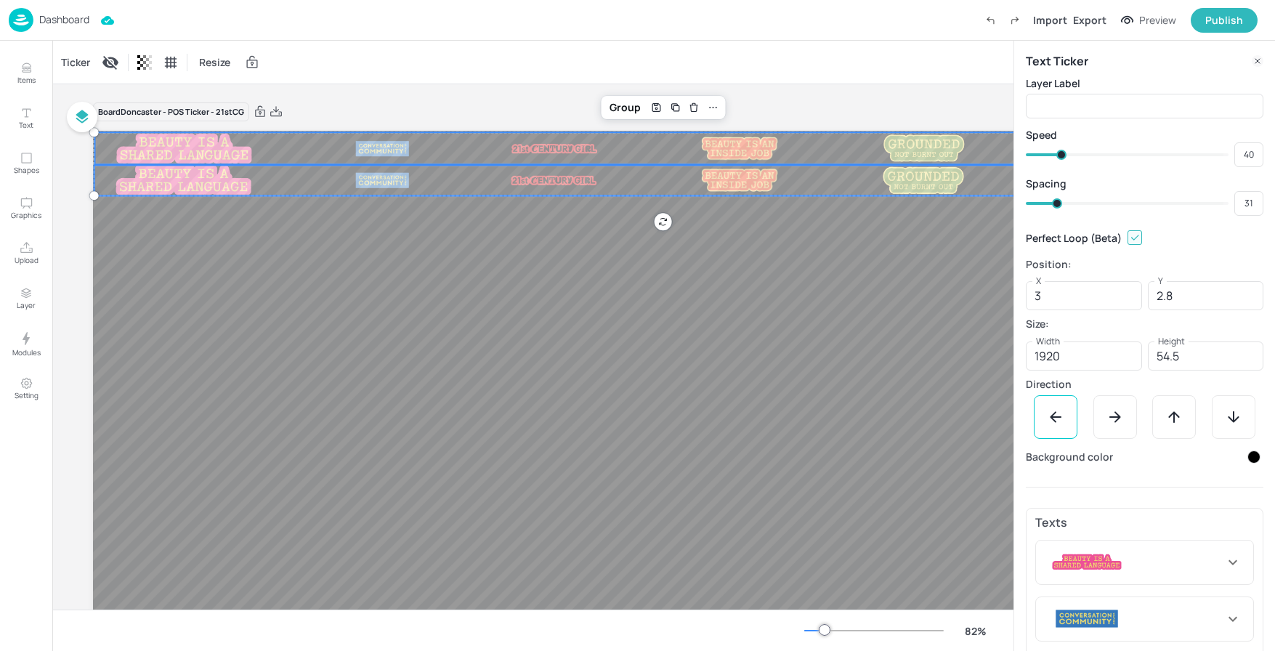
type input "30"
type input "29"
type input "28"
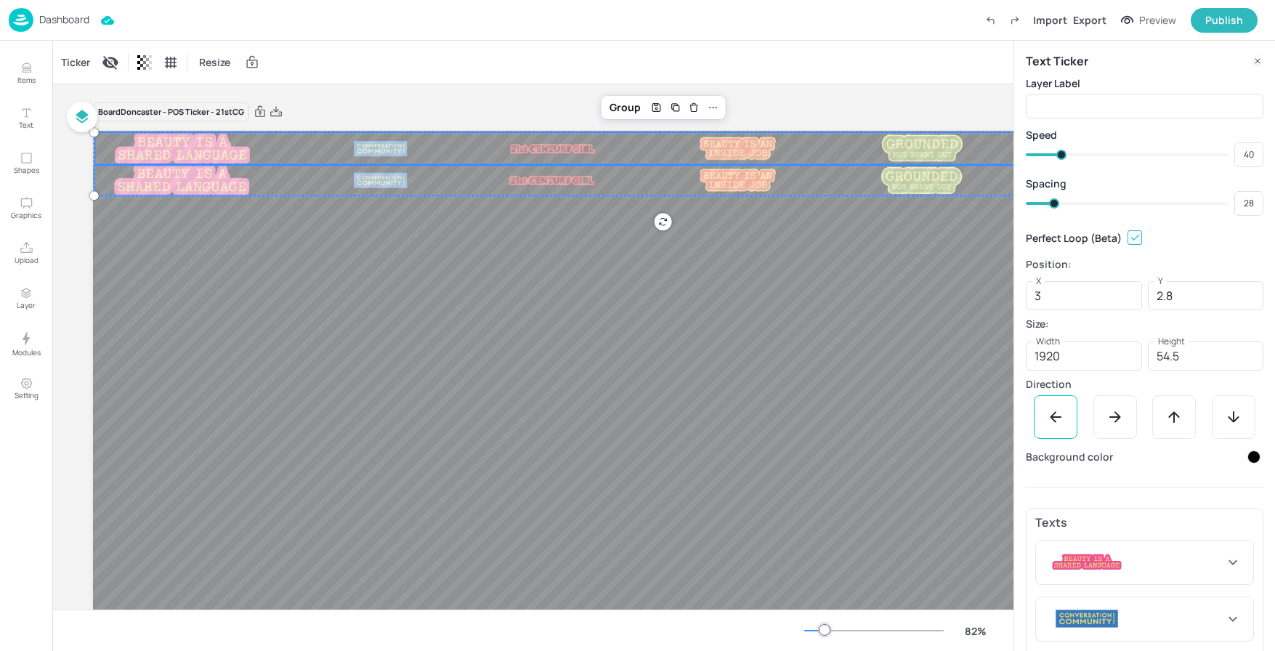
type input "27"
type input "25"
type input "26"
type input "23"
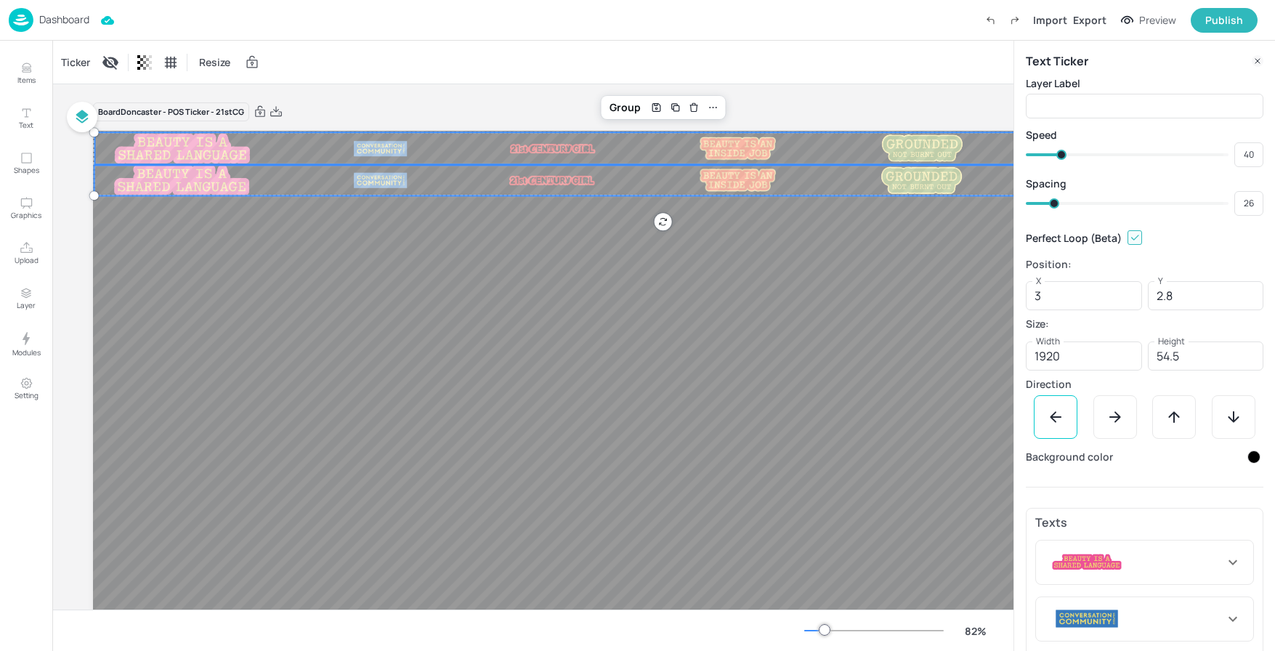
type input "25"
type input "22"
type input "21"
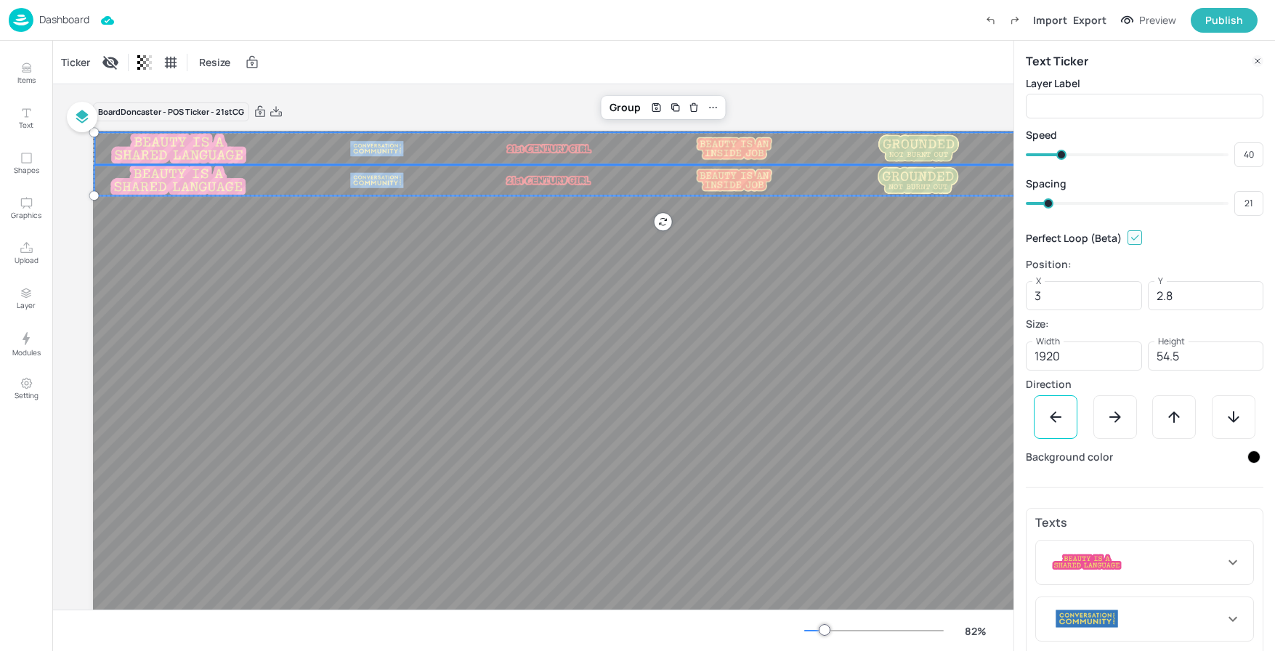
type input "20"
type input "19"
type input "17"
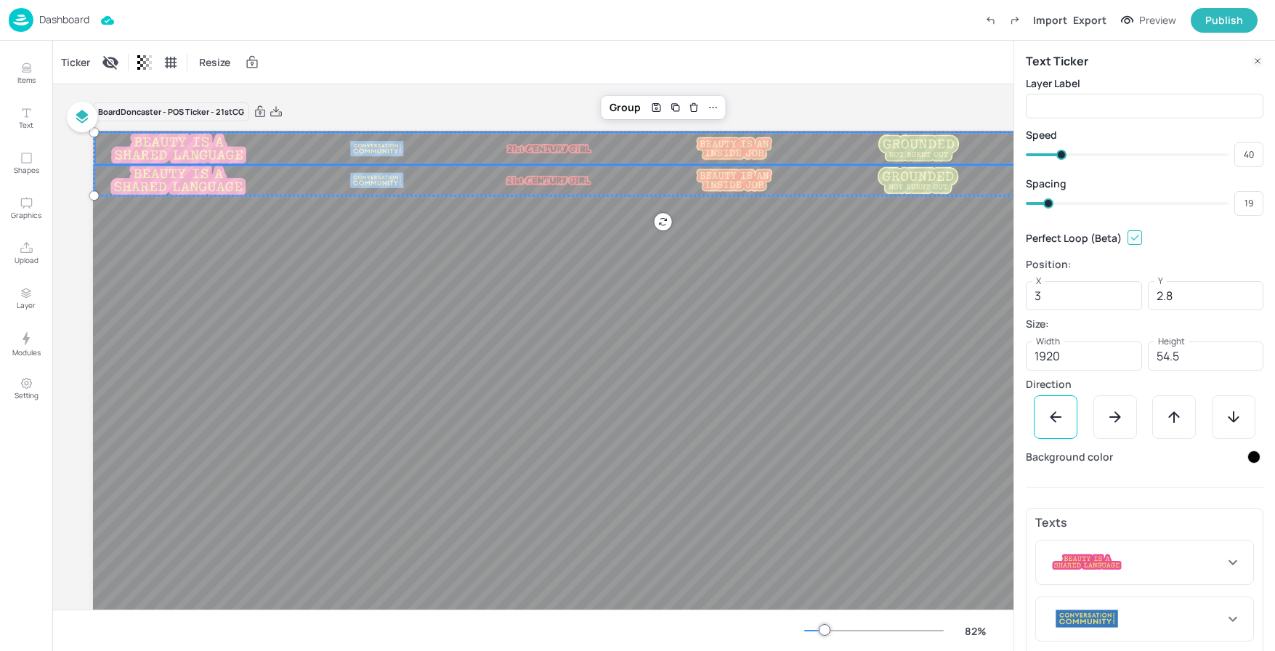
type input "18"
type input "16"
type input "17"
type input "15"
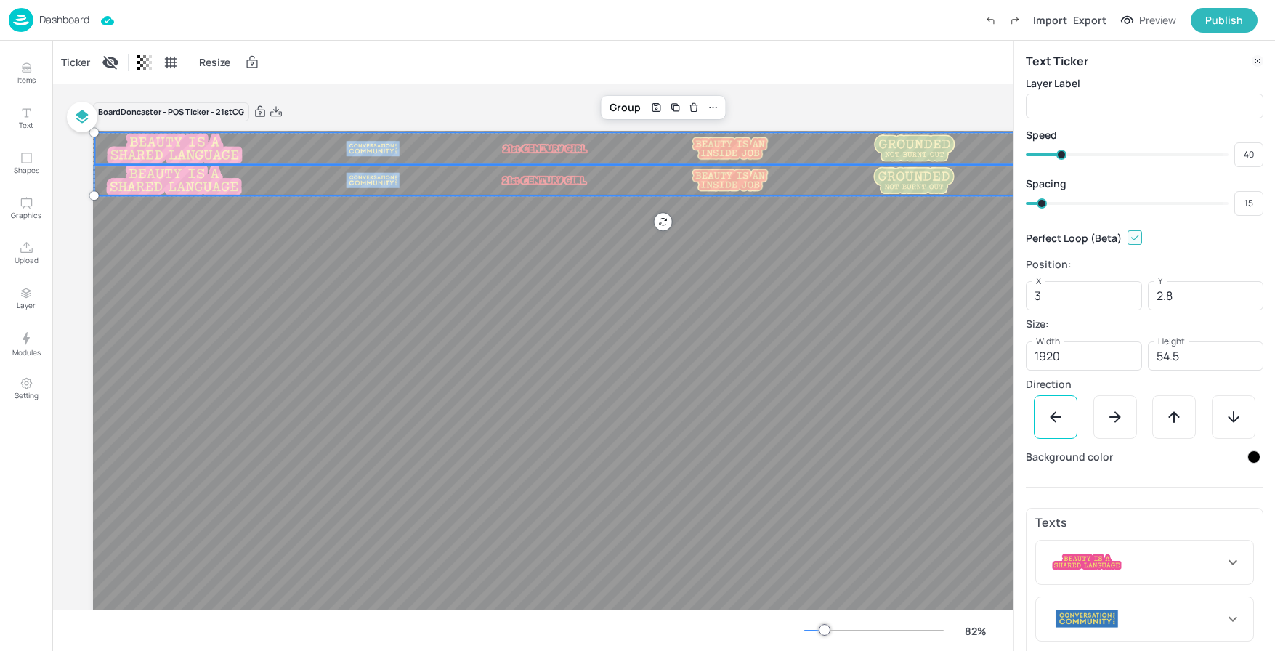
type input "12"
type input "13"
type input "11"
type input "12"
type input "10"
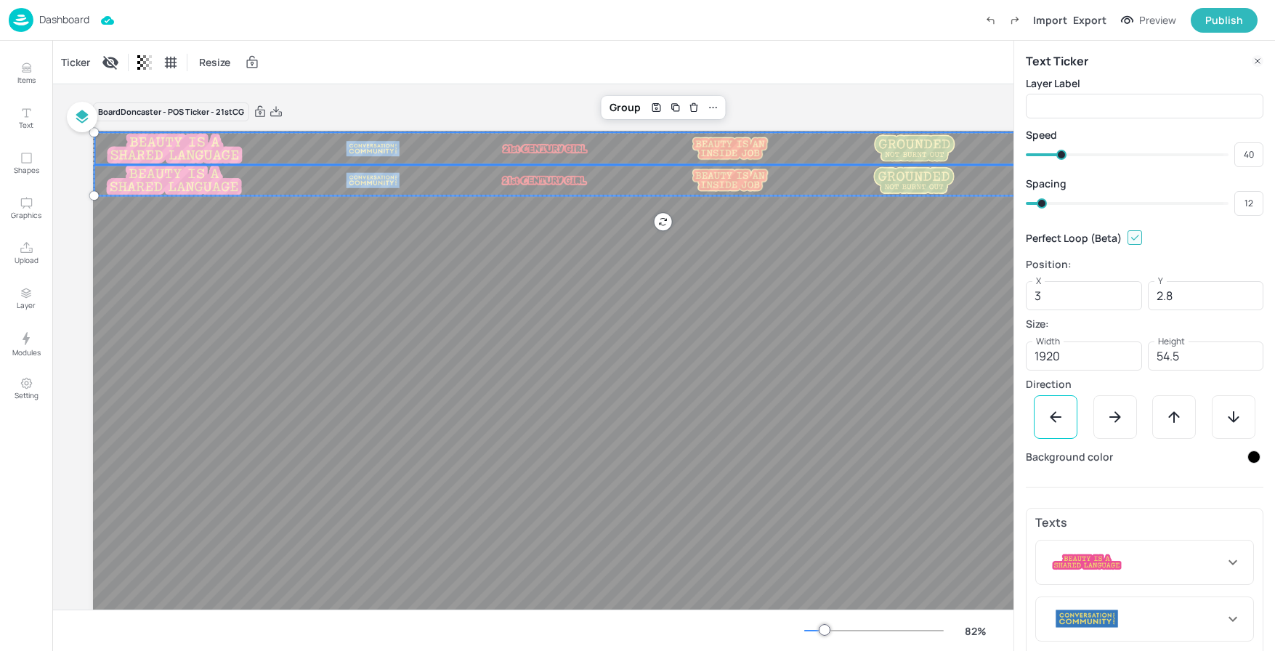
type input "11"
type input "8"
type input "10"
type input "7"
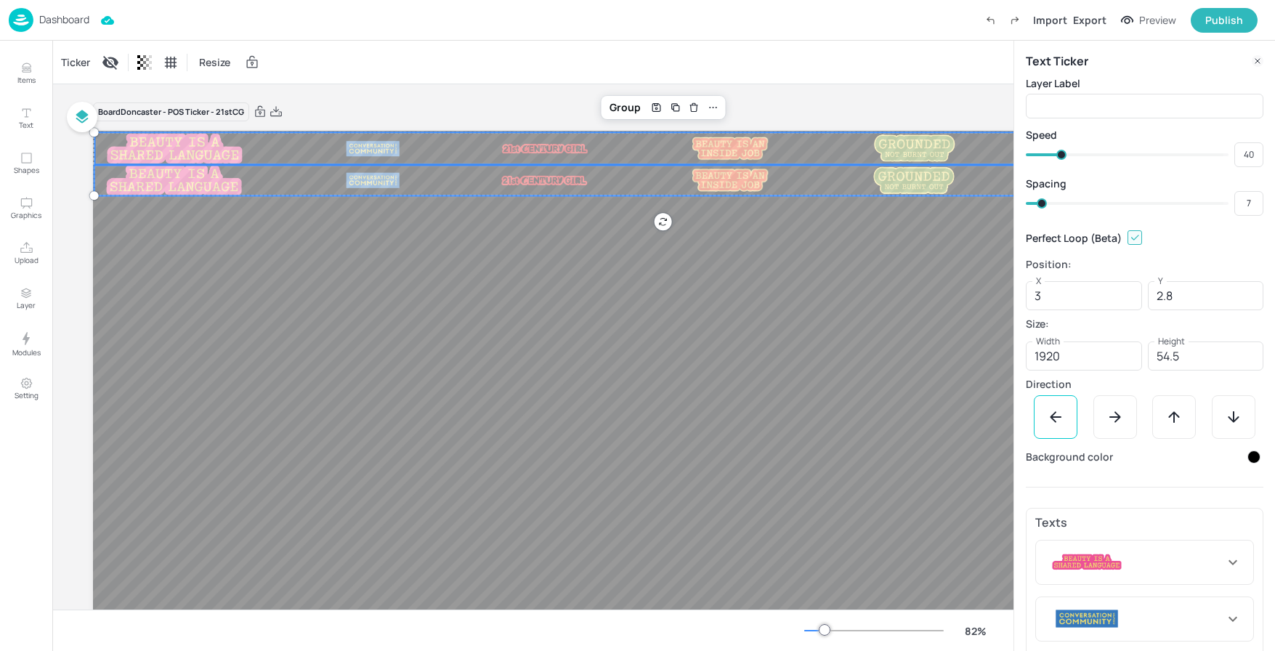
type input "6"
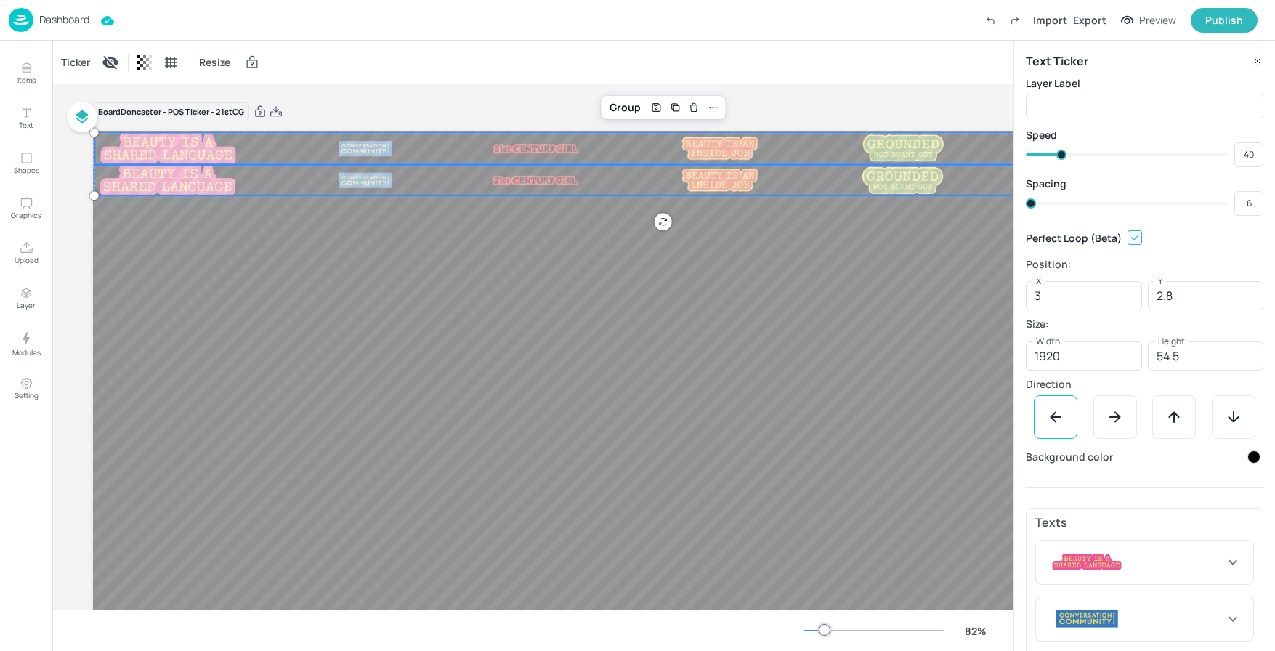
type input "4"
type input "5"
type input "8"
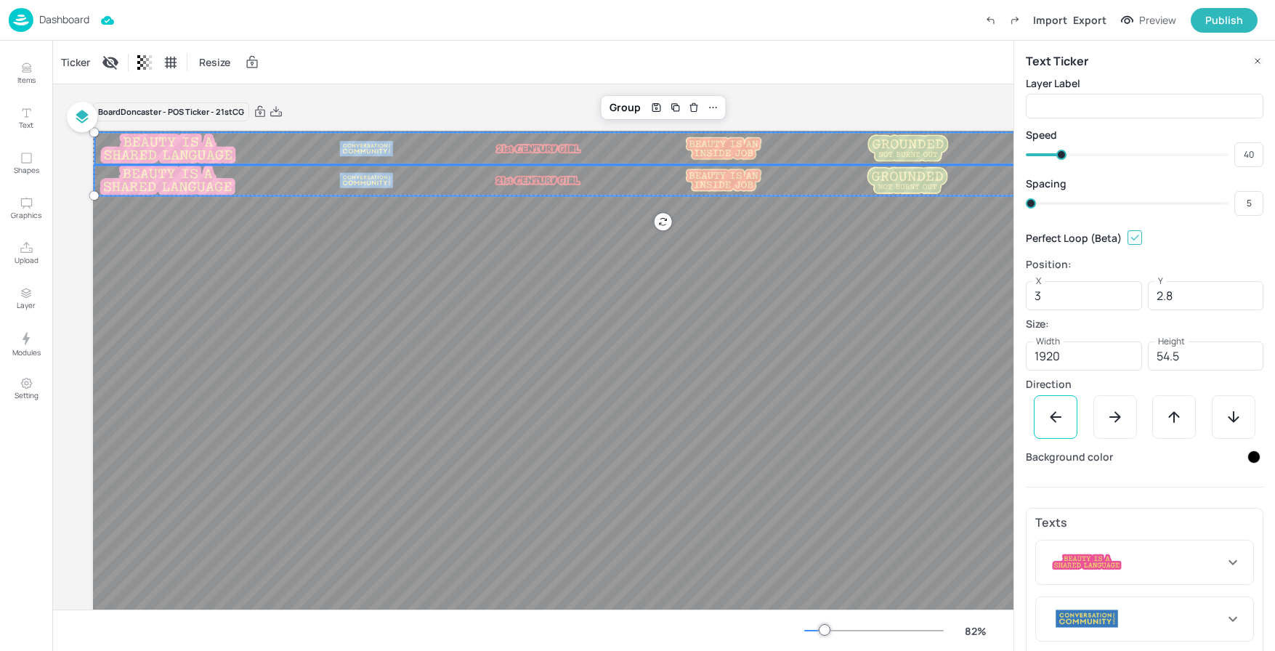
type input "7"
type input "10"
type input "11"
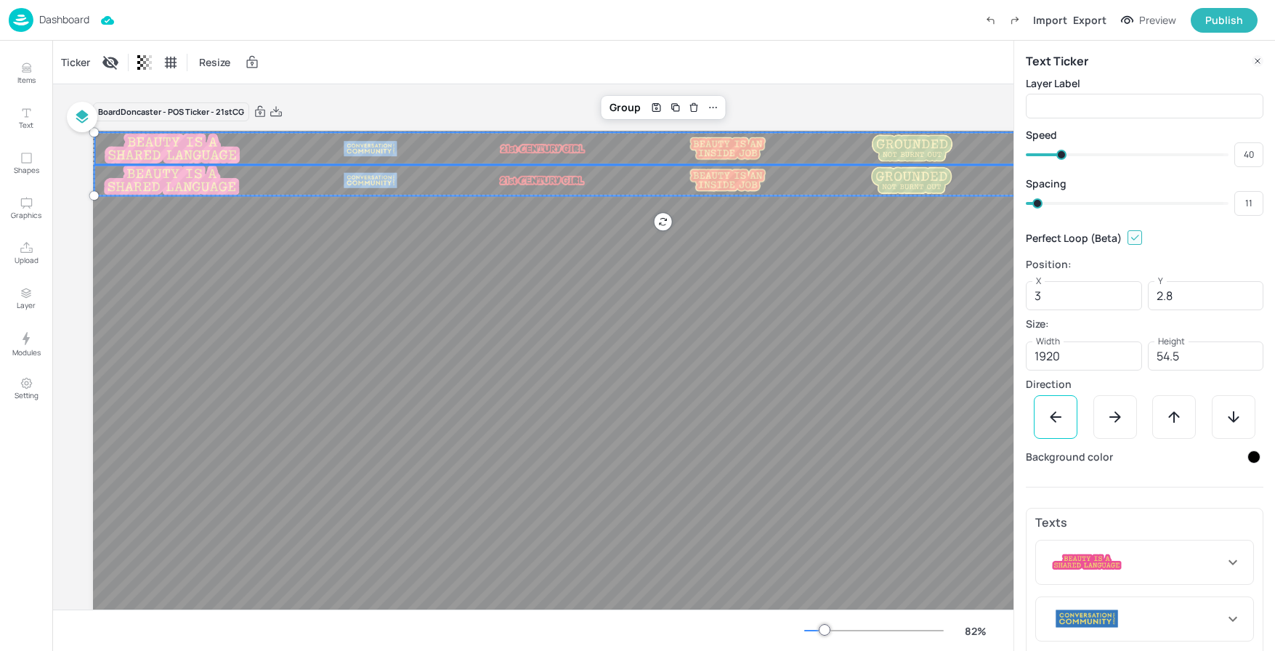
type input "12"
type input "13"
type input "14"
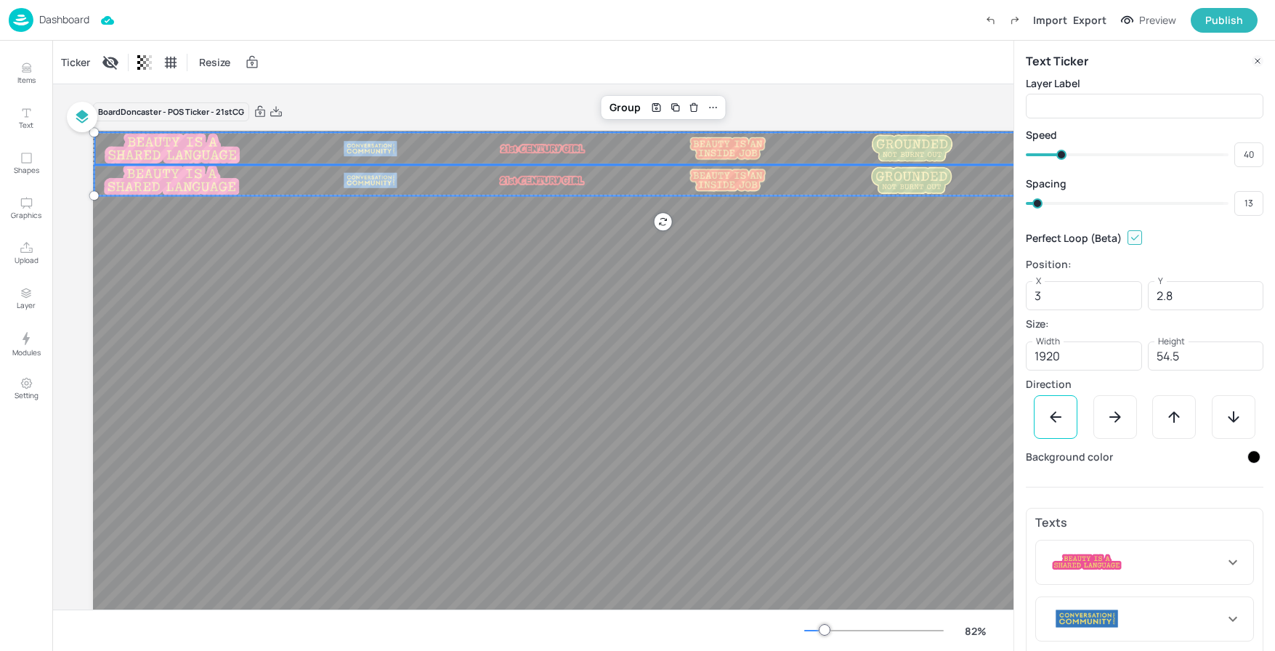
type input "14"
type input "17"
type input "16"
type input "19"
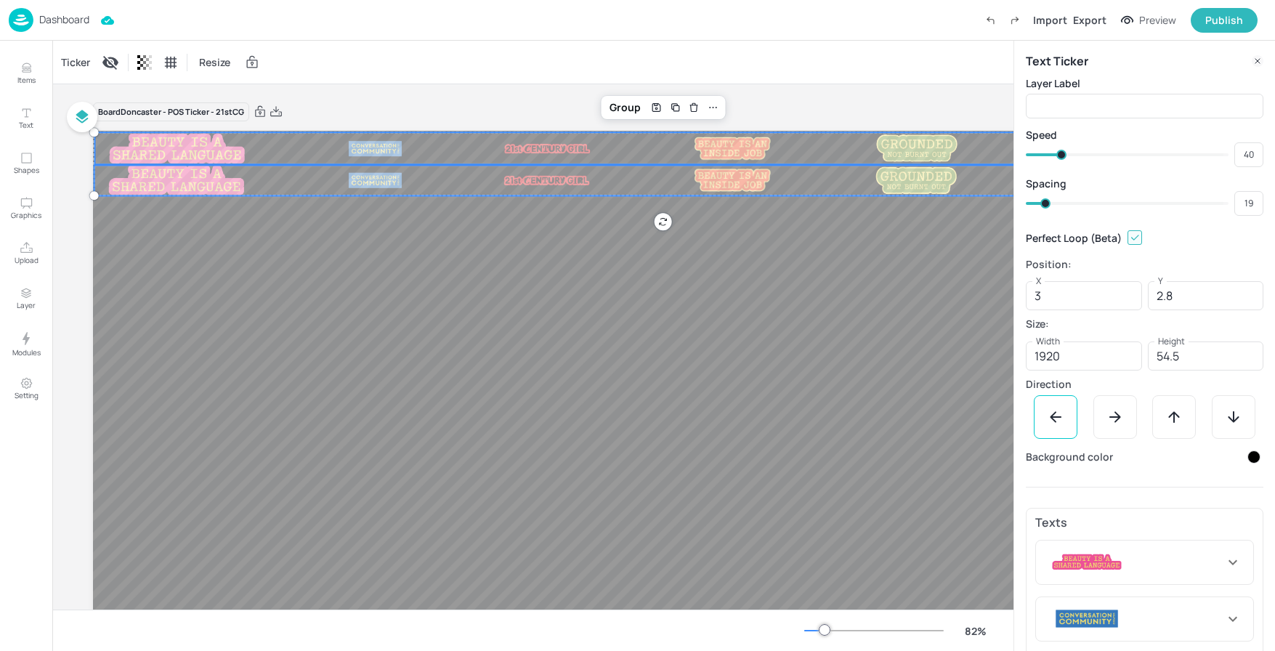
type input "21"
type input "22"
type input "23"
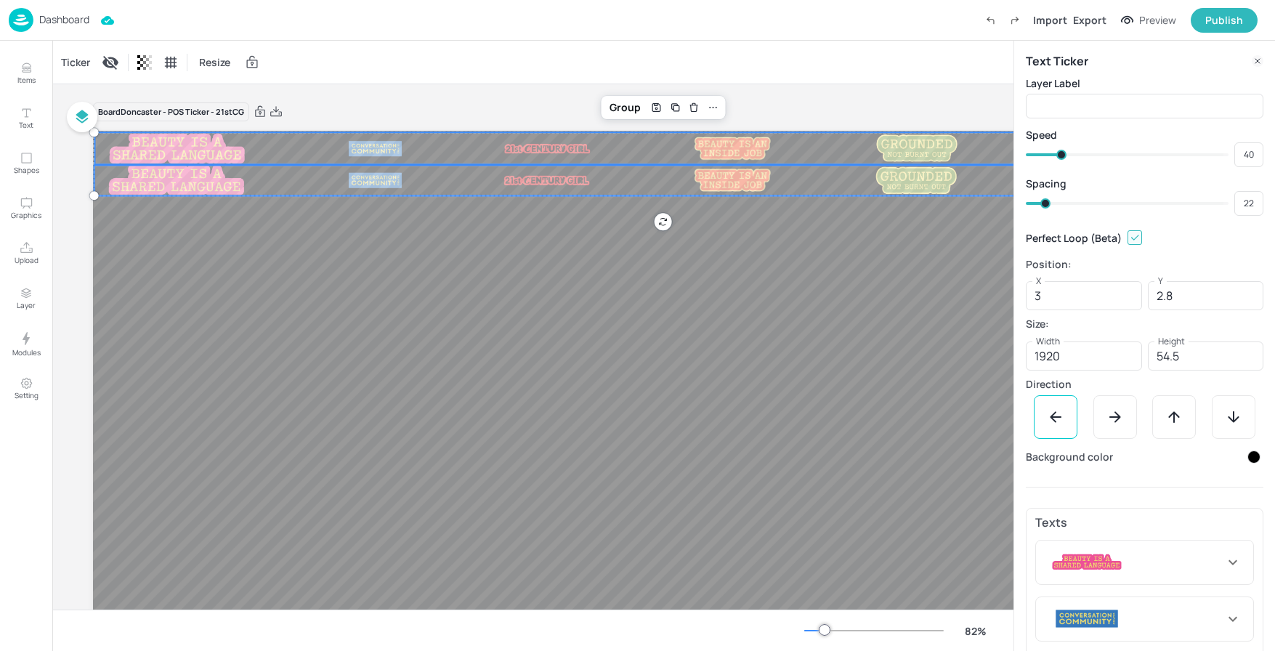
type input "23"
type input "25"
type input "26"
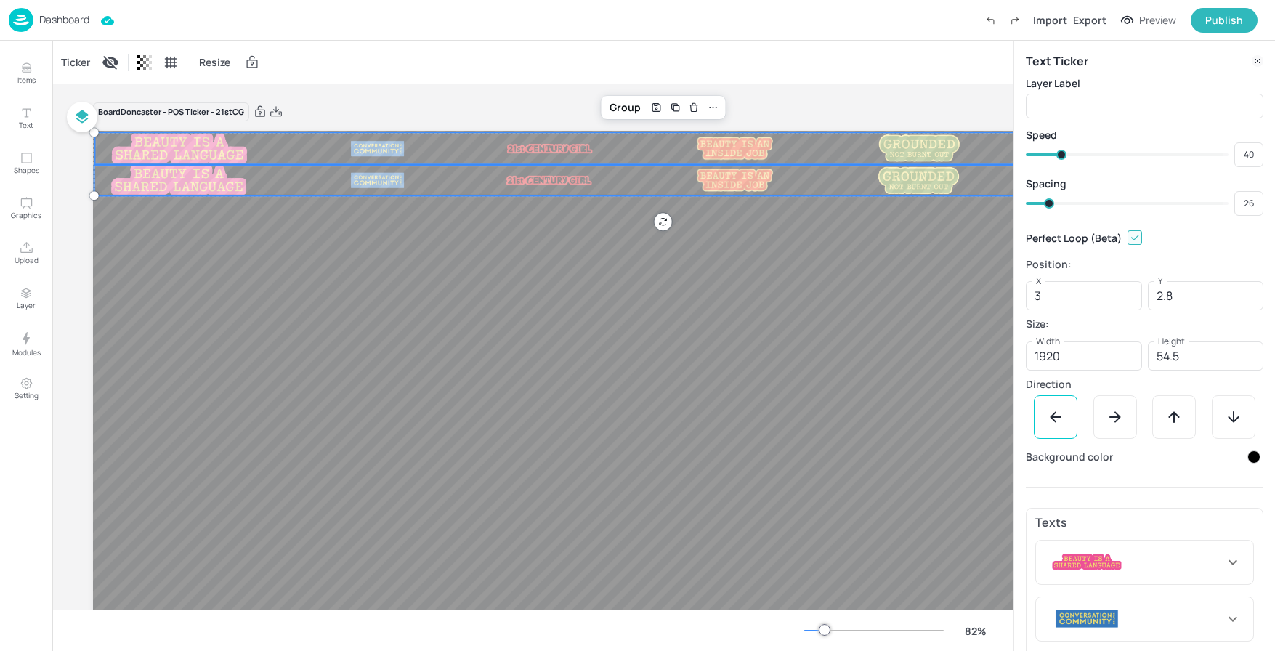
type input "27"
type input "28"
drag, startPoint x: 1059, startPoint y: 203, endPoint x: 1082, endPoint y: 257, distance: 59.0
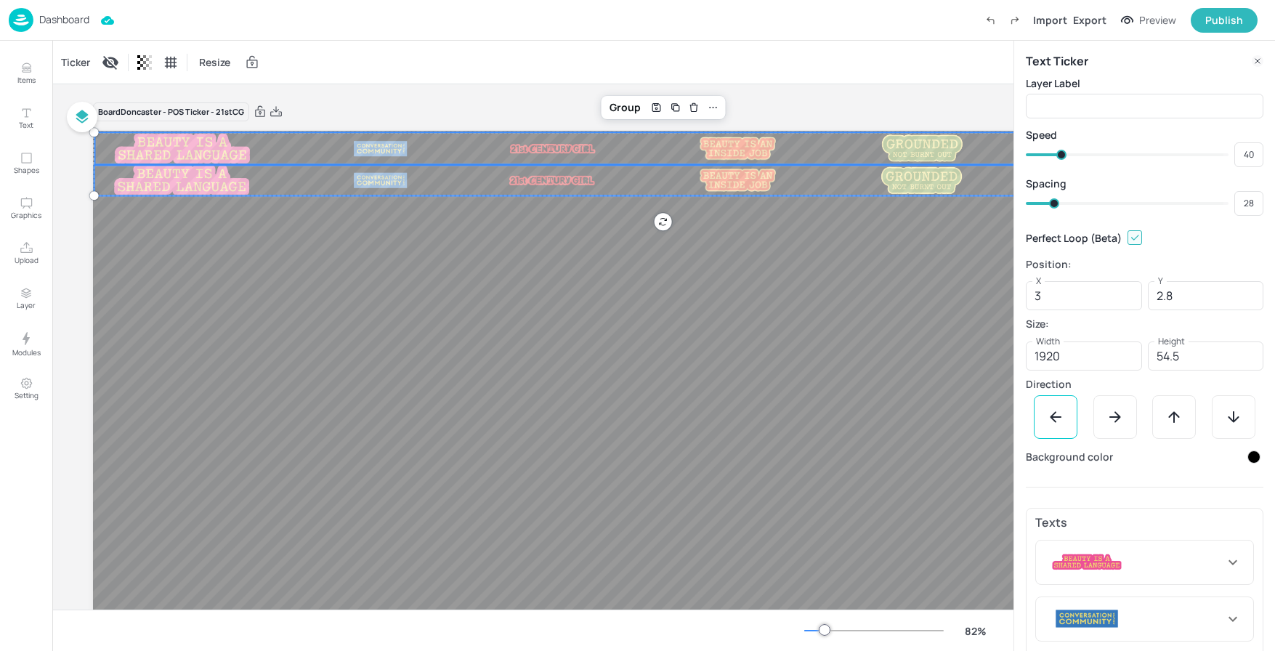
click at [1054, 203] on span at bounding box center [1054, 203] width 10 height 10
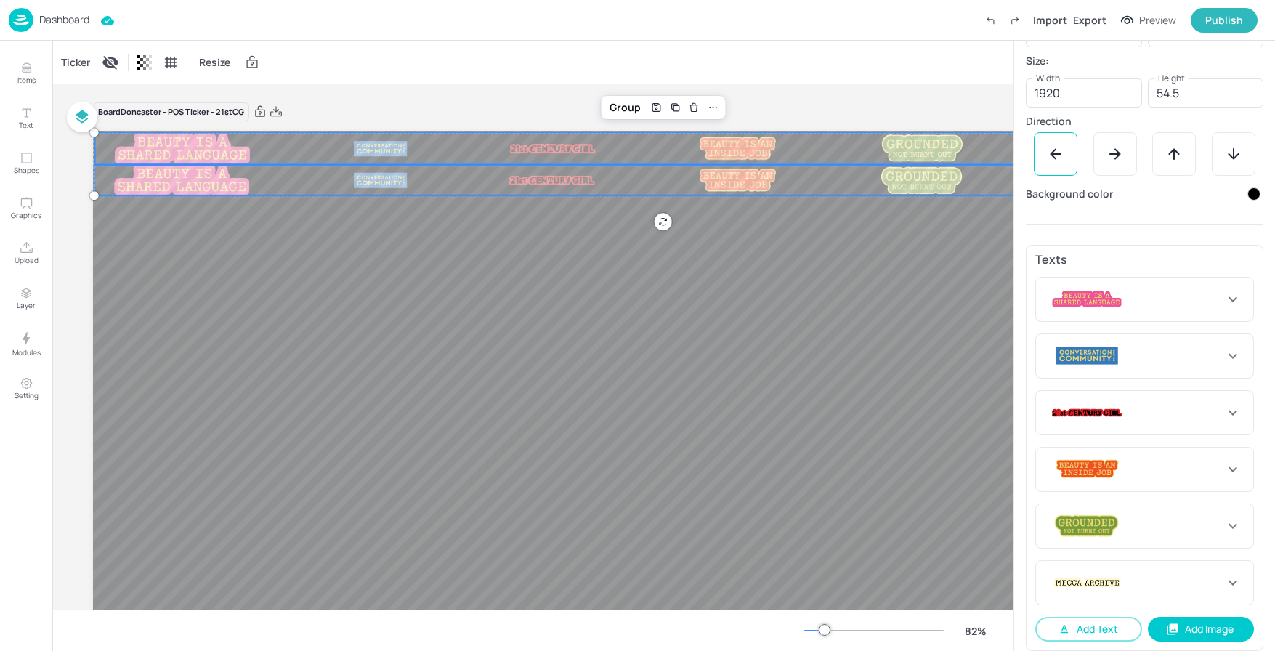
scroll to position [275, 0]
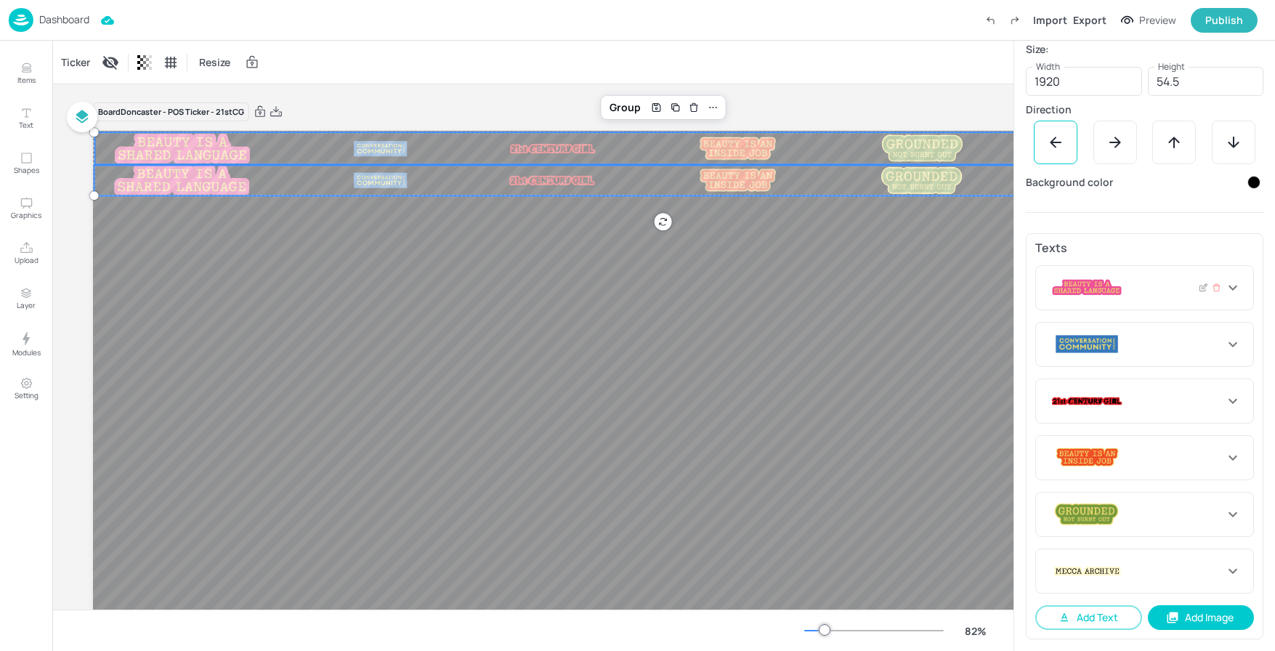
click at [1228, 292] on icon at bounding box center [1232, 287] width 17 height 17
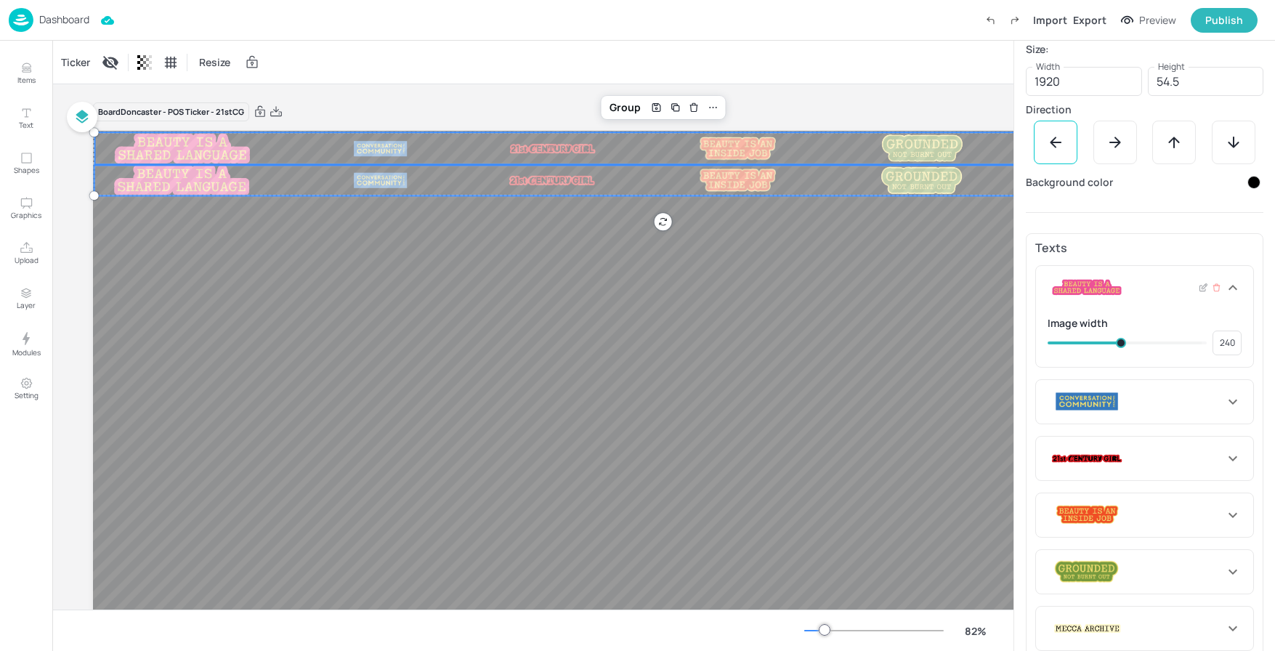
type input "235"
type input "223"
type input "232"
type input "220"
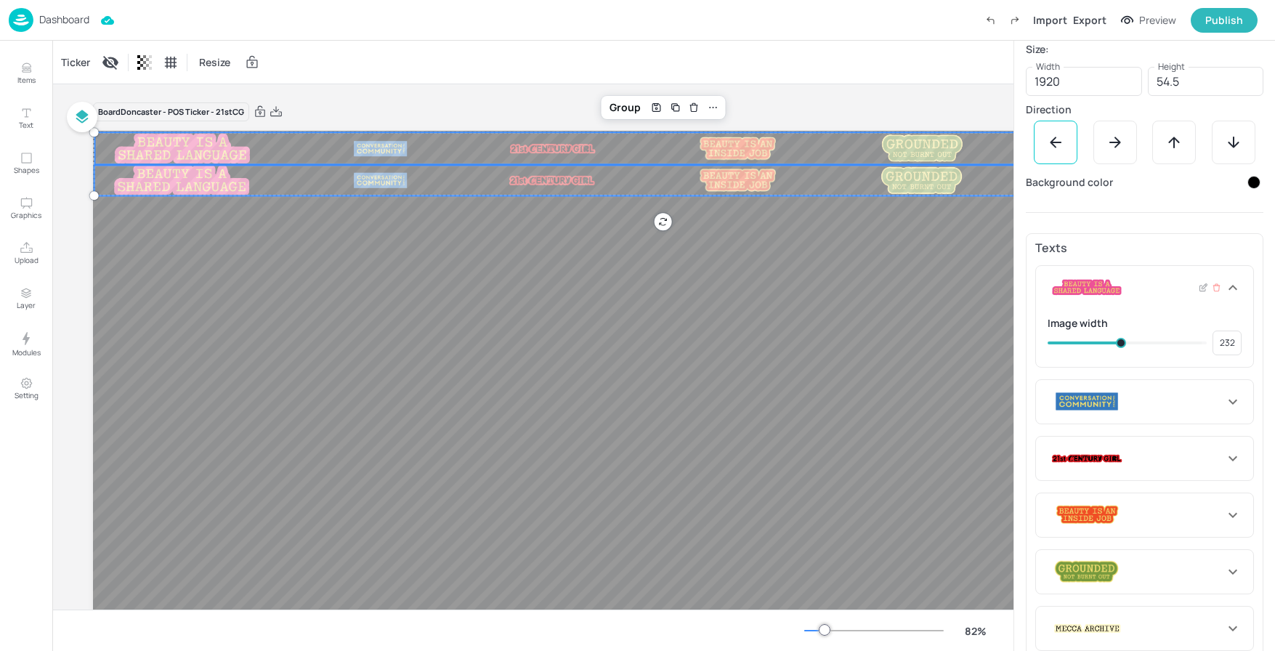
type input "223"
type input "218"
type input "213"
type input "216"
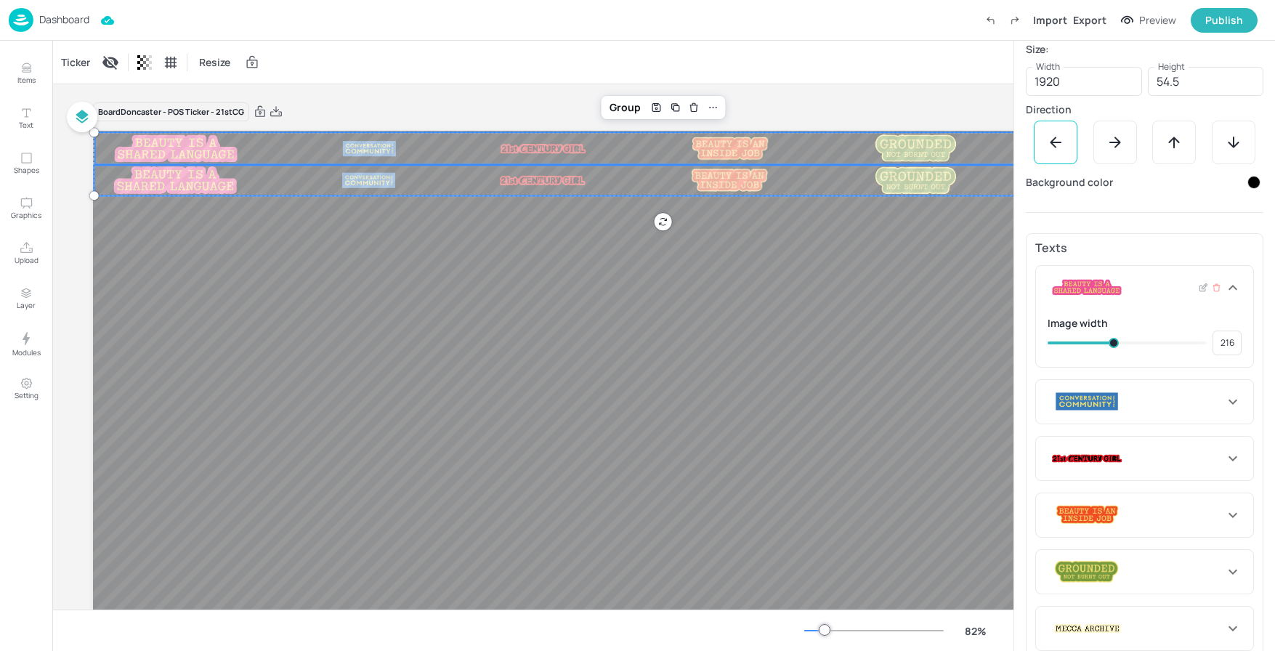
type input "208"
type input "204"
type input "206"
type input "196"
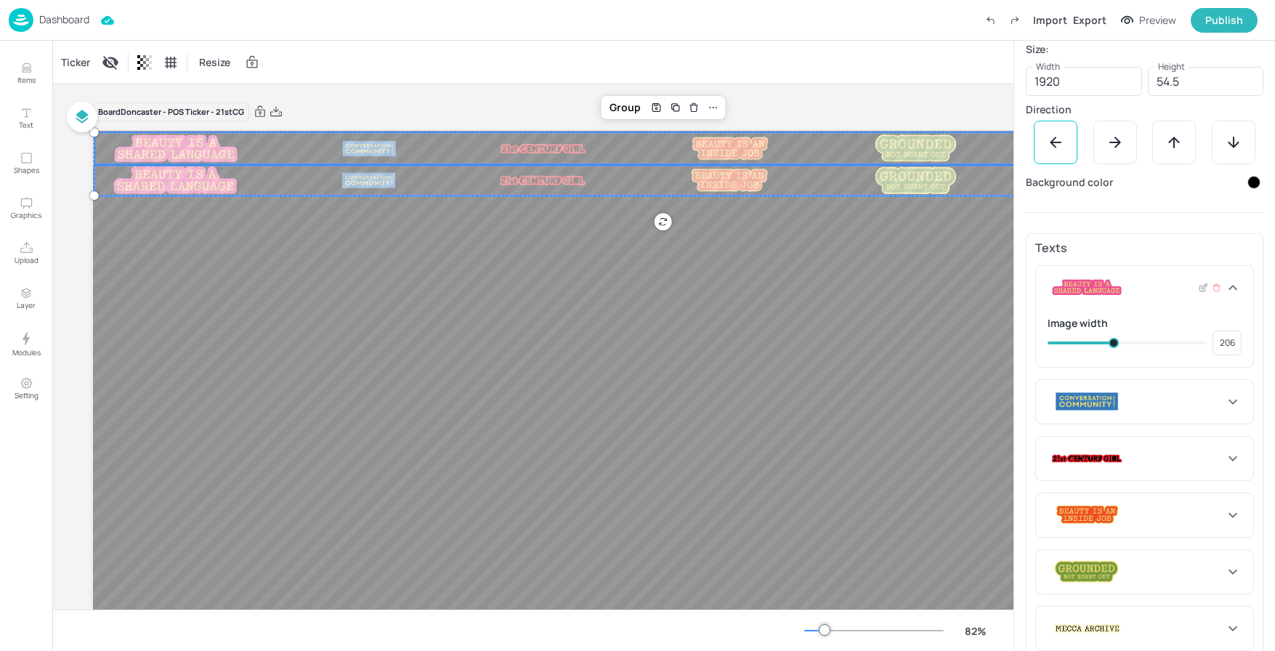
type input "204"
type input "189"
type input "196"
type input "182"
type input "189"
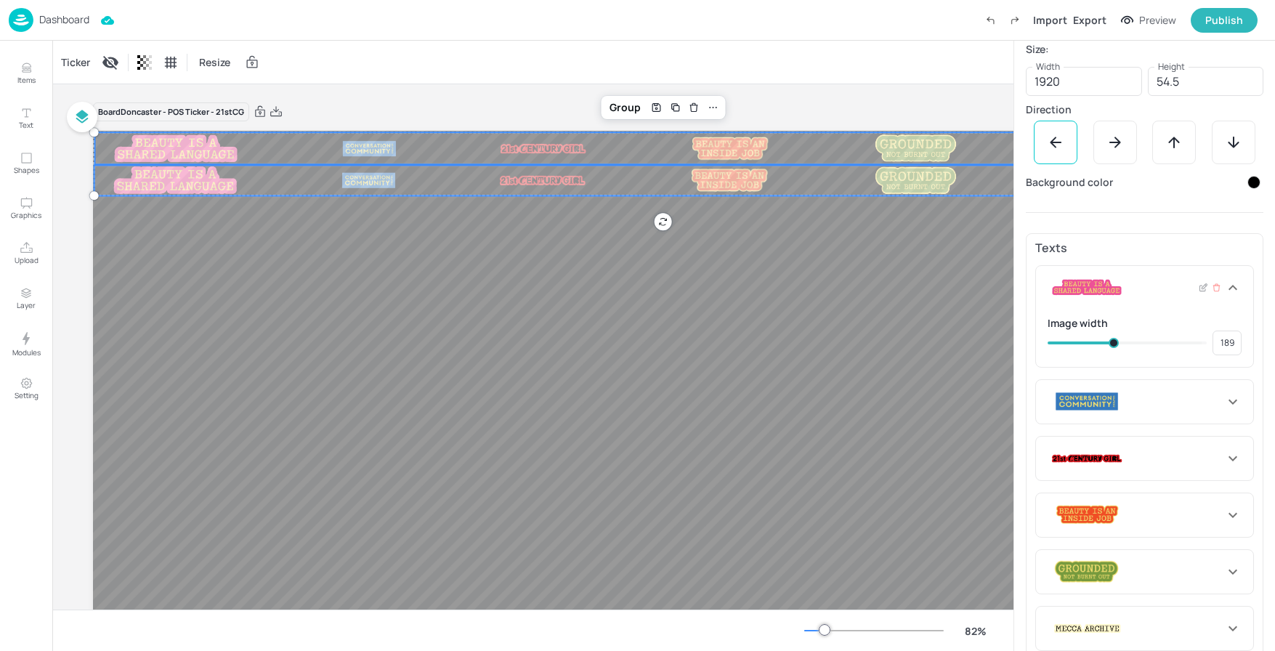
type input "168"
type input "182"
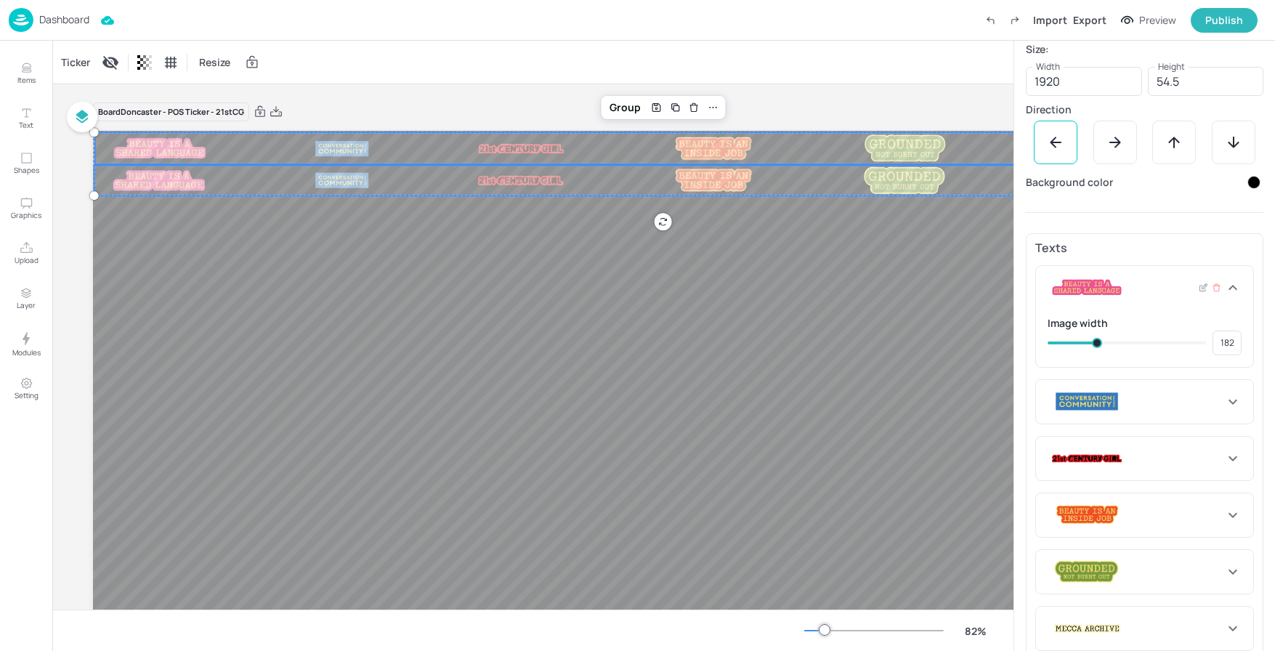
type input "163"
type input "168"
type input "158"
type input "160"
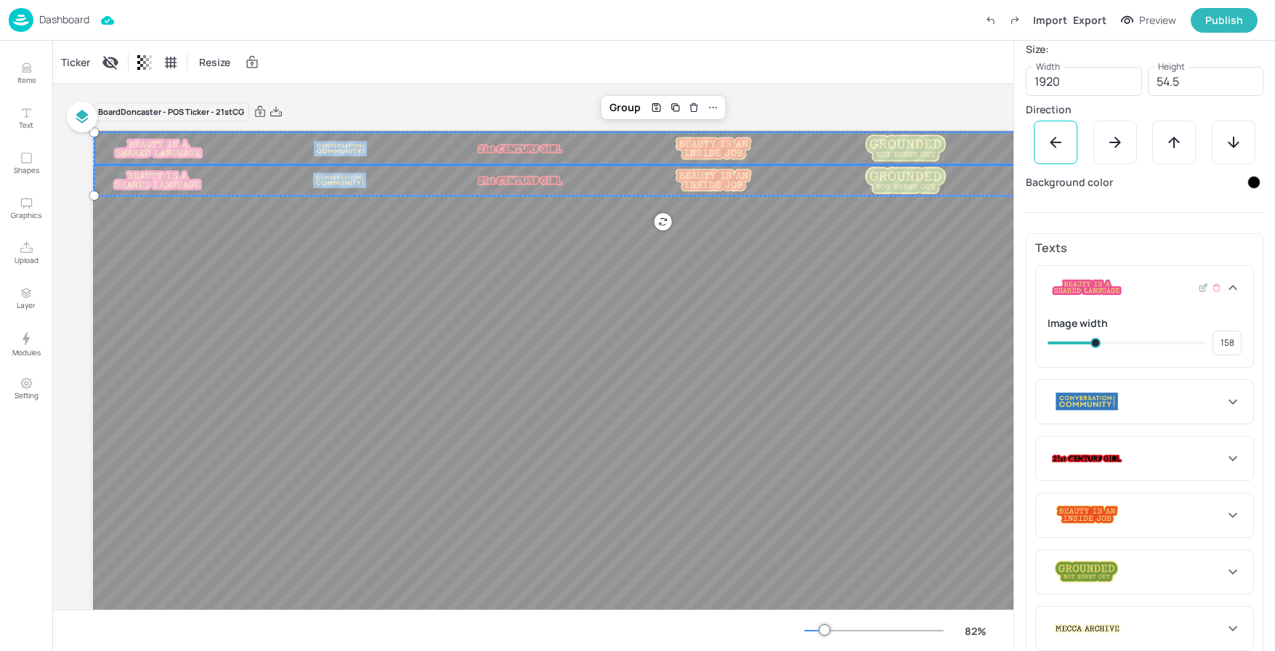
type input "160"
drag, startPoint x: 1117, startPoint y: 342, endPoint x: 1095, endPoint y: 342, distance: 22.5
click at [1095, 342] on span at bounding box center [1096, 343] width 10 height 10
click at [1230, 398] on icon at bounding box center [1232, 401] width 17 height 17
type input "124"
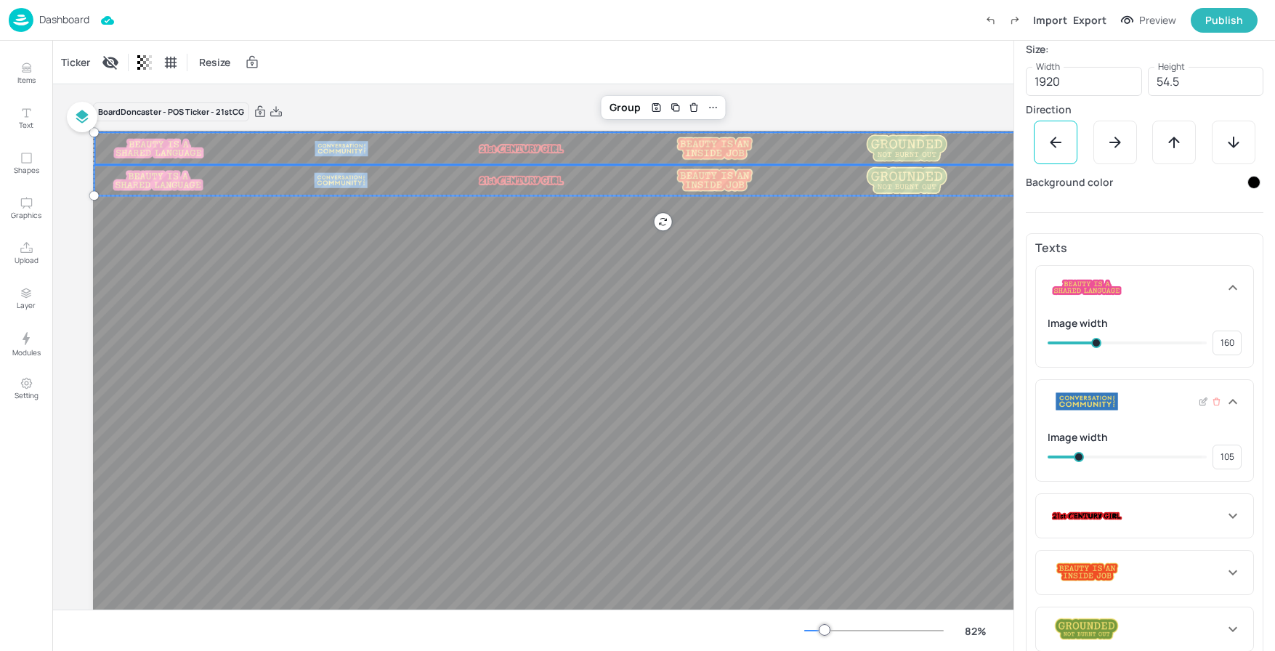
type input "124"
type input "136"
type input "127"
type input "139"
type input "136"
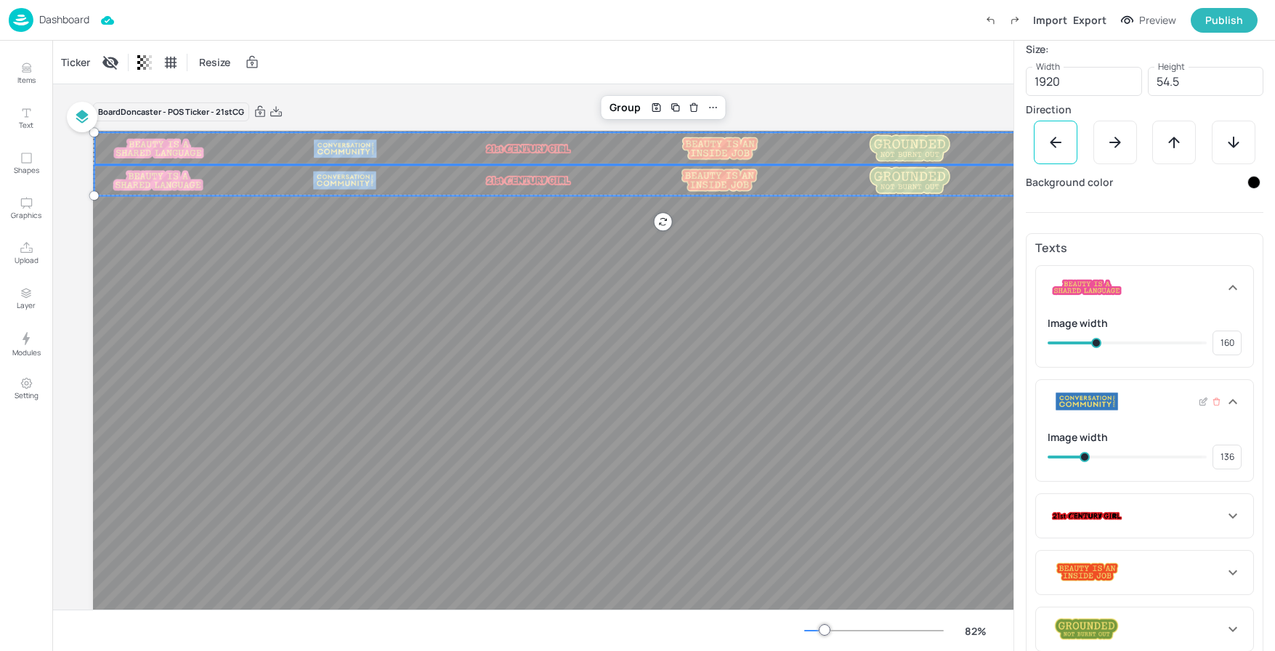
type input "144"
type input "146"
type input "148"
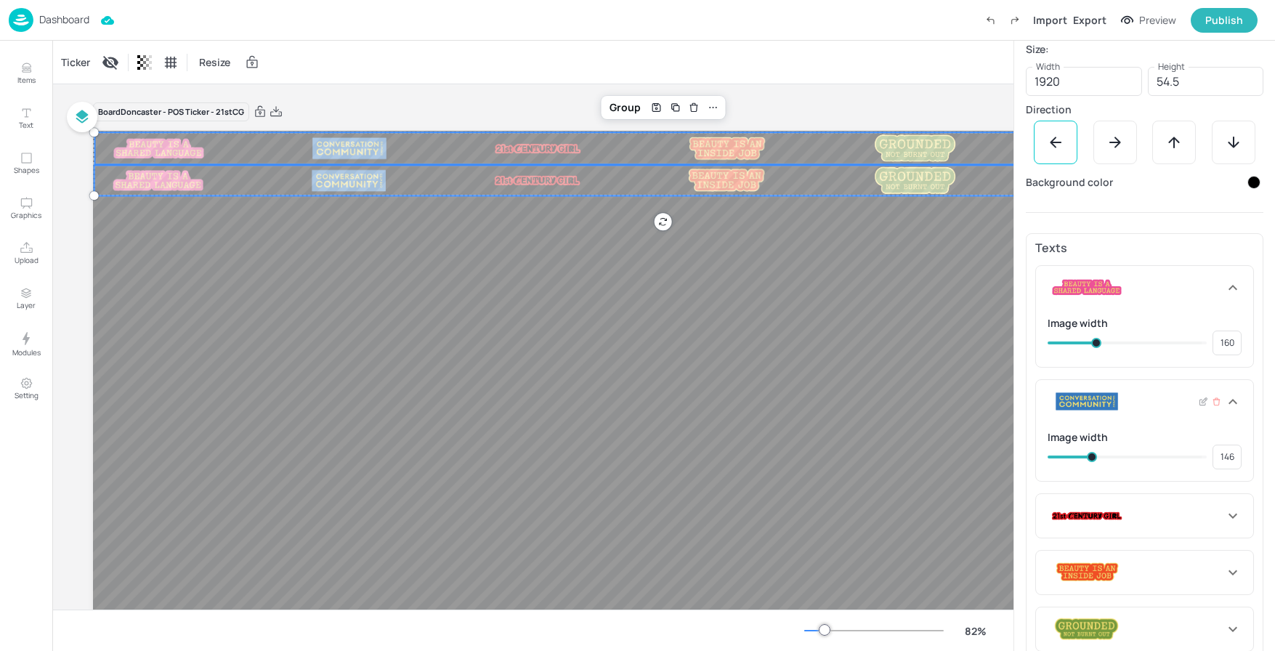
type input "148"
type input "156"
type input "163"
type input "158"
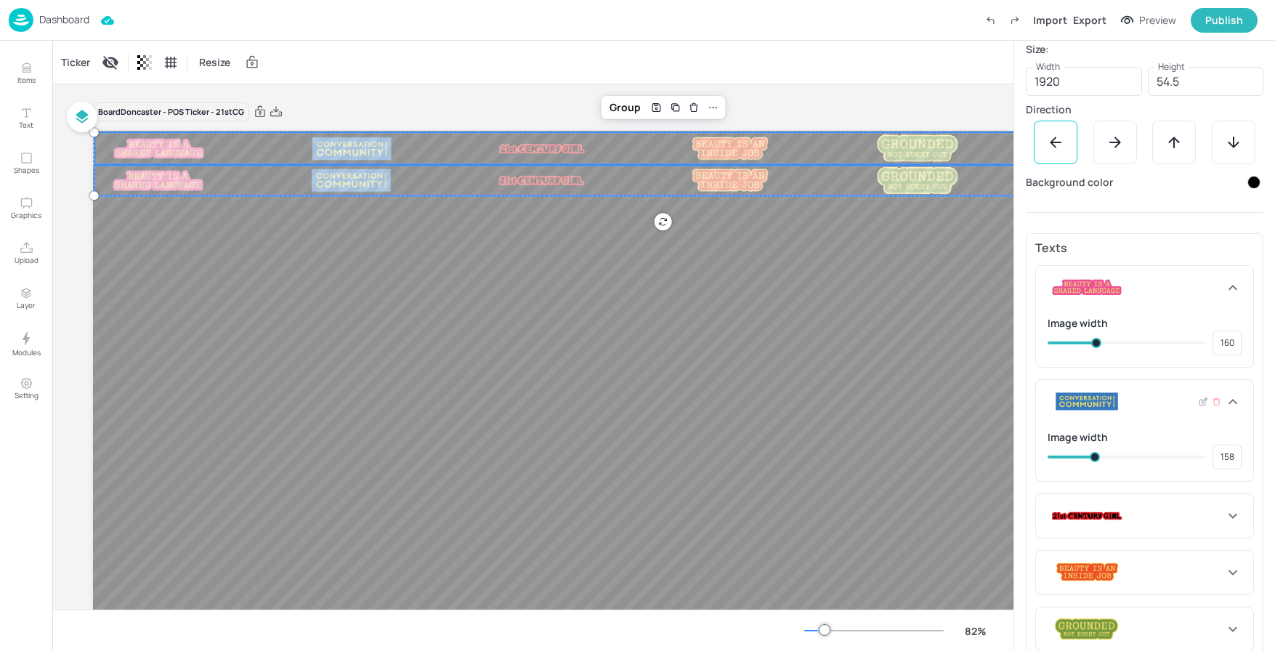
type input "165"
type input "168"
type input "170"
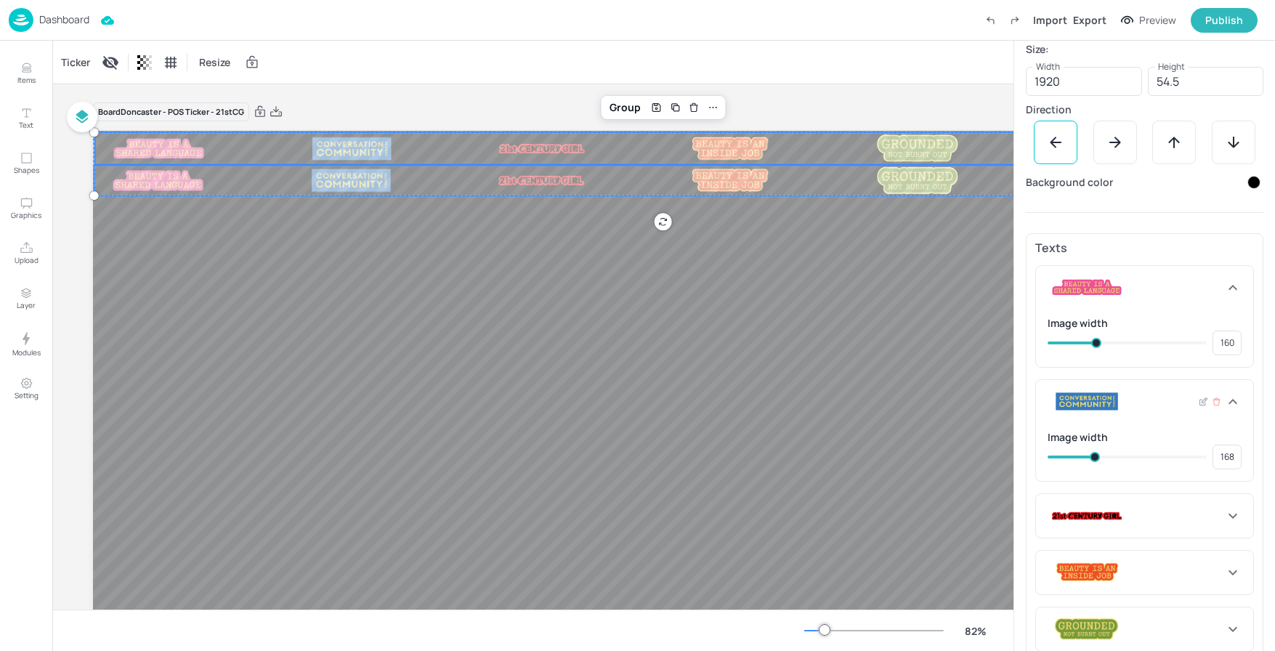
type input "170"
type input "165"
type input "122"
type input "158"
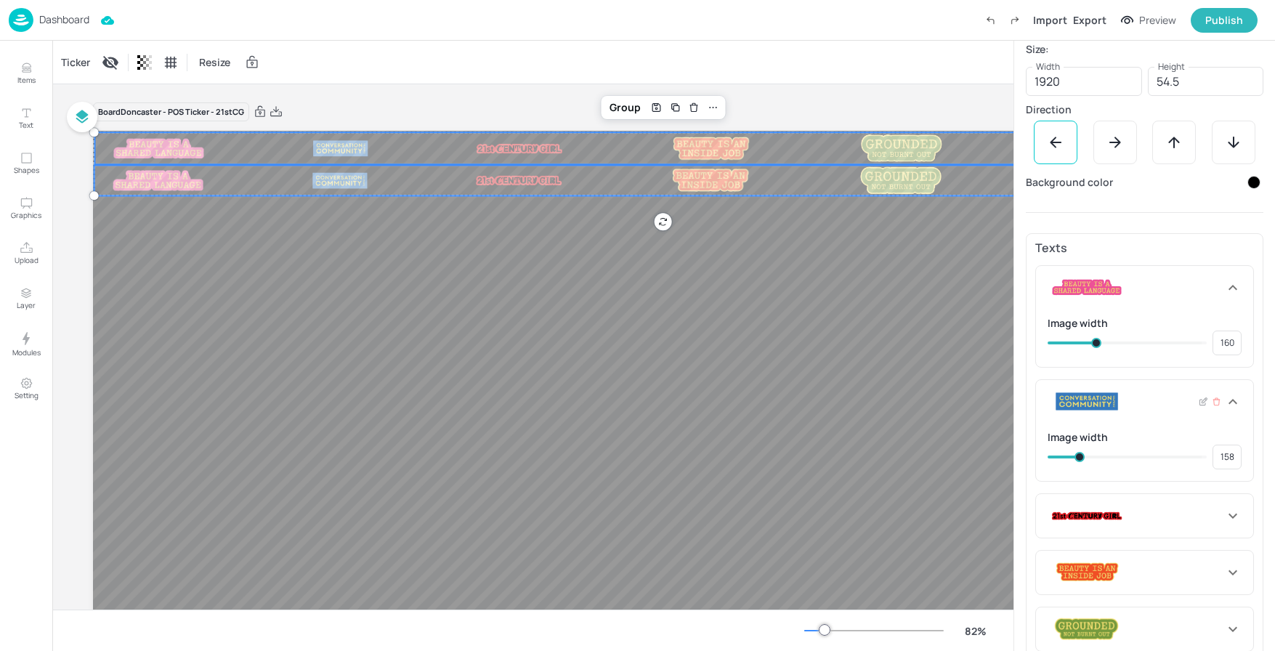
type input "108"
type input "122"
type input "96"
type input "108"
type input "91"
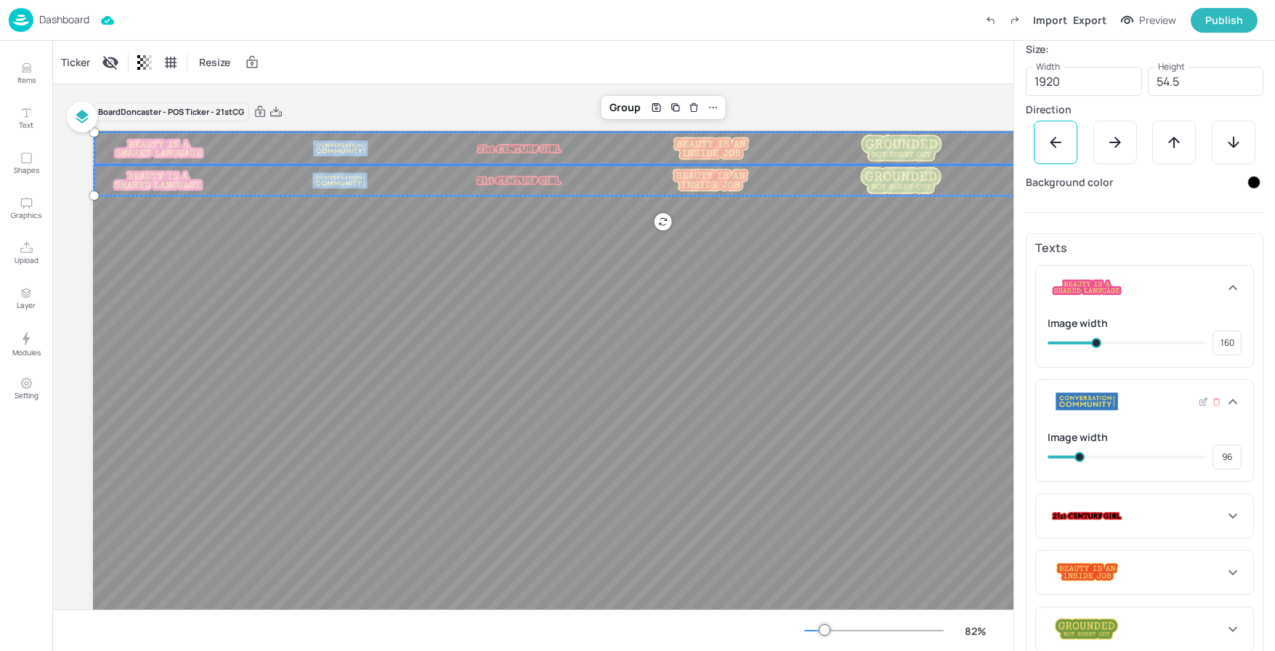
type input "91"
type input "88"
type input "91"
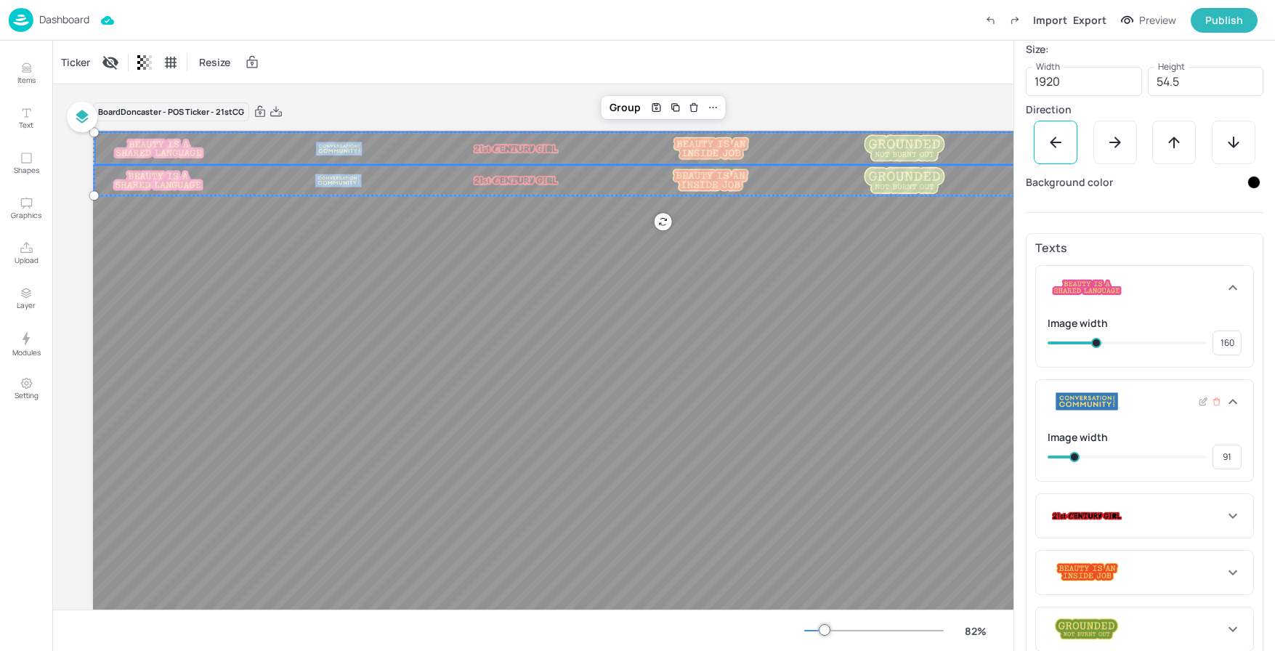
type input "93"
type input "98"
type input "96"
type input "100"
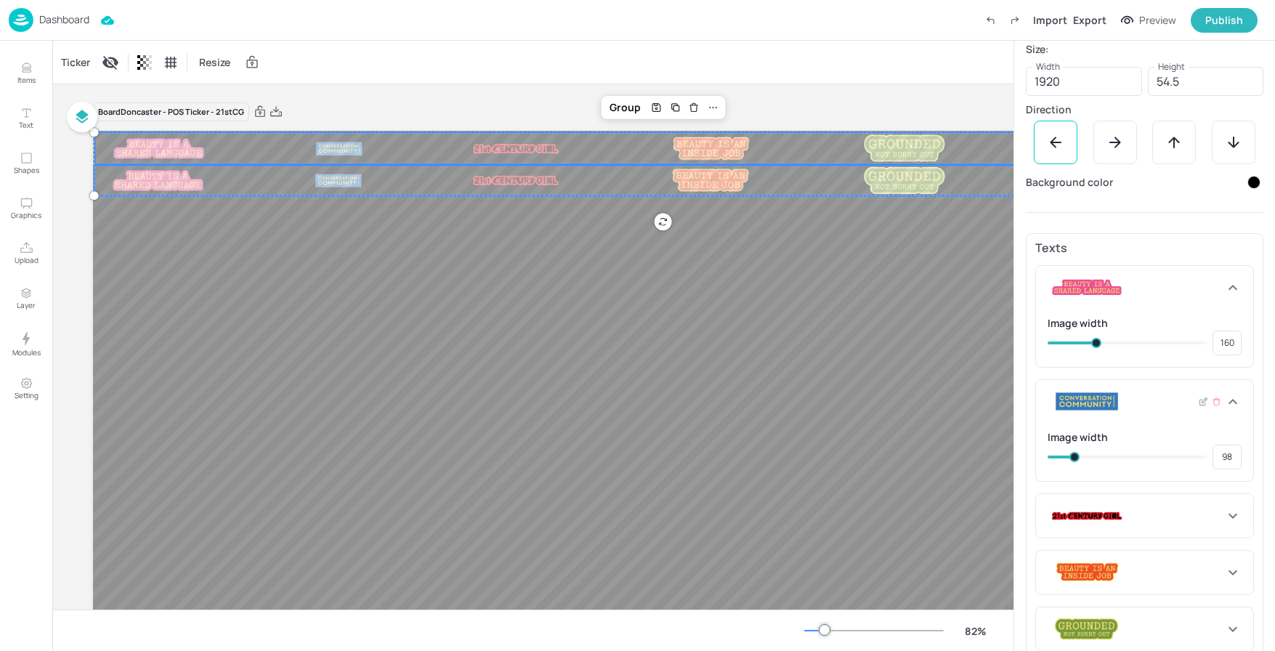
type input "100"
type input "103"
type input "105"
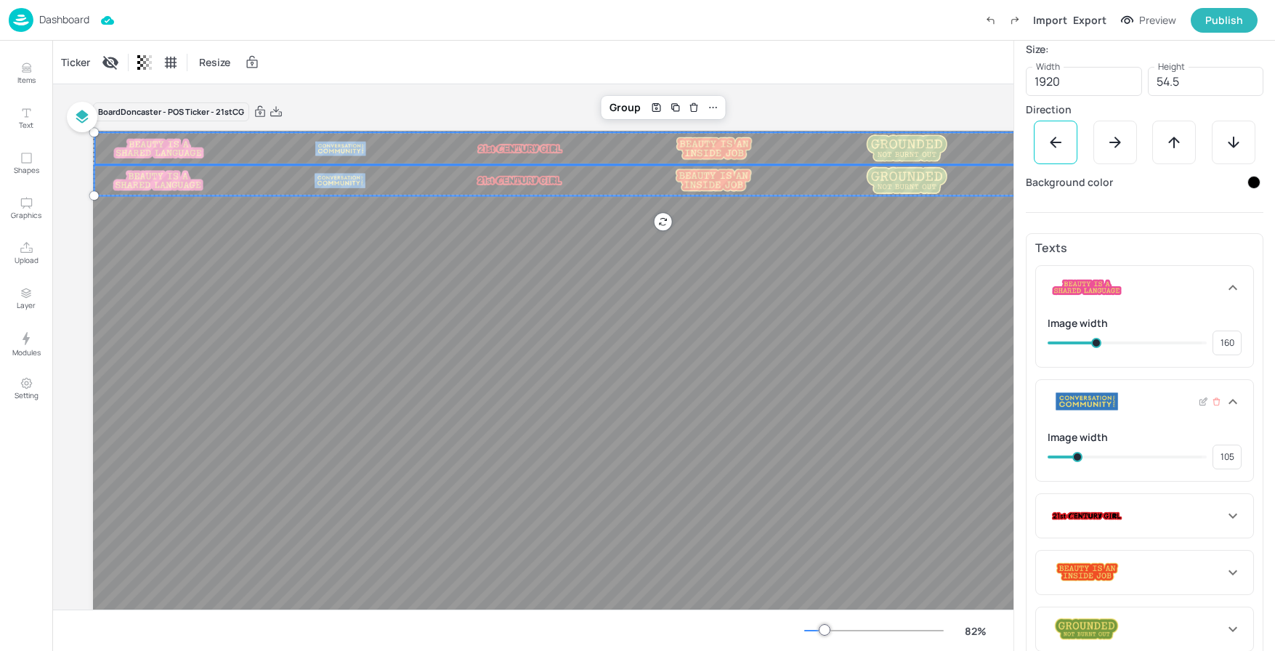
type input "108"
type input "110"
type input "115"
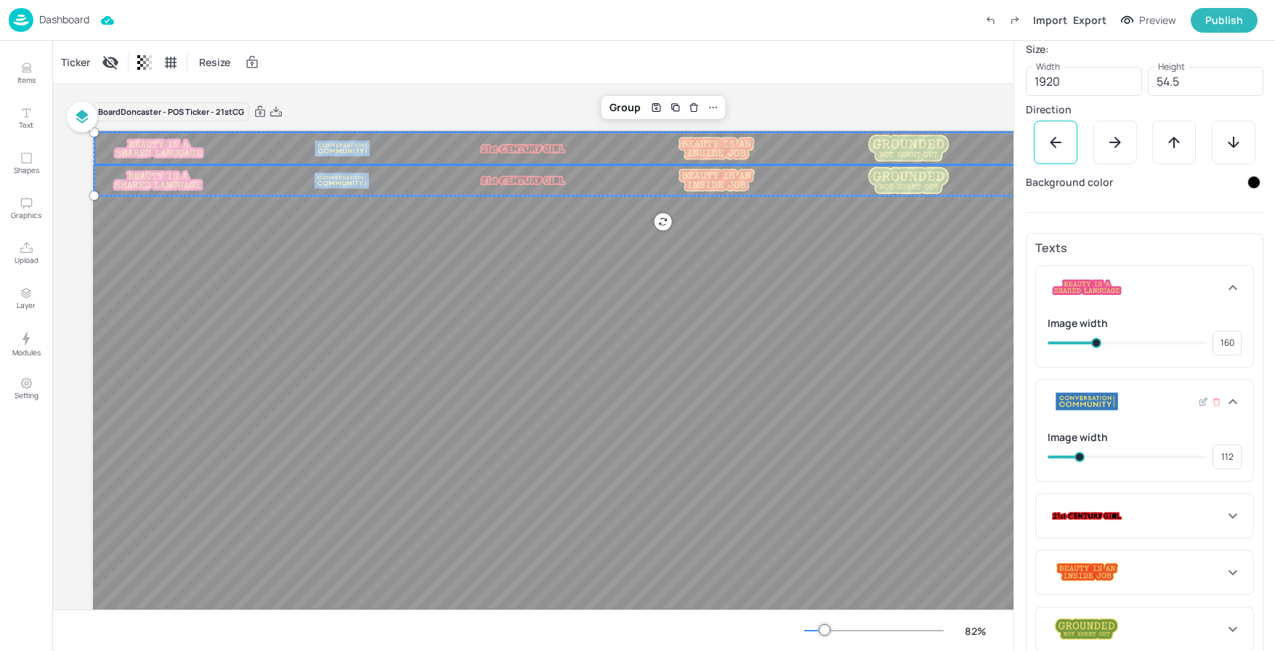
type input "115"
type input "117"
type input "120"
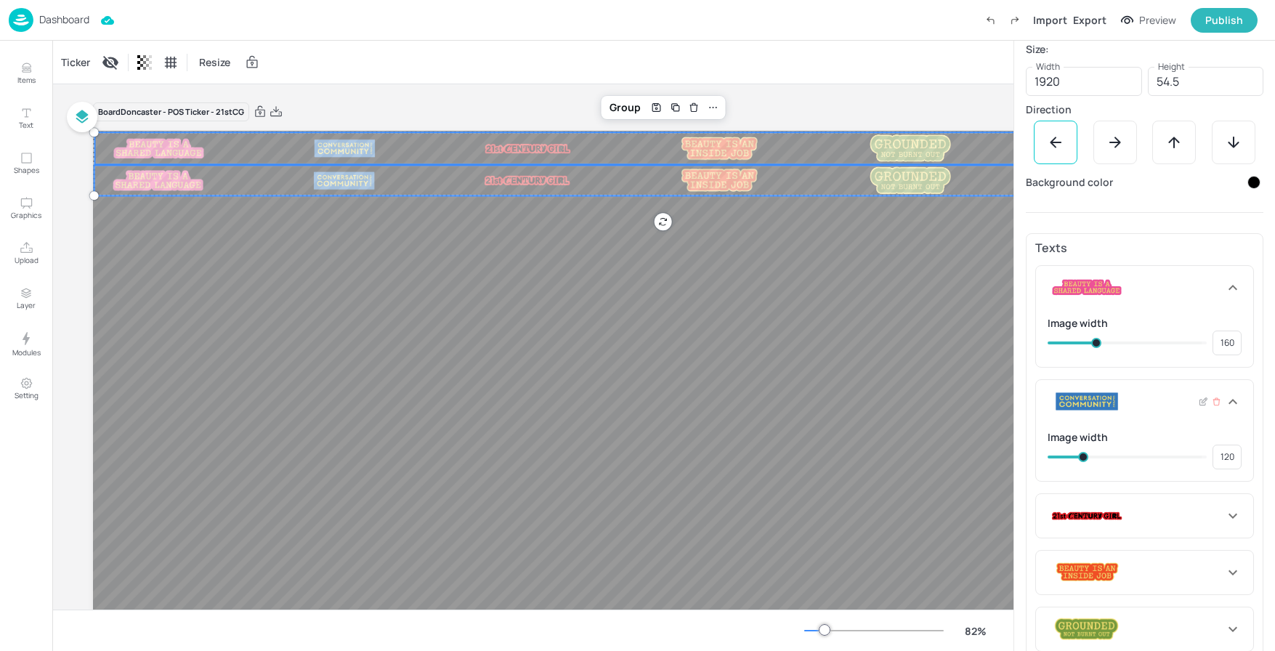
type input "122"
type input "124"
click at [1084, 459] on span at bounding box center [1085, 457] width 10 height 10
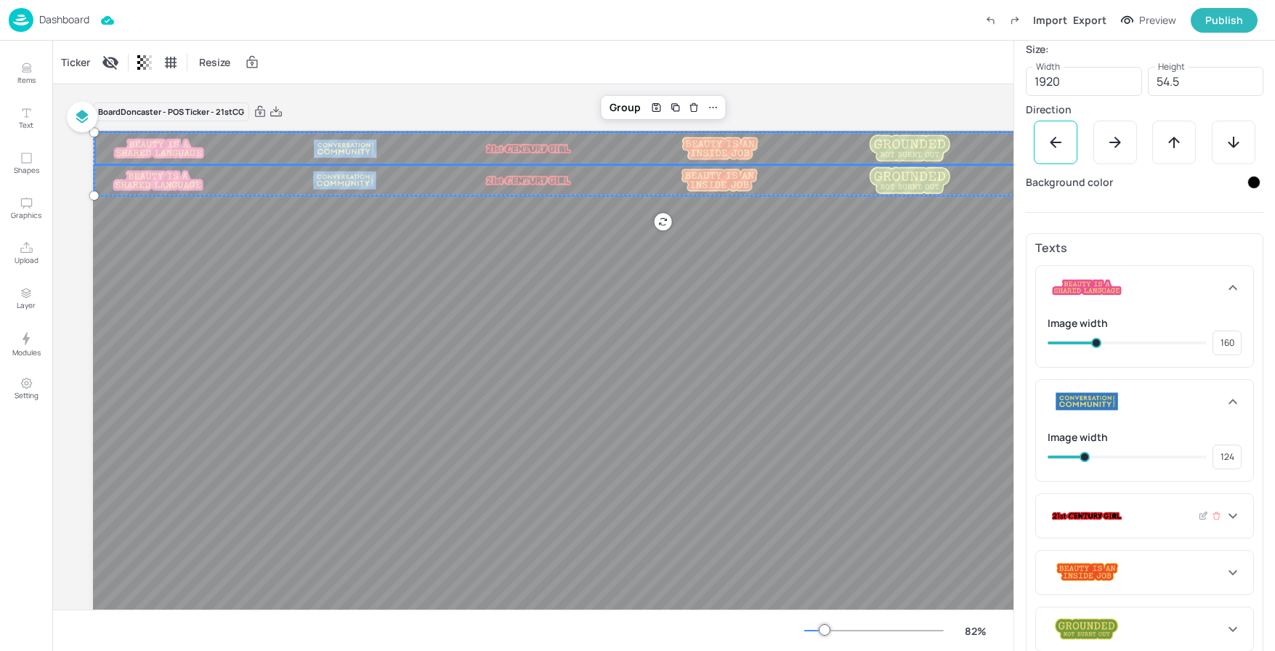
click at [1231, 518] on icon at bounding box center [1232, 515] width 17 height 17
type input "148"
type input "153"
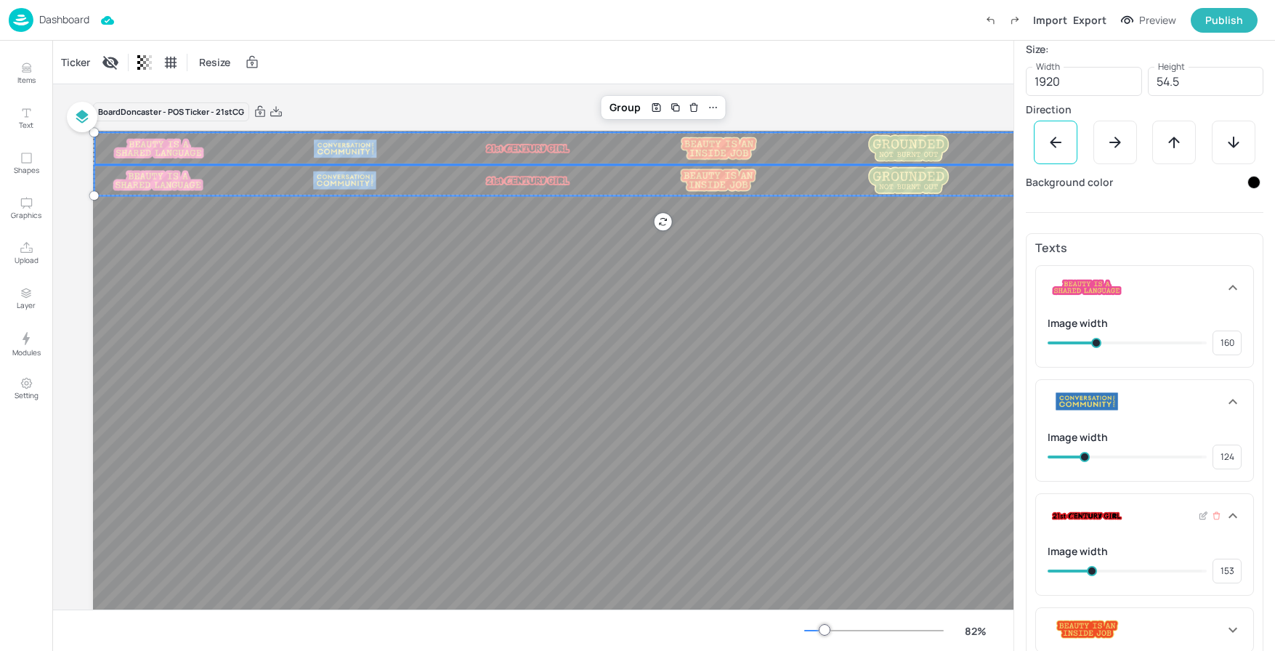
type input "156"
type input "168"
type input "163"
type input "170"
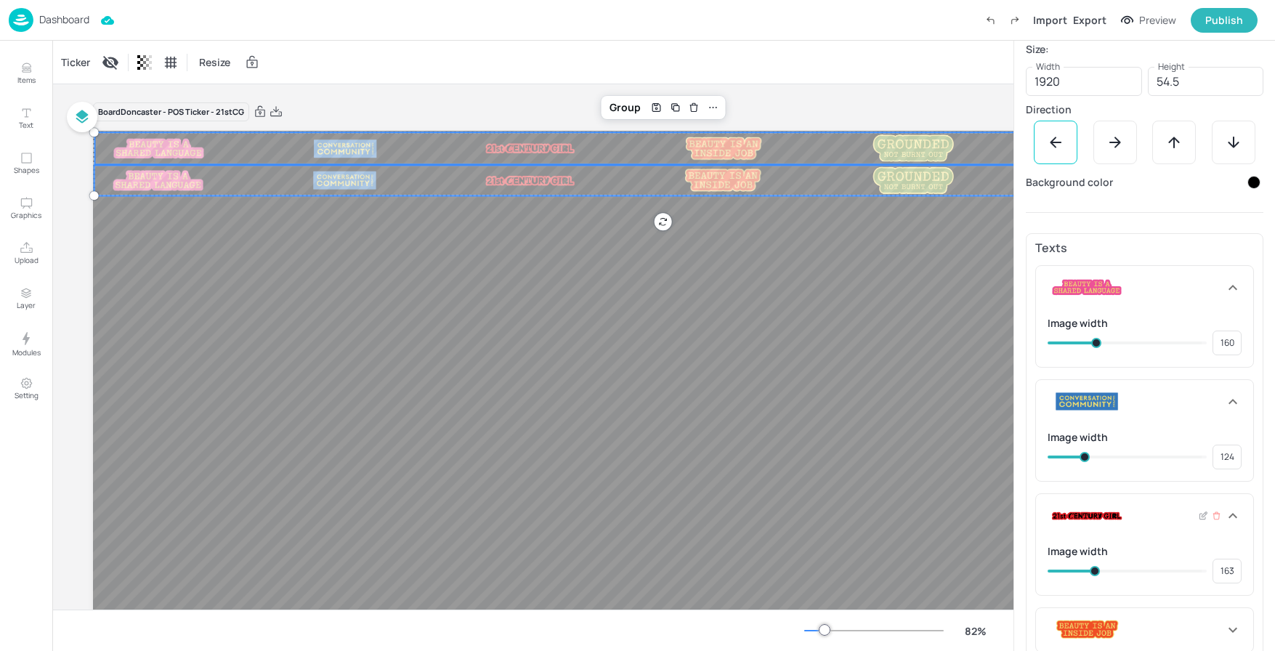
type input "168"
type input "177"
type input "170"
type input "182"
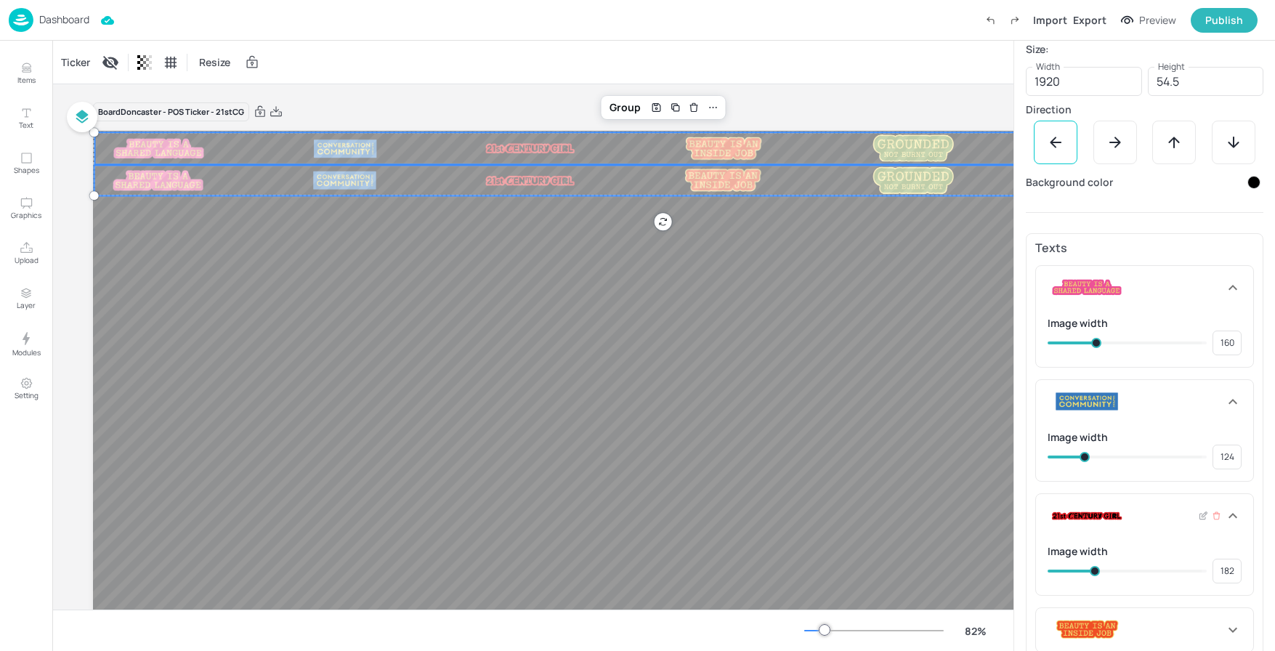
type input "184"
type input "194"
type input "189"
type input "196"
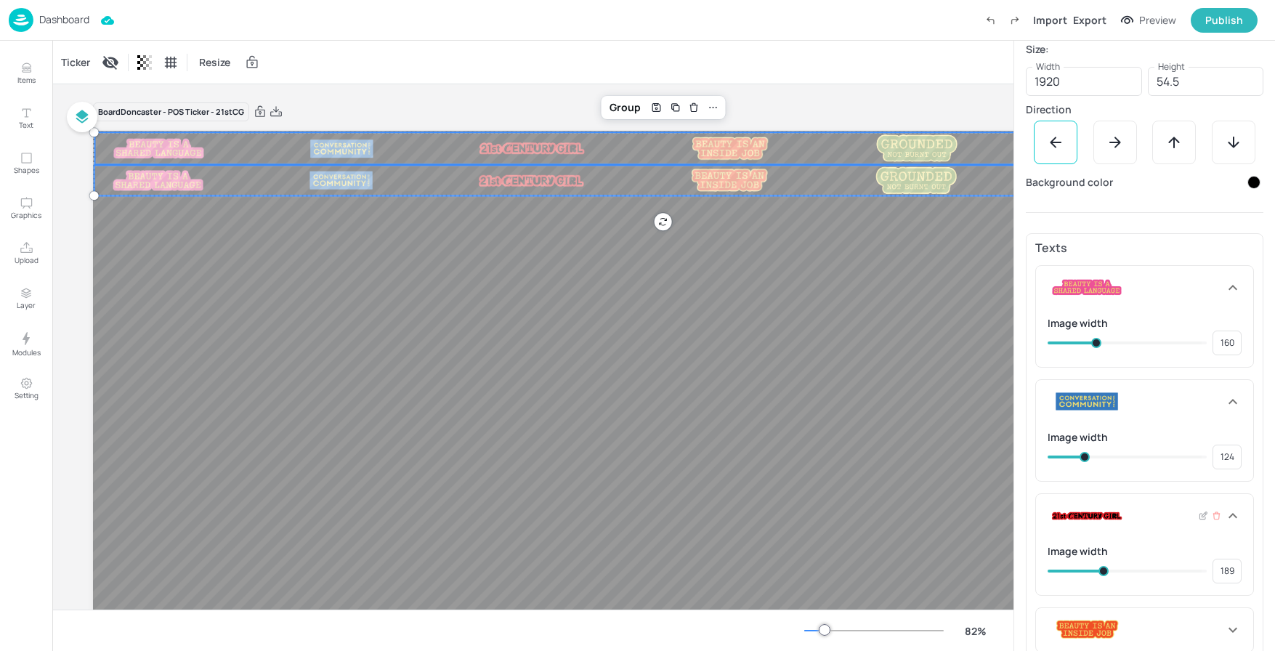
type input "194"
type input "199"
type input "196"
type input "204"
type input "199"
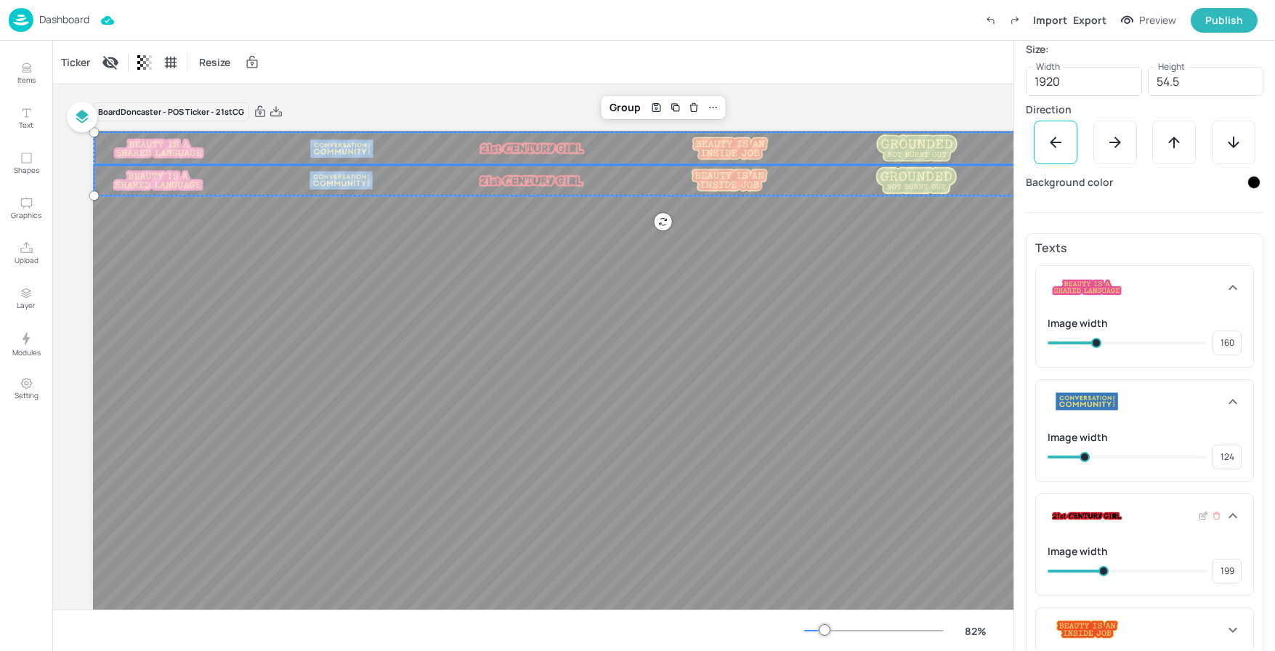
type input "211"
type input "204"
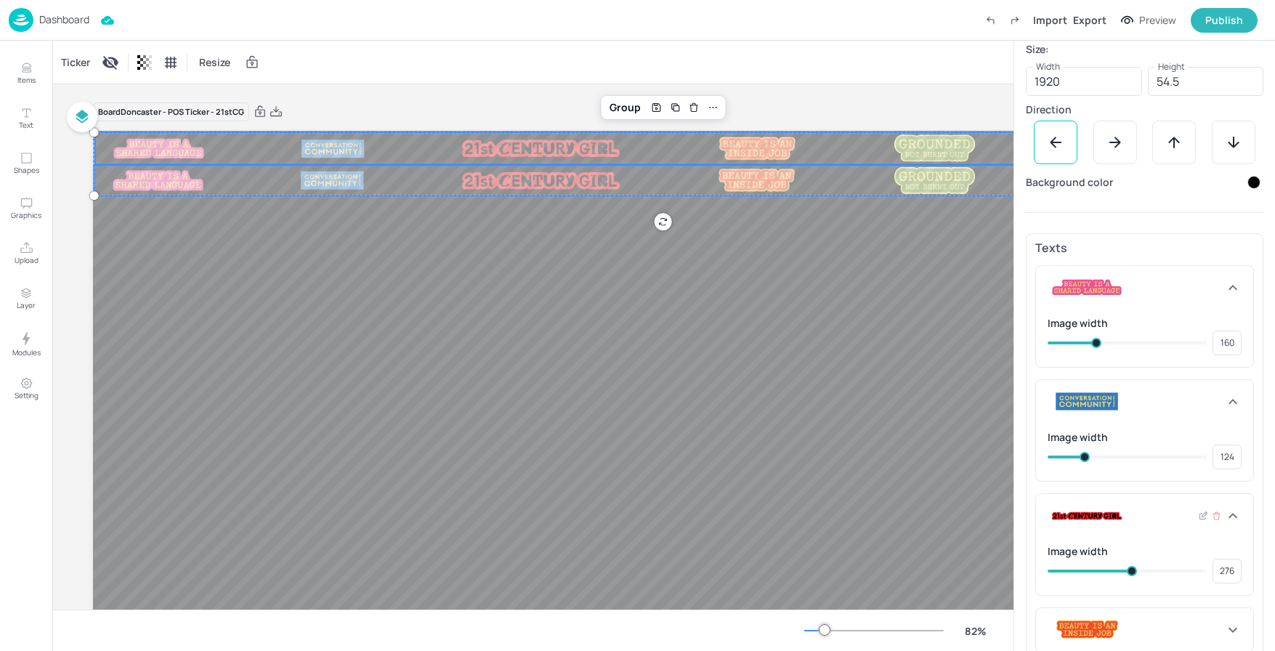
drag, startPoint x: 1091, startPoint y: 572, endPoint x: 1130, endPoint y: 571, distance: 38.5
click at [1130, 571] on span at bounding box center [1132, 571] width 10 height 10
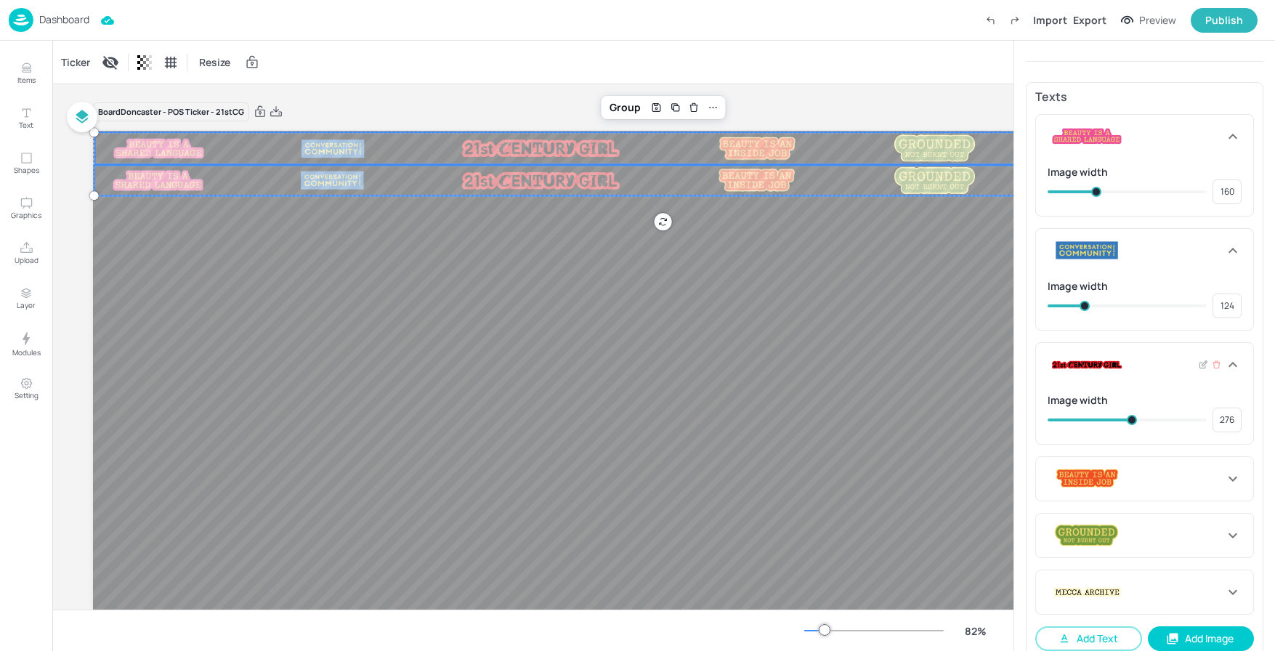
scroll to position [447, 0]
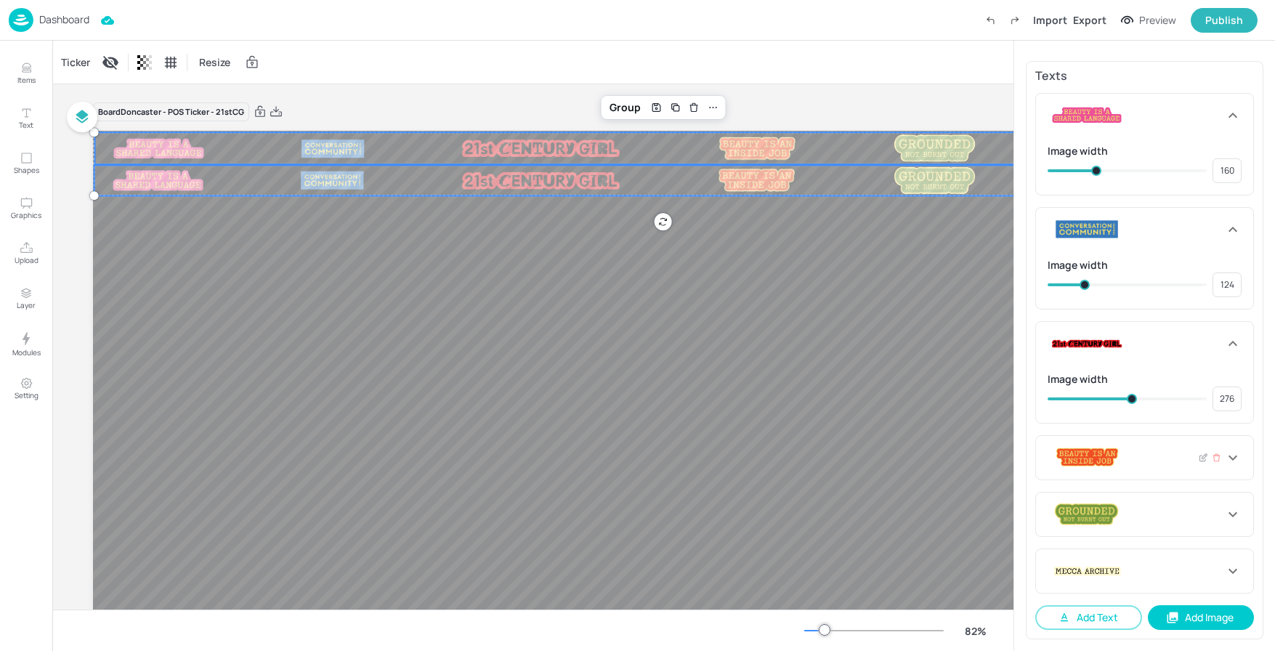
click at [1237, 459] on icon at bounding box center [1232, 457] width 17 height 17
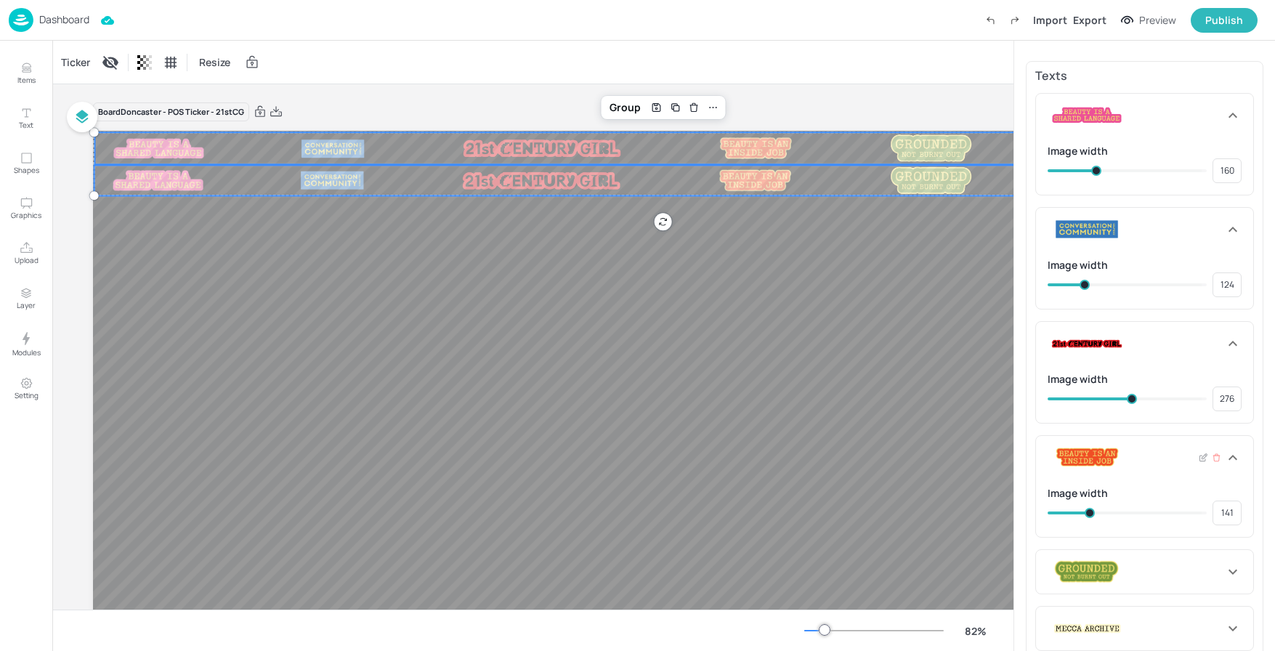
click at [1089, 513] on span at bounding box center [1090, 513] width 10 height 10
click at [1229, 573] on icon at bounding box center [1232, 571] width 17 height 17
click at [1085, 623] on span at bounding box center [1085, 627] width 10 height 10
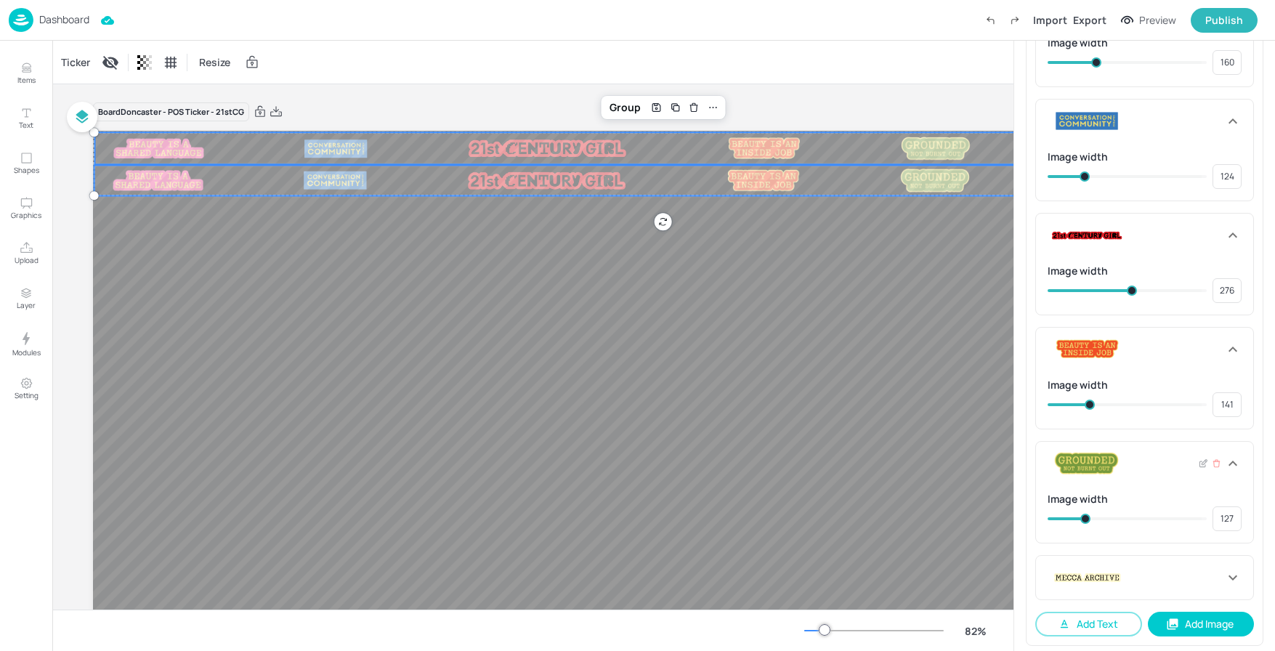
scroll to position [562, 0]
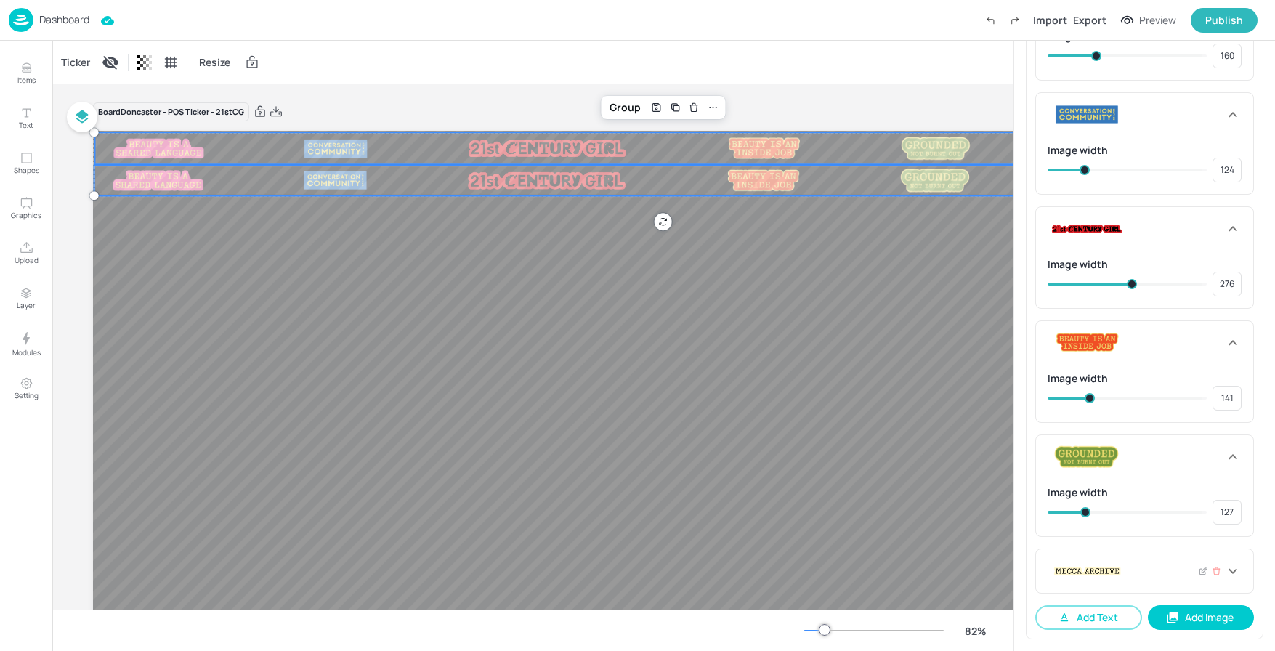
click at [1231, 572] on icon at bounding box center [1232, 570] width 17 height 17
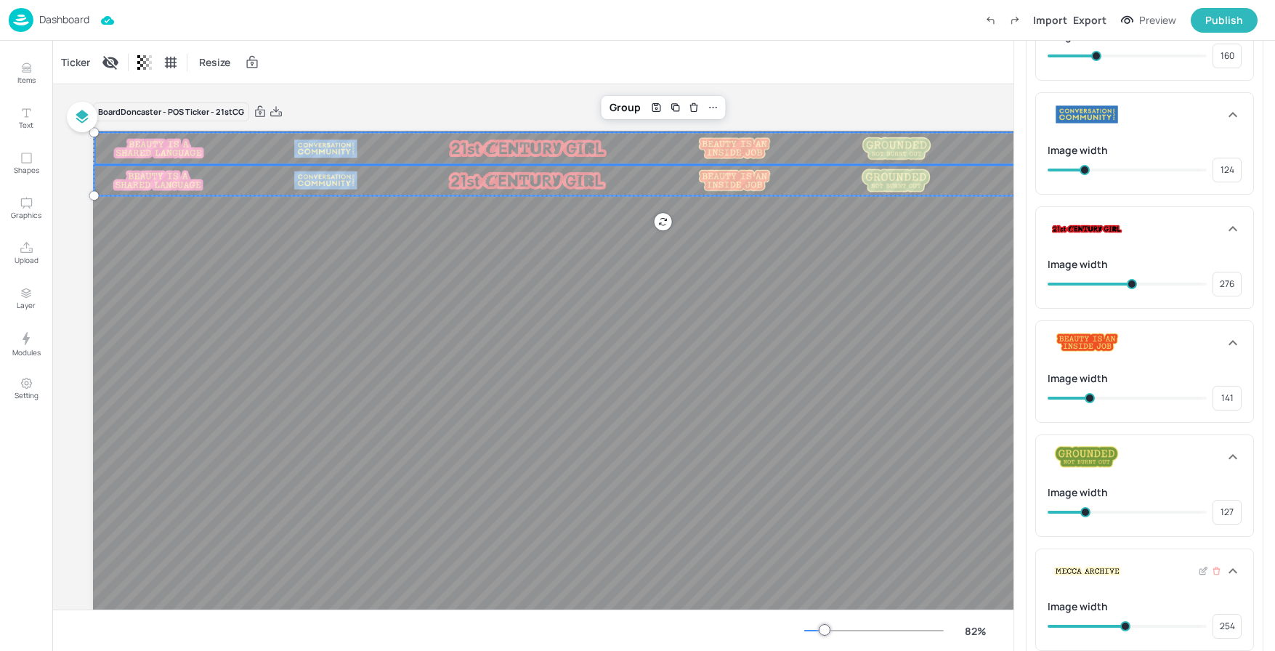
drag, startPoint x: 1093, startPoint y: 623, endPoint x: 1123, endPoint y: 622, distance: 29.8
click at [1123, 622] on span at bounding box center [1125, 626] width 10 height 10
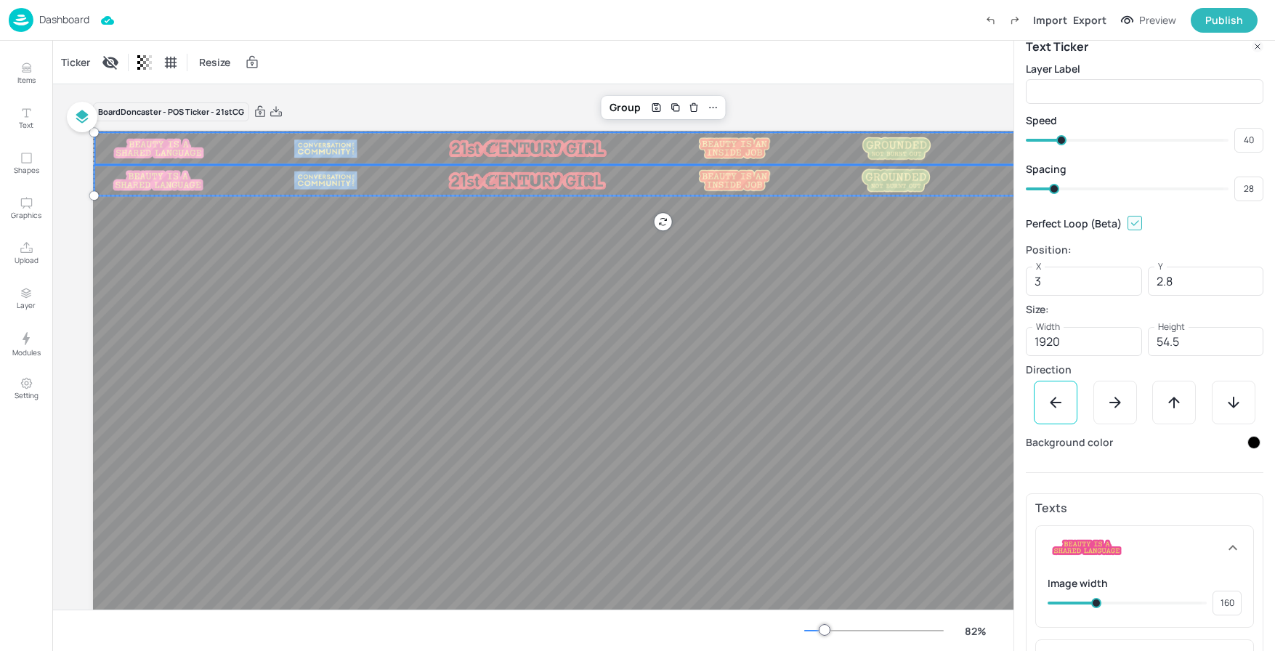
scroll to position [0, 0]
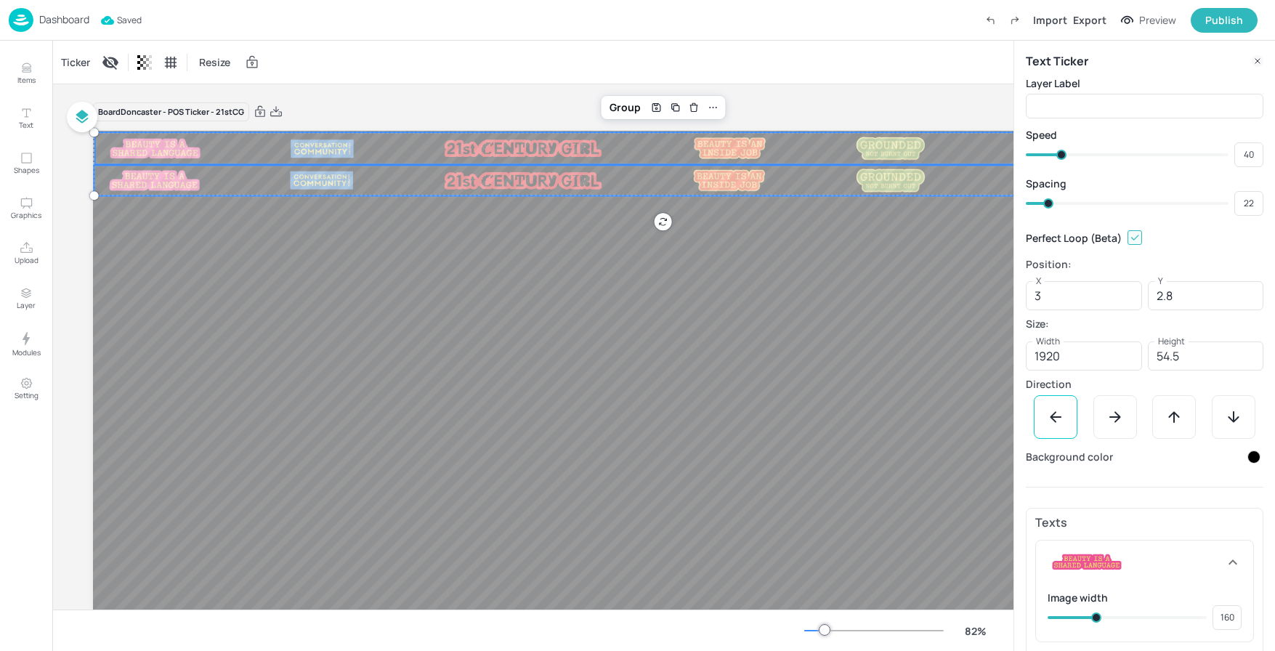
click at [1048, 201] on span at bounding box center [1048, 203] width 10 height 10
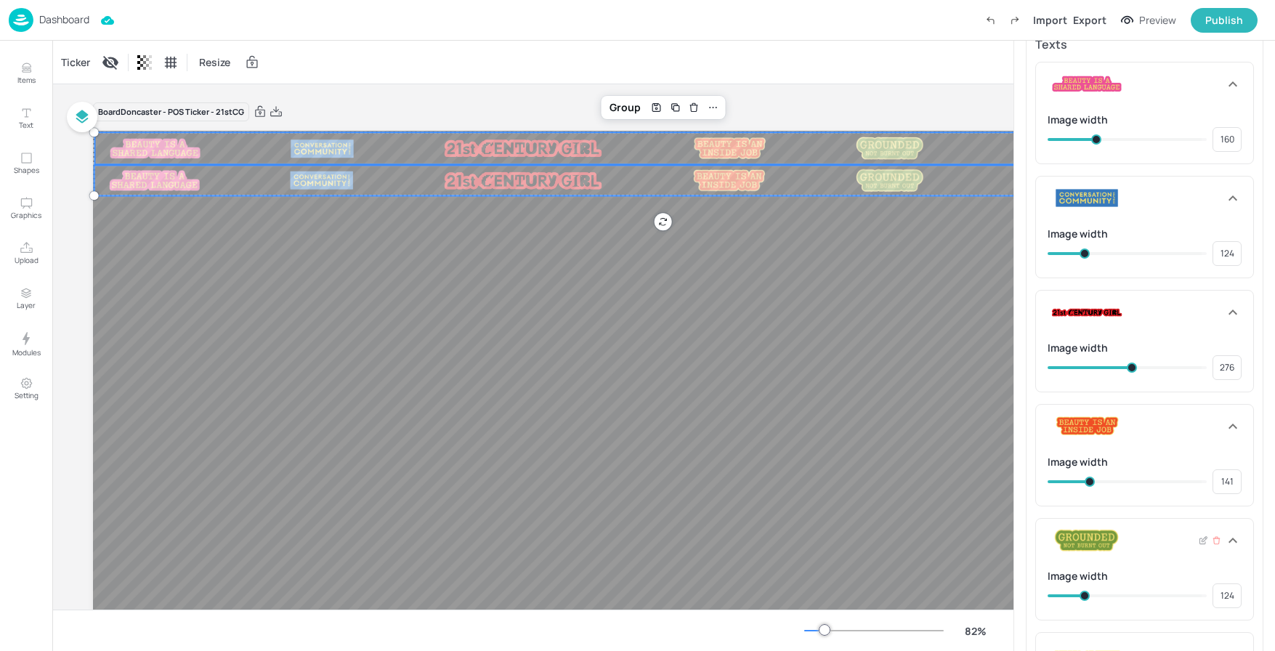
scroll to position [477, 0]
click at [1083, 598] on span at bounding box center [1084, 596] width 10 height 10
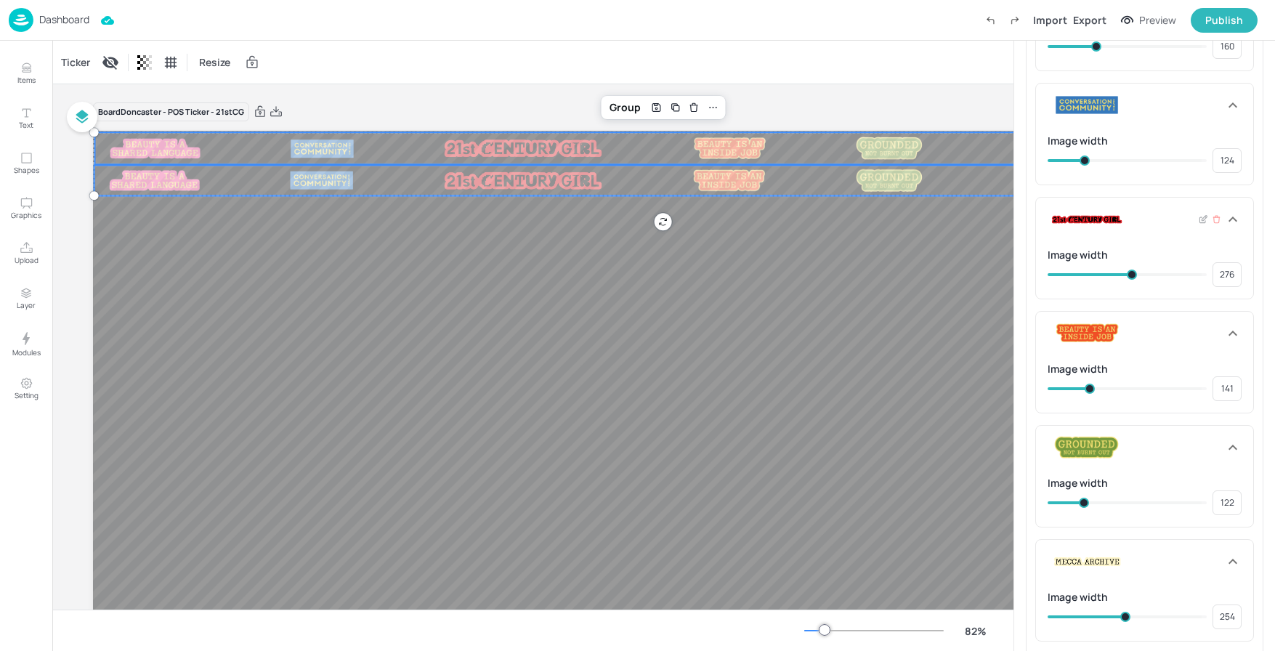
scroll to position [619, 0]
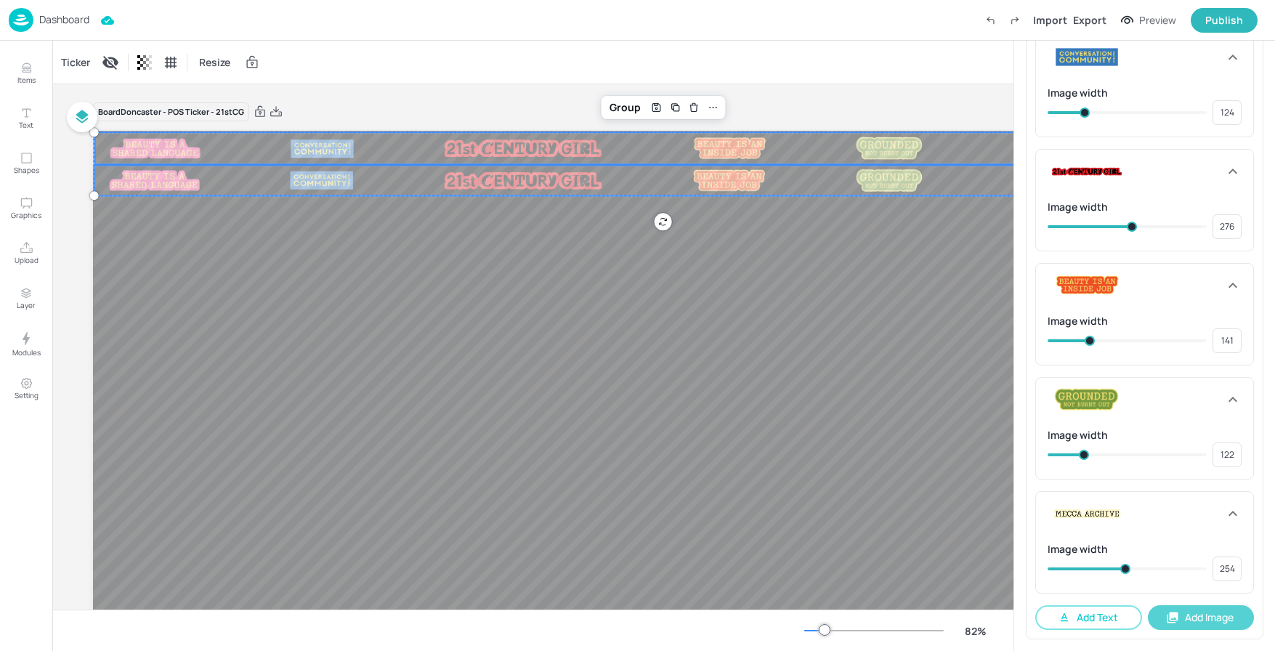
click at [1186, 622] on button "Add Image" at bounding box center [1201, 617] width 107 height 25
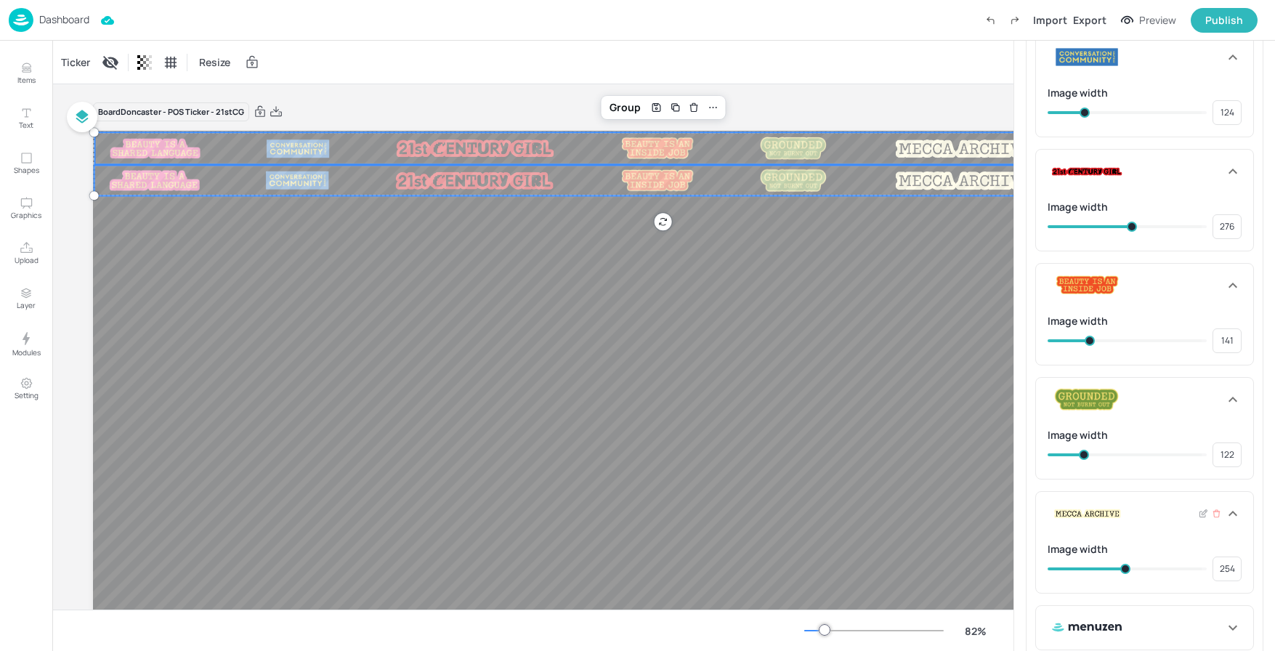
scroll to position [676, 0]
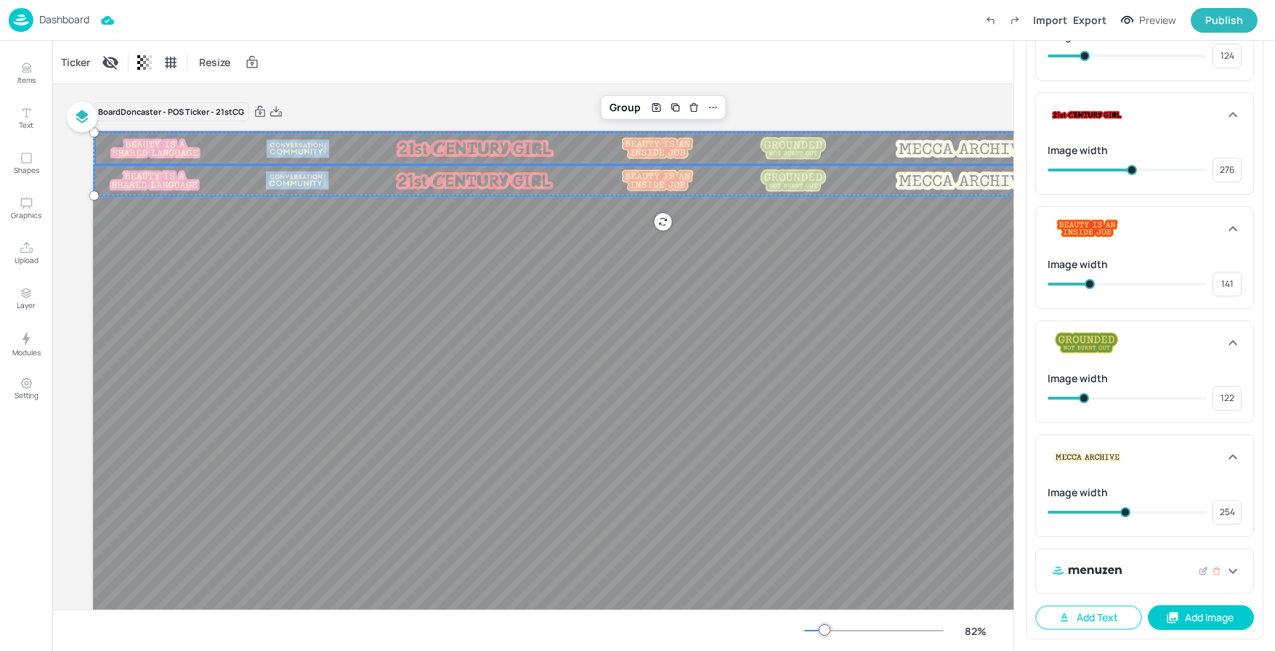
click at [1115, 575] on img at bounding box center [1087, 571] width 73 height 26
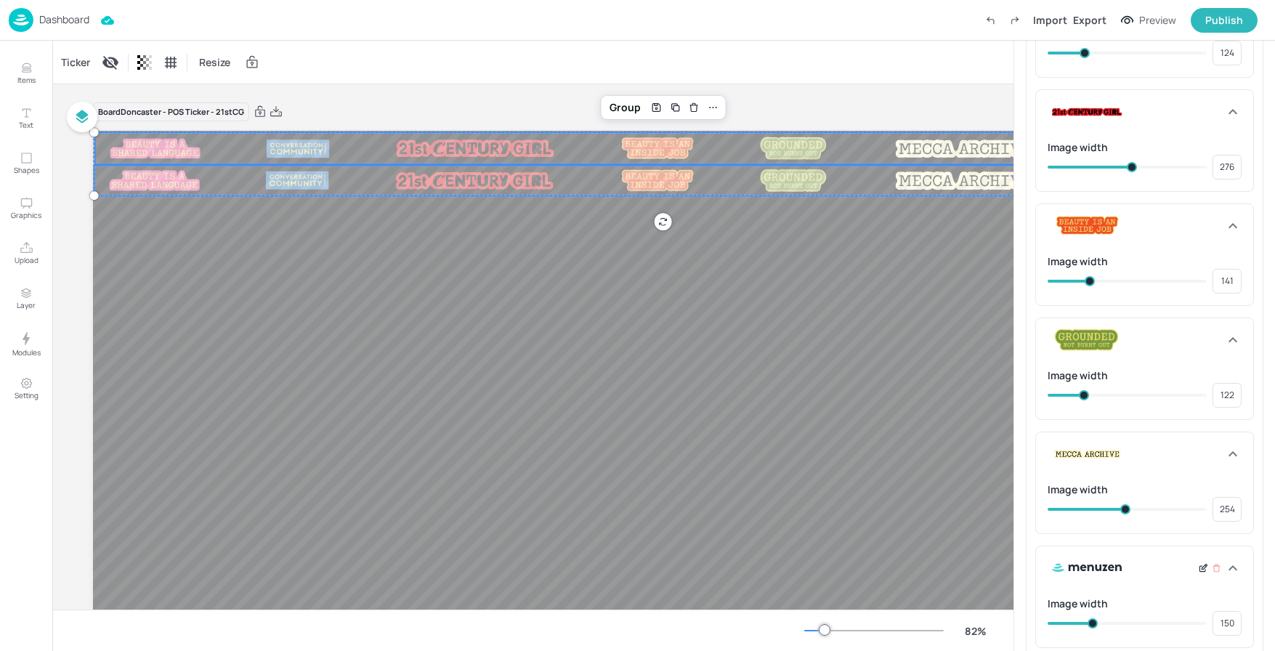
scroll to position [678, 0]
click at [1202, 570] on icon at bounding box center [1204, 569] width 5 height 5
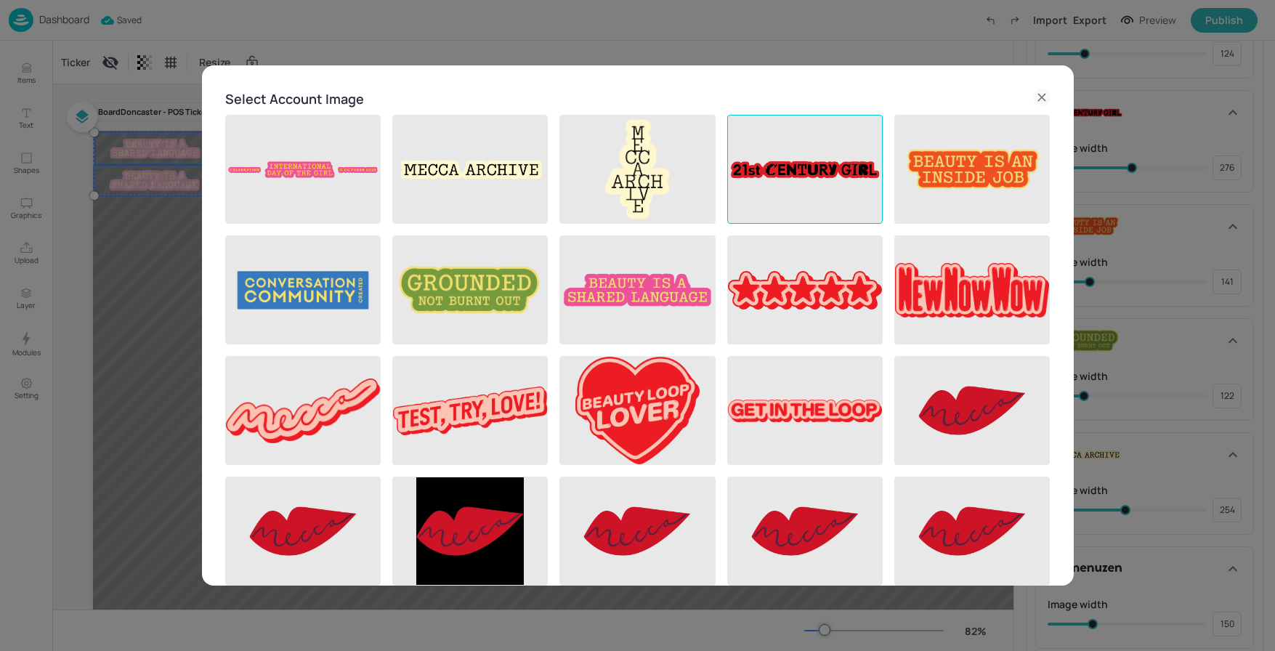
click at [766, 172] on img at bounding box center [805, 170] width 154 height 108
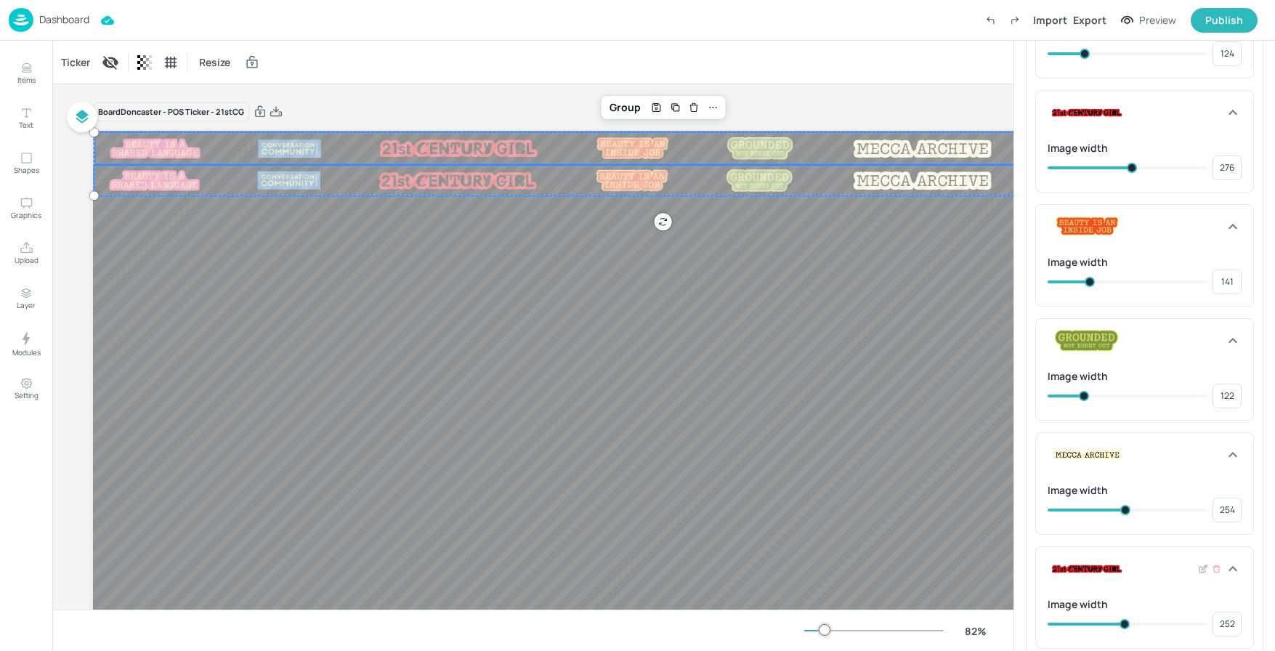
drag, startPoint x: 1094, startPoint y: 623, endPoint x: 1126, endPoint y: 617, distance: 32.6
click at [1123, 623] on span at bounding box center [1125, 624] width 10 height 10
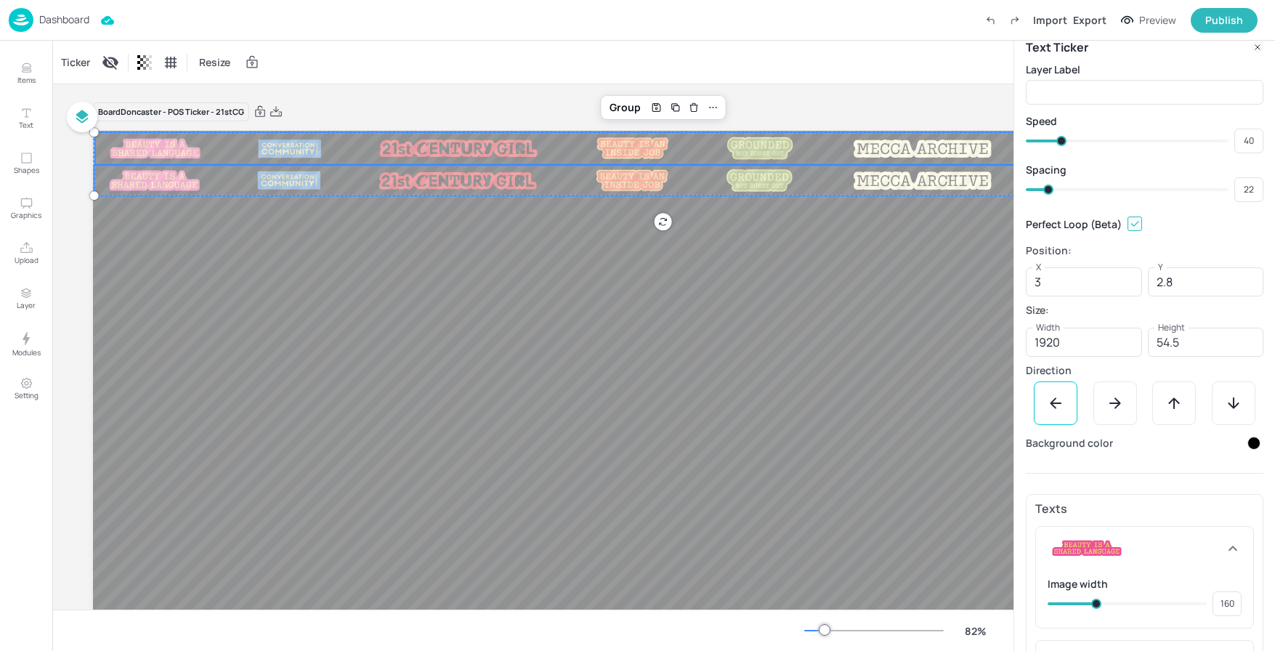
scroll to position [0, 0]
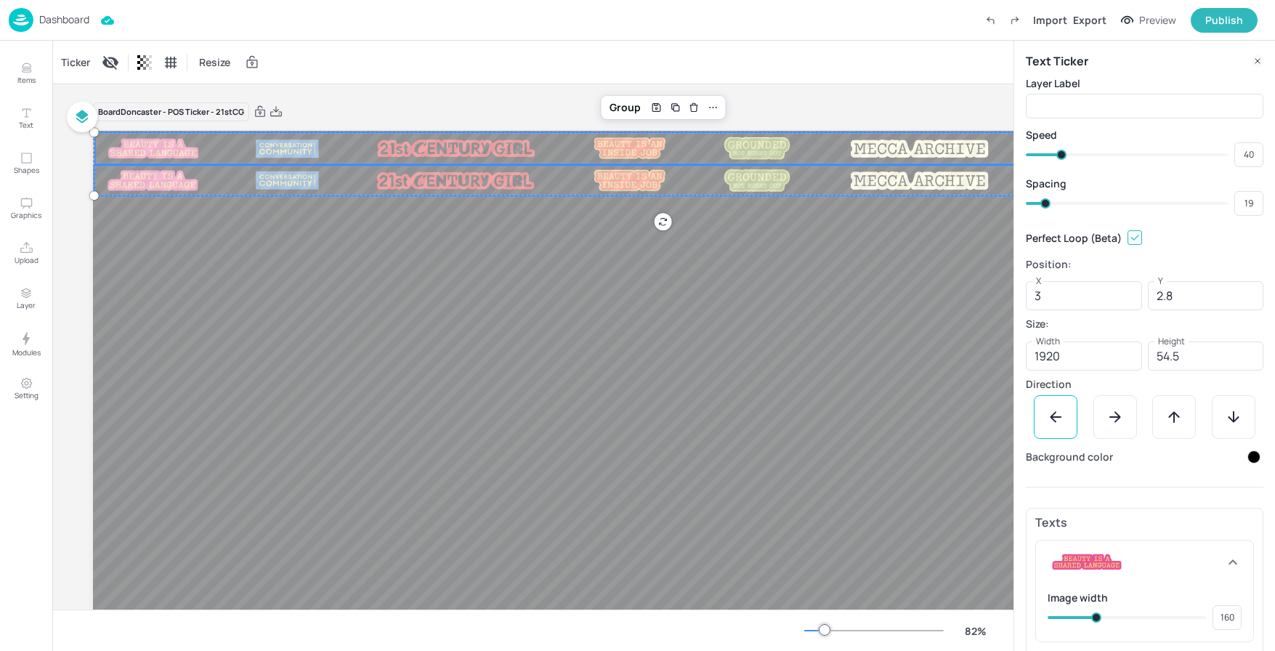
click at [1045, 203] on span at bounding box center [1045, 203] width 10 height 10
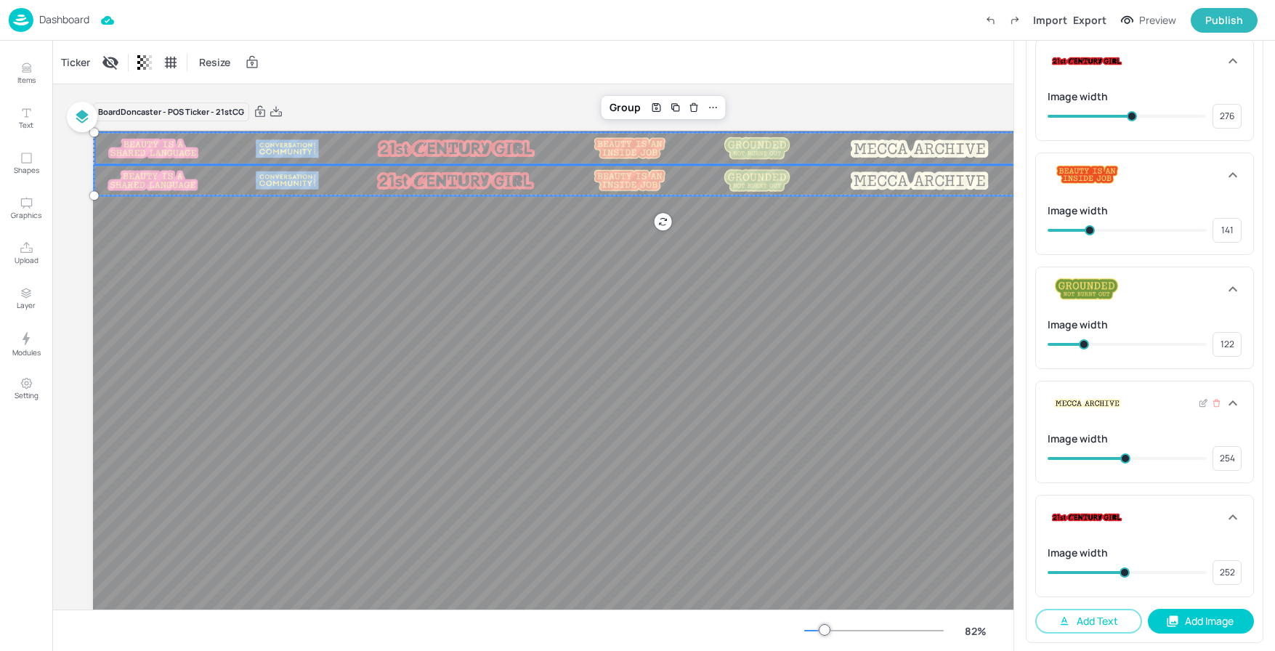
scroll to position [732, 0]
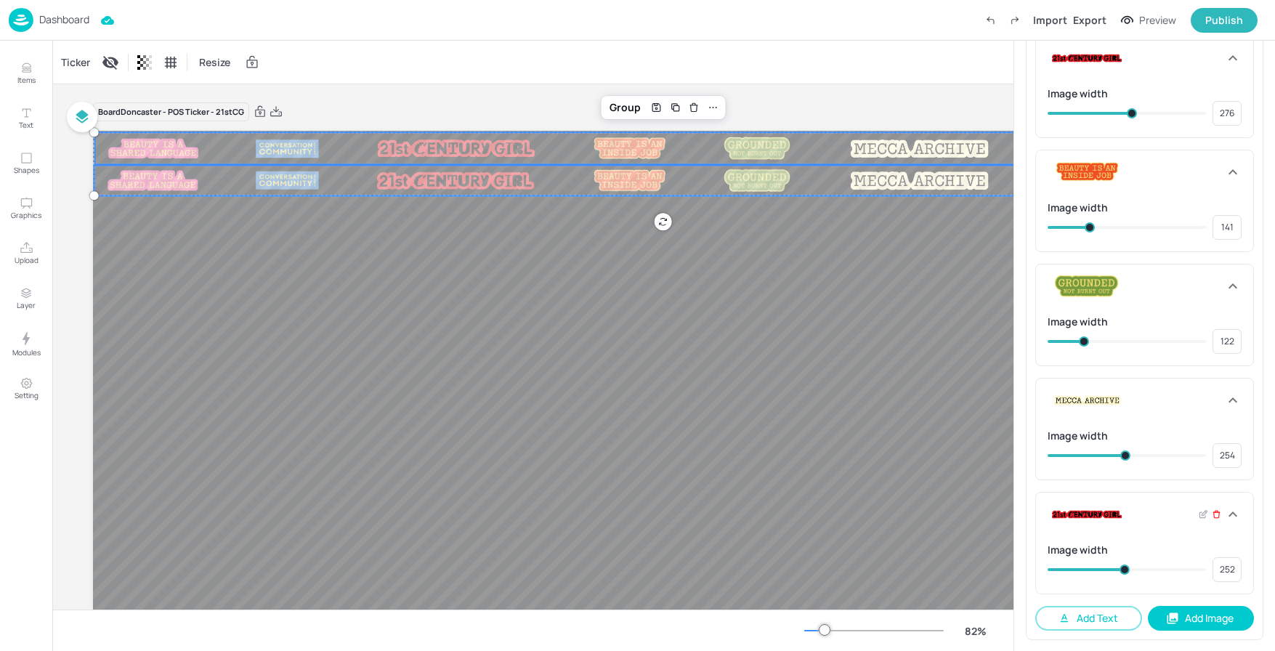
click at [1215, 511] on icon at bounding box center [1216, 511] width 2 height 1
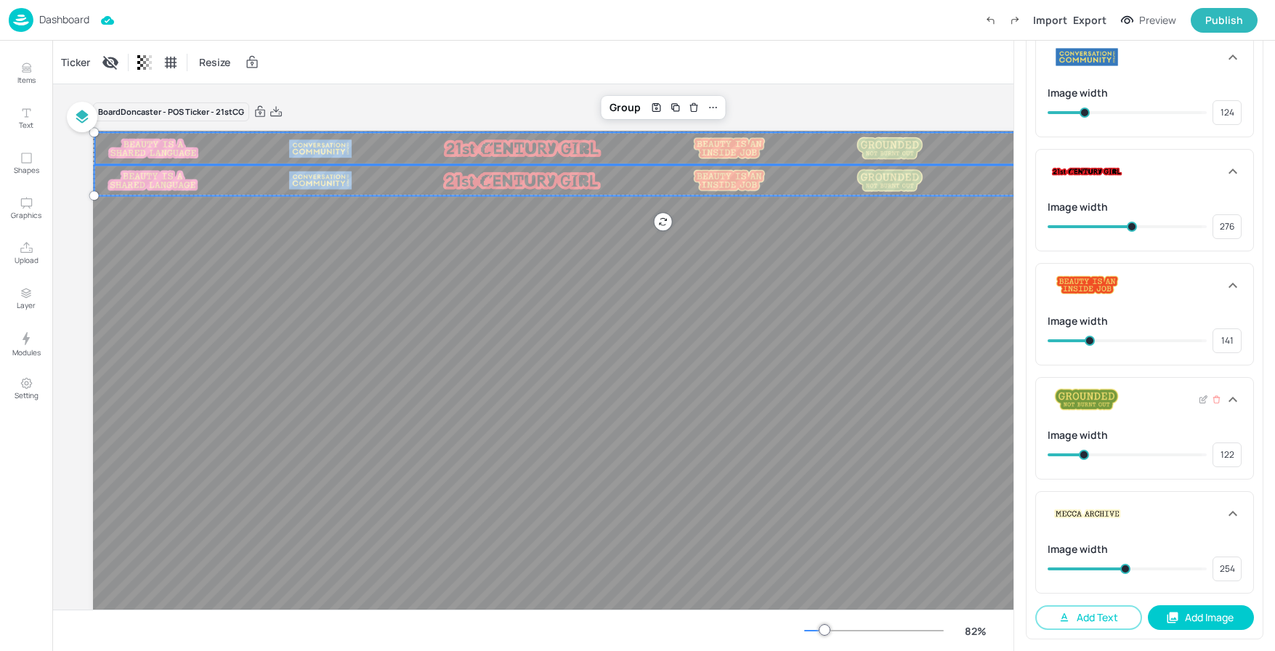
scroll to position [586, 0]
